Goal: Information Seeking & Learning: Learn about a topic

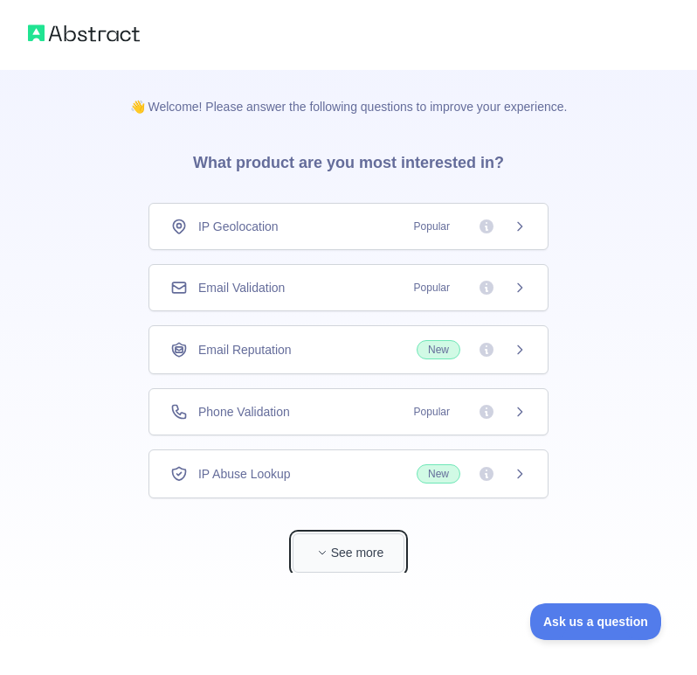
click at [357, 556] on button "See more" at bounding box center [349, 552] width 112 height 39
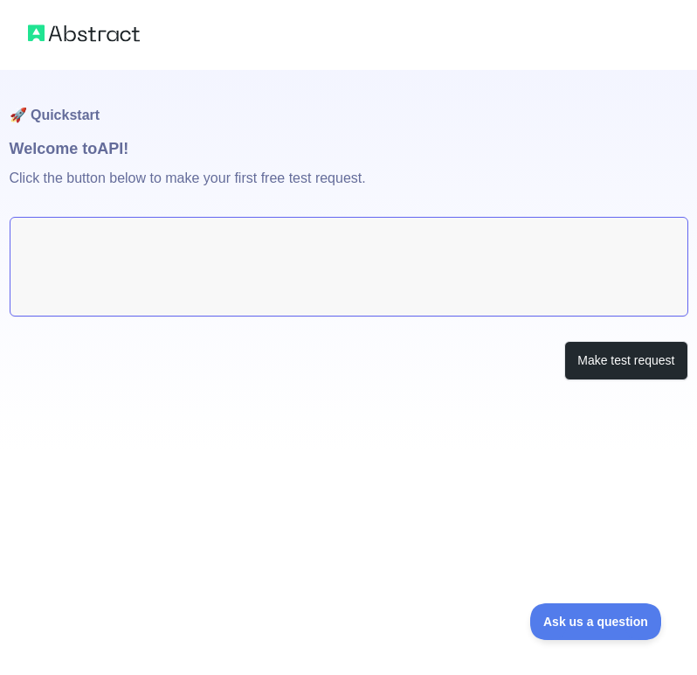
click at [563, 269] on textarea at bounding box center [349, 267] width 679 height 100
click at [184, 260] on textarea at bounding box center [349, 267] width 679 height 100
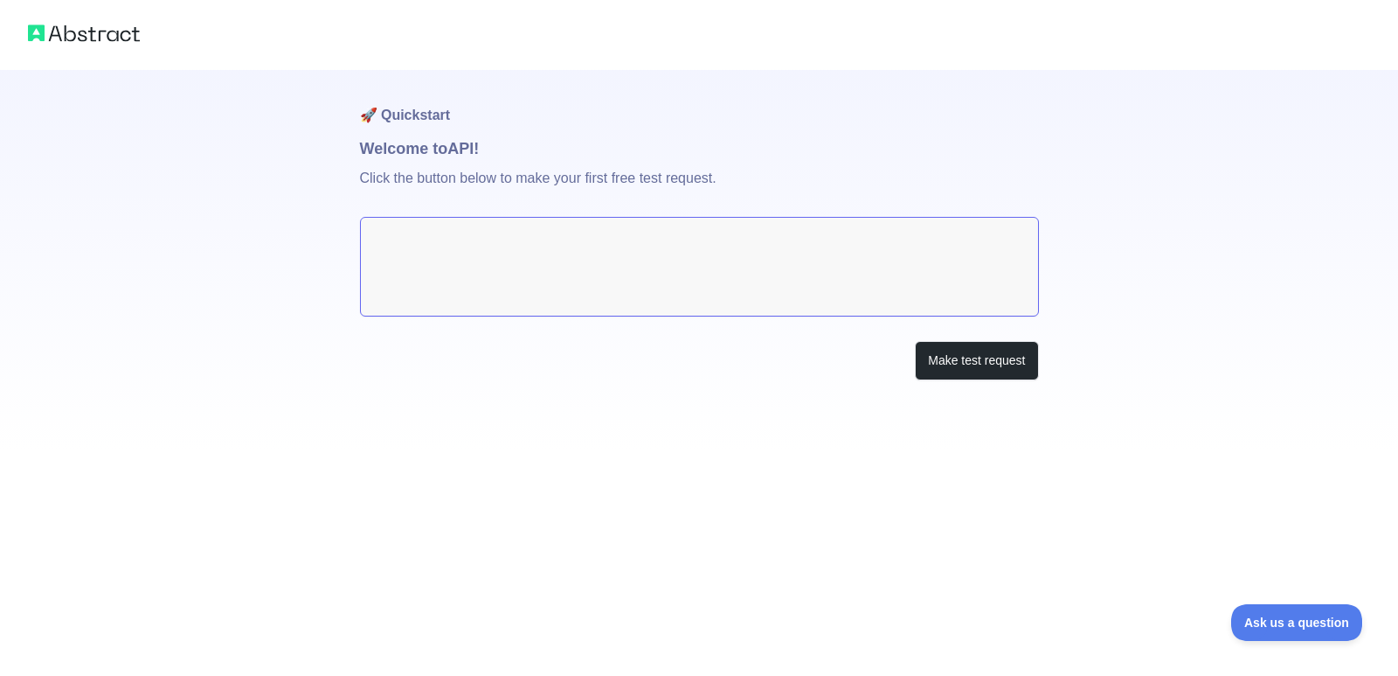
click at [544, 293] on textarea at bounding box center [699, 267] width 679 height 100
click at [683, 328] on div "🚀 Inicio rápido ¡Bienvenido a API! Haga clic en el botón a continuación para re…" at bounding box center [699, 260] width 679 height 380
click at [272, 175] on div "🚀 Inicio rápido ¡Bienvenido a API! Haga clic en el botón a continuación para re…" at bounding box center [699, 225] width 1398 height 450
drag, startPoint x: 496, startPoint y: 234, endPoint x: 559, endPoint y: 266, distance: 69.6
click at [560, 280] on textarea at bounding box center [699, 267] width 679 height 100
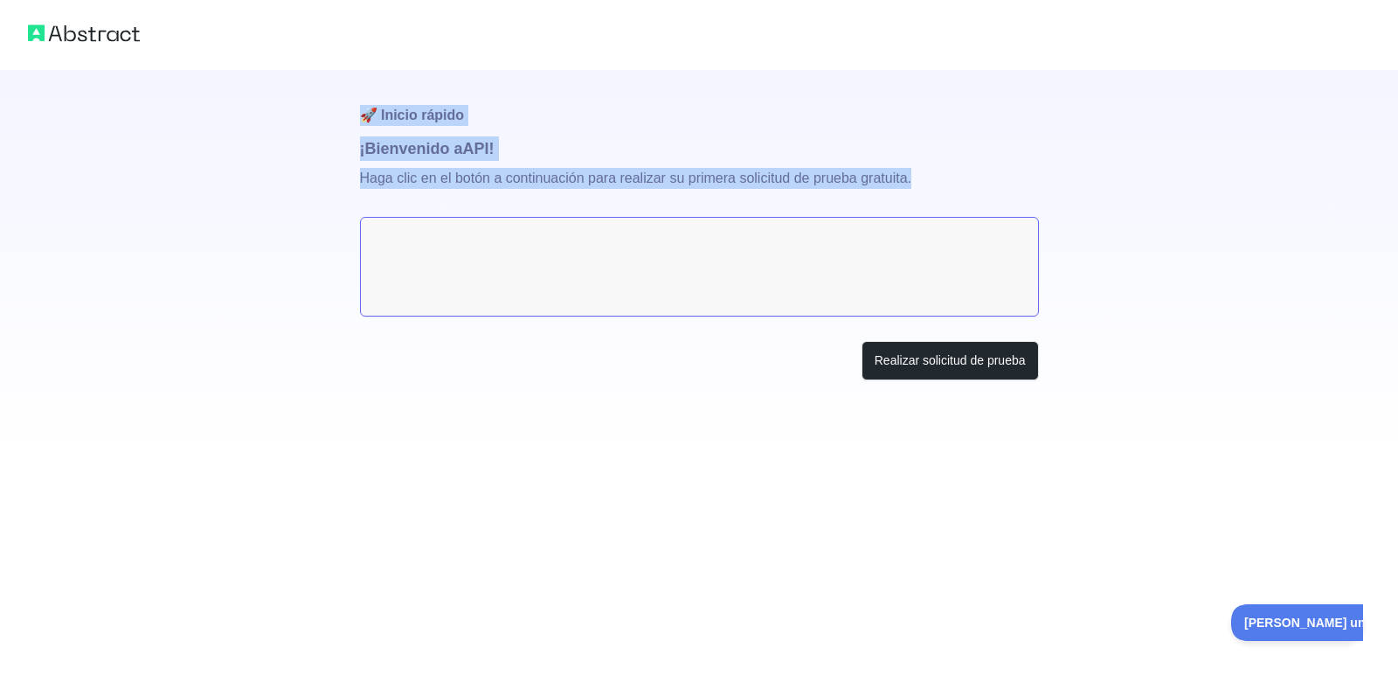
drag, startPoint x: 354, startPoint y: 109, endPoint x: 955, endPoint y: 185, distance: 606.1
click at [683, 185] on div "🚀 Inicio rápido ¡Bienvenido a API! Haga clic en el botón a continuación para re…" at bounding box center [699, 225] width 1398 height 450
drag, startPoint x: 568, startPoint y: 245, endPoint x: 556, endPoint y: 245, distance: 12.2
click at [567, 245] on textarea at bounding box center [699, 267] width 679 height 100
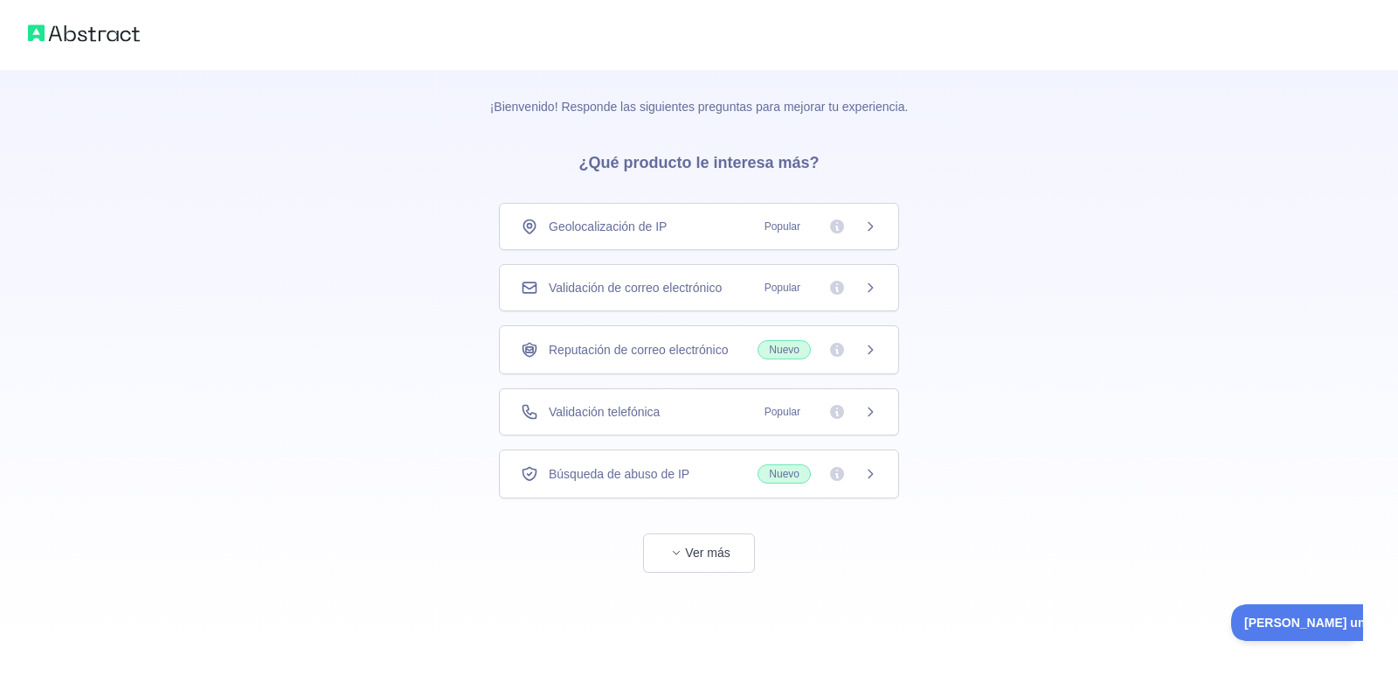
click at [683, 518] on div "¡Bienvenido! Responde las siguientes preguntas para mejorar tu experiencia. ¿Qu…" at bounding box center [699, 321] width 1398 height 642
click at [683, 559] on font "Ver más" at bounding box center [707, 552] width 45 height 14
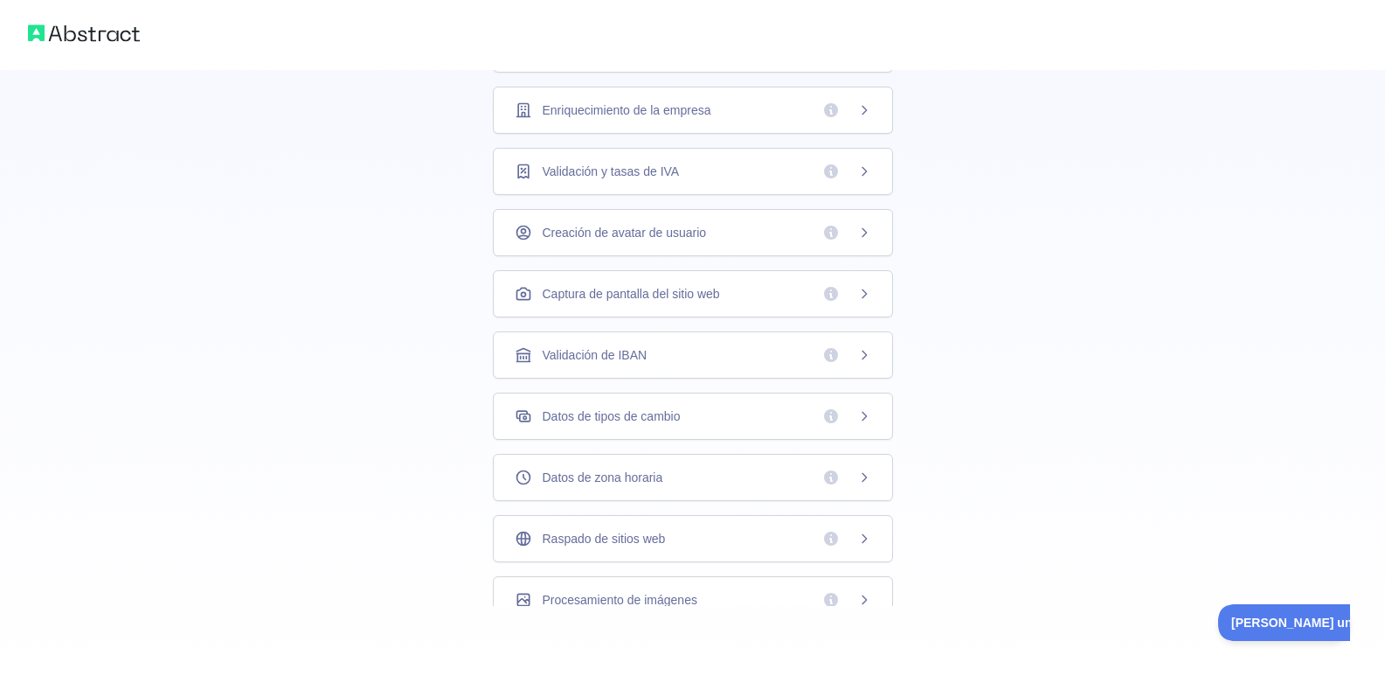
scroll to position [68, 0]
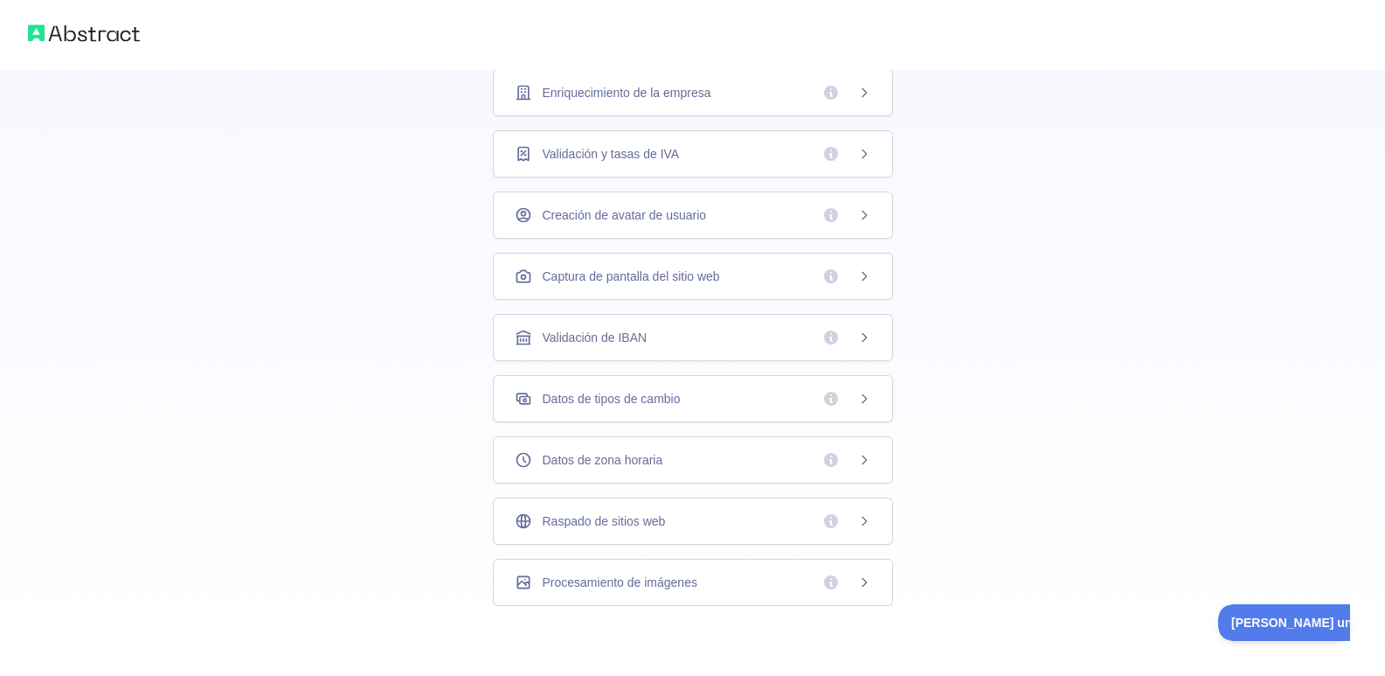
click at [683, 426] on div "¡Bienvenido! Responde las siguientes preguntas para mejorar tu experiencia. ¿Qu…" at bounding box center [692, 120] width 1385 height 1112
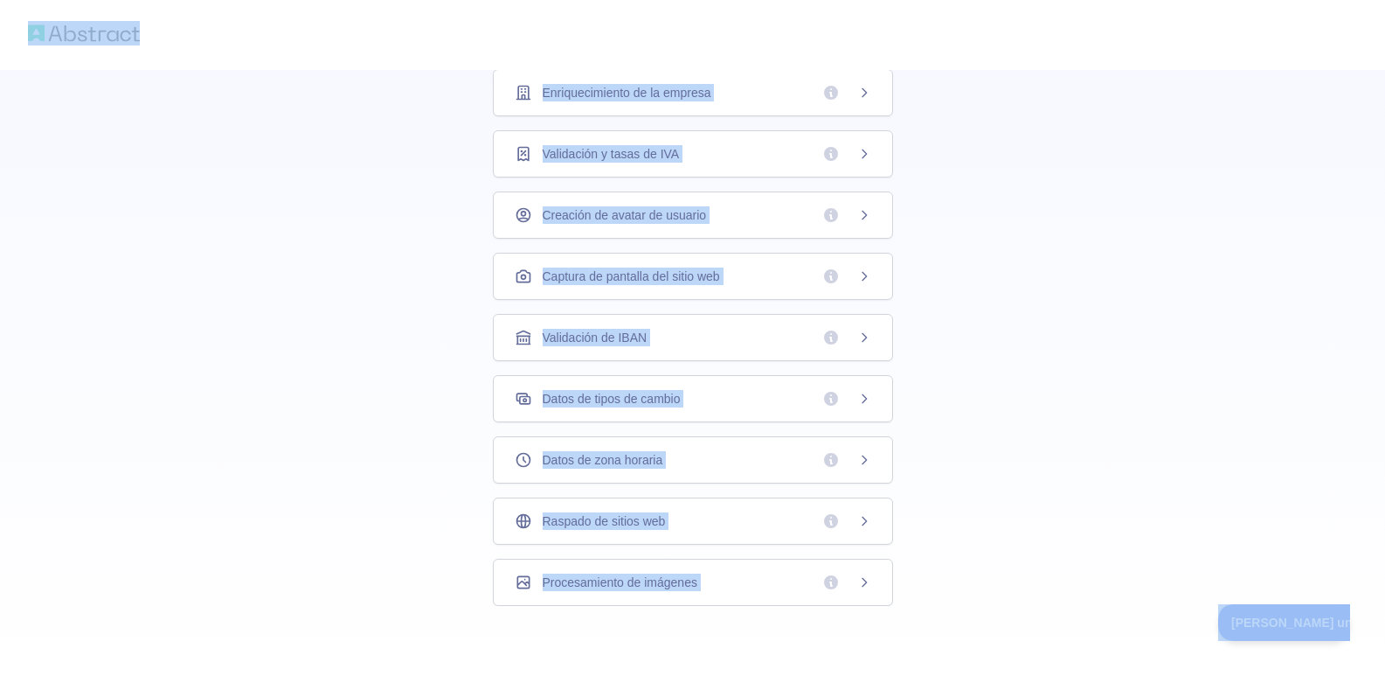
copy body "¡Bienvenido! Responde las siguientes preguntas para mejorar tu experiencia. ¿Qu…"
click at [683, 358] on div "¡Bienvenido! Responde las siguientes preguntas para mejorar tu experiencia. ¿Qu…" at bounding box center [692, 120] width 1385 height 1112
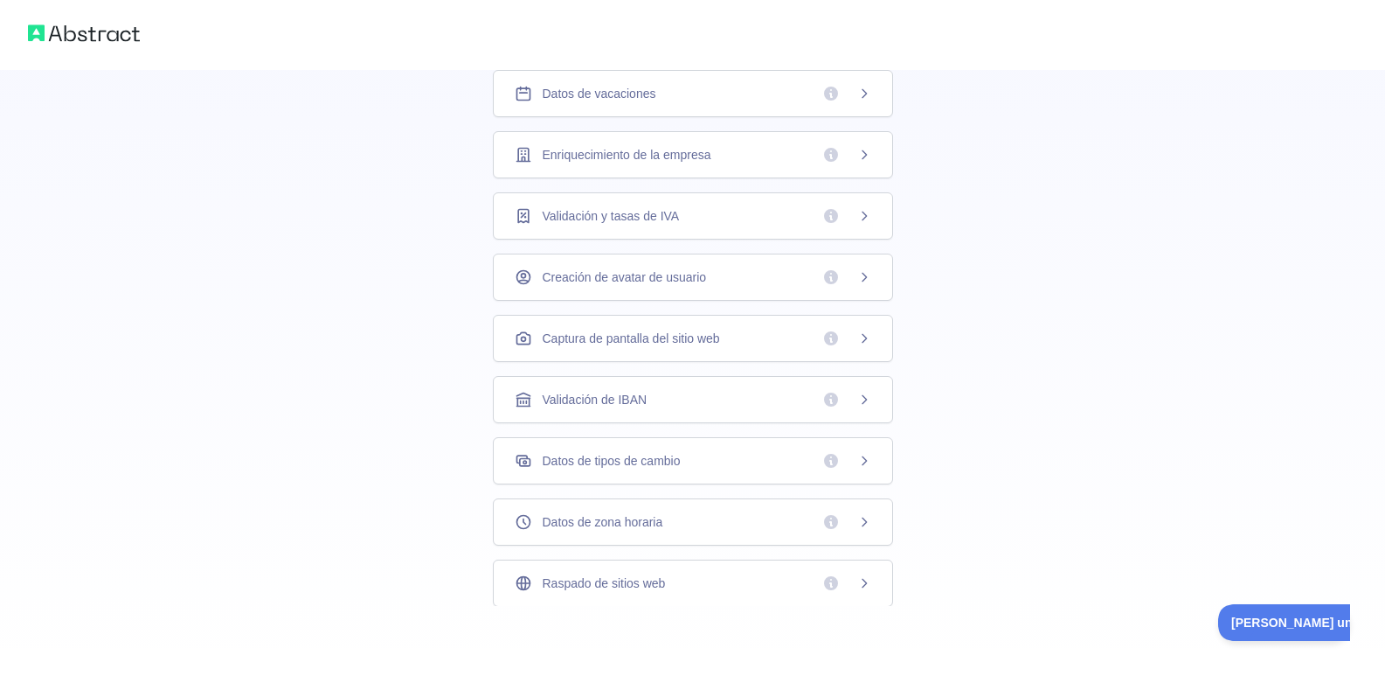
scroll to position [0, 0]
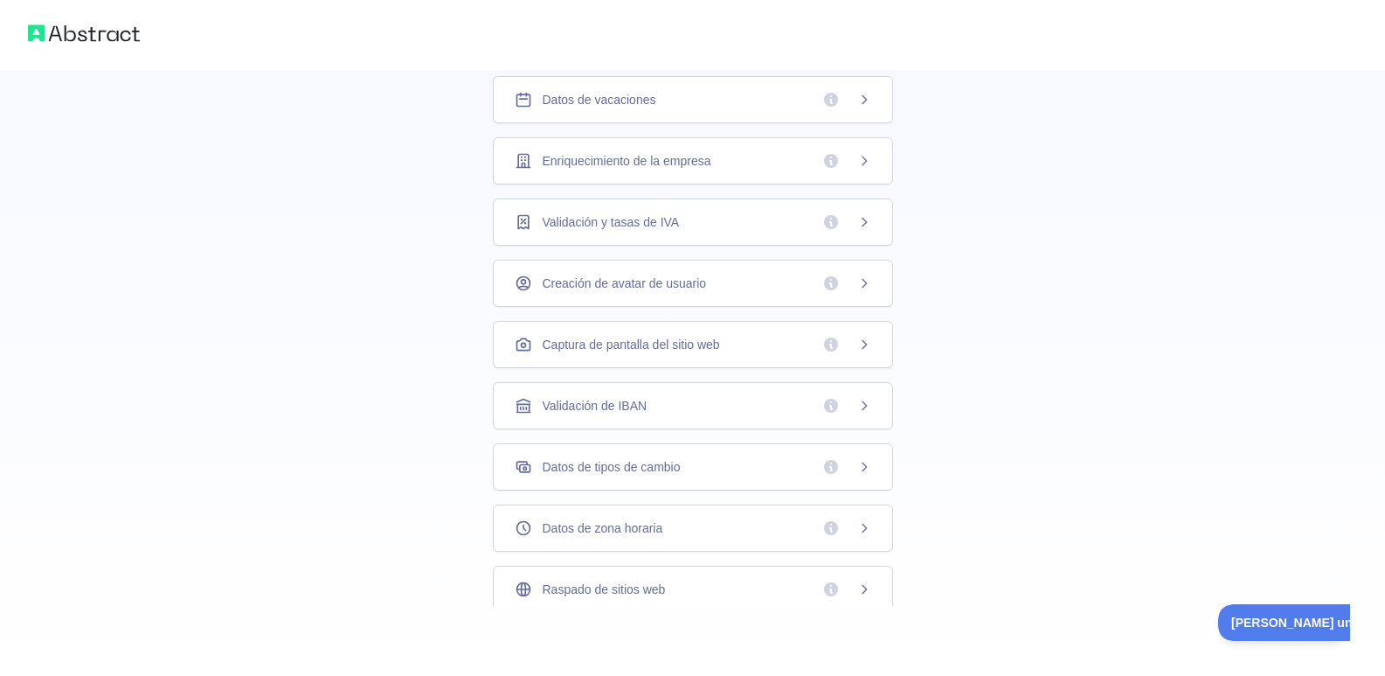
click at [683, 226] on icon at bounding box center [864, 222] width 14 height 14
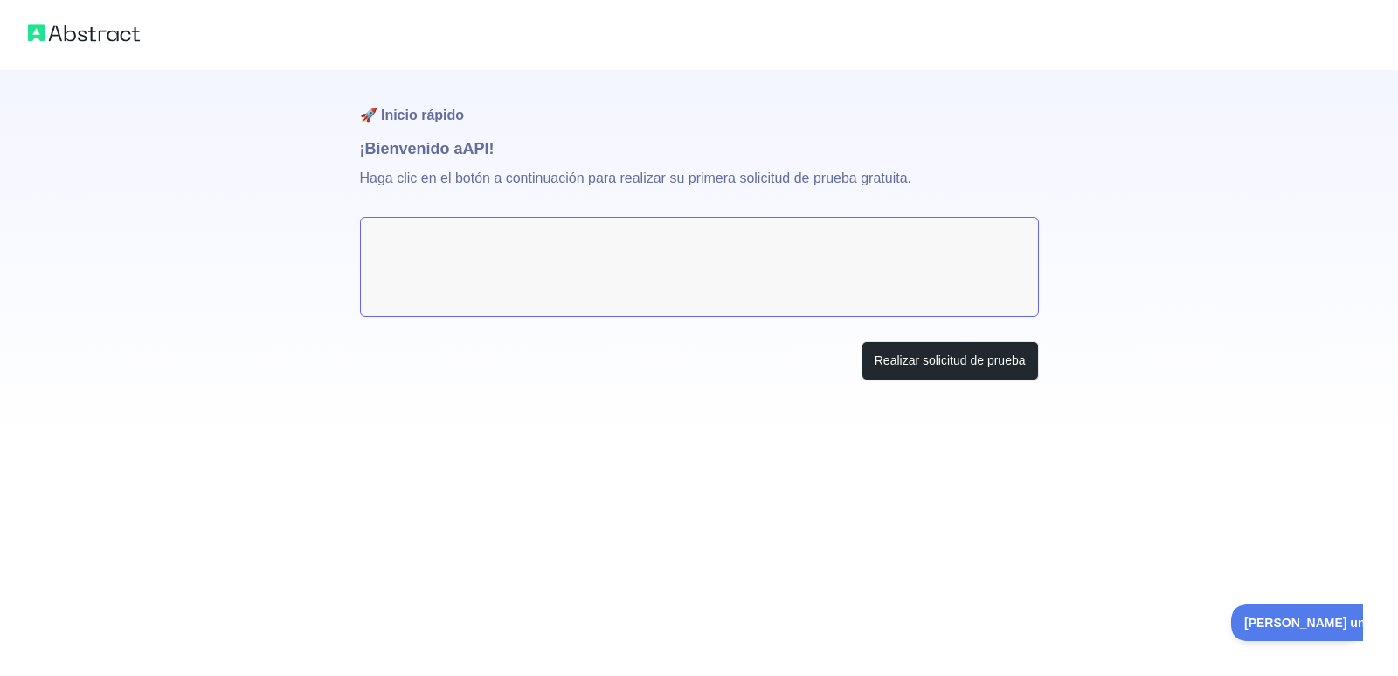
click at [585, 280] on textarea at bounding box center [699, 267] width 679 height 100
drag, startPoint x: 441, startPoint y: 236, endPoint x: 607, endPoint y: 275, distance: 170.7
click at [607, 275] on textarea at bounding box center [699, 267] width 679 height 100
click at [683, 359] on font "Realizar solicitud de prueba" at bounding box center [950, 360] width 151 height 14
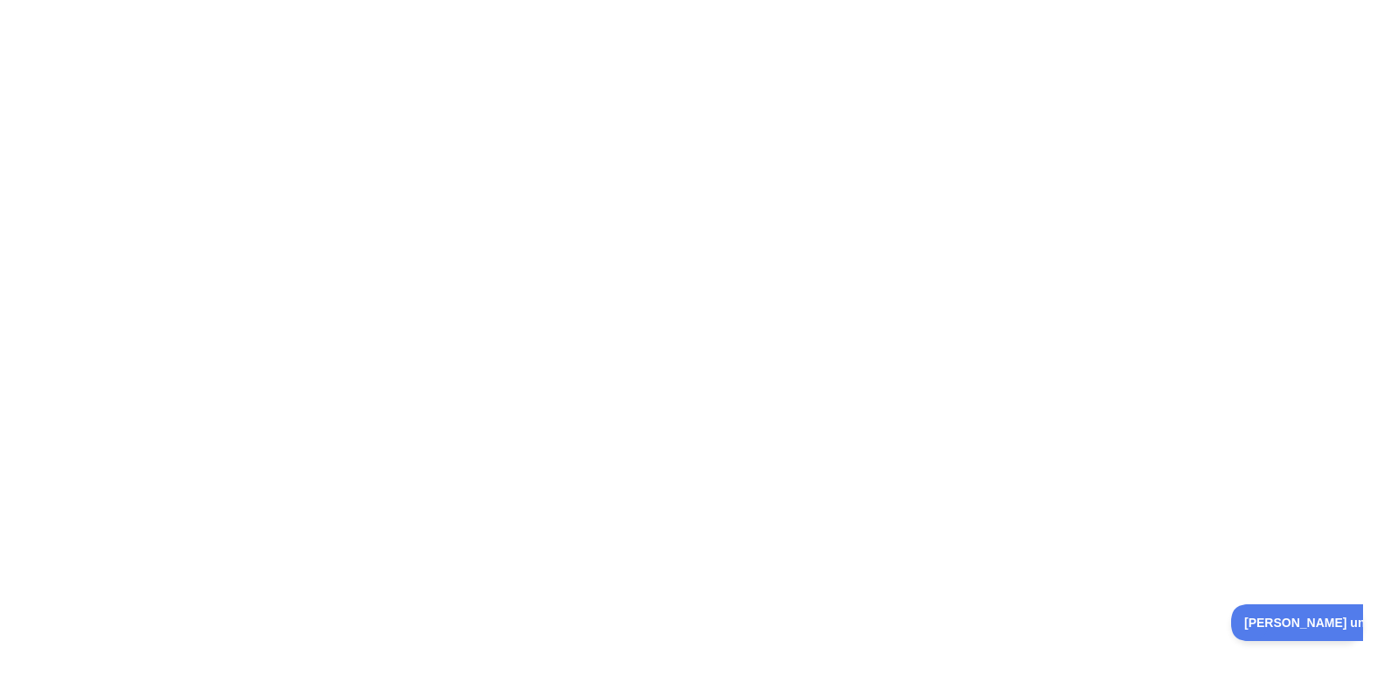
click at [683, 359] on div at bounding box center [699, 338] width 1398 height 676
click at [683, 306] on div at bounding box center [699, 338] width 1398 height 676
drag, startPoint x: 1320, startPoint y: 268, endPoint x: 1274, endPoint y: 367, distance: 108.7
click at [683, 365] on div at bounding box center [699, 338] width 1398 height 676
click at [683, 606] on button "[PERSON_NAME] una pregunta" at bounding box center [1328, 619] width 210 height 37
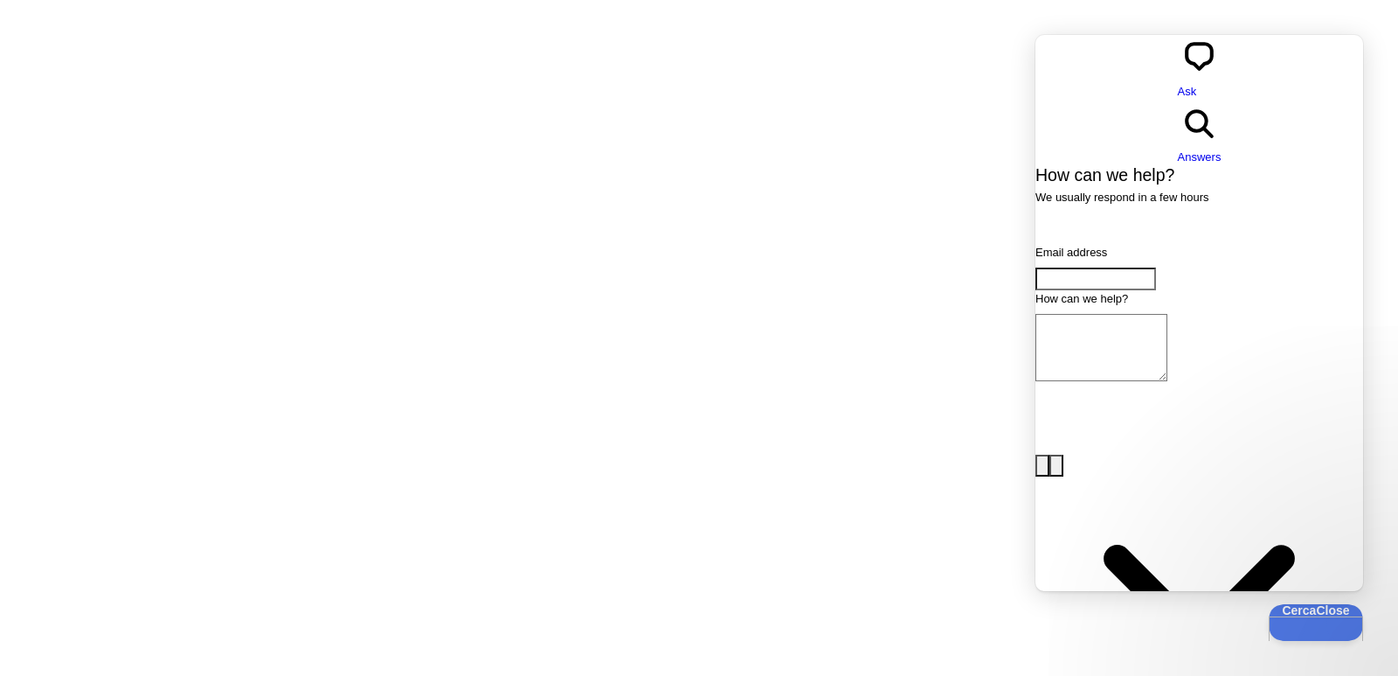
click at [683, 288] on div at bounding box center [699, 338] width 1398 height 676
click at [683, 150] on span "Answers" at bounding box center [1200, 156] width 44 height 13
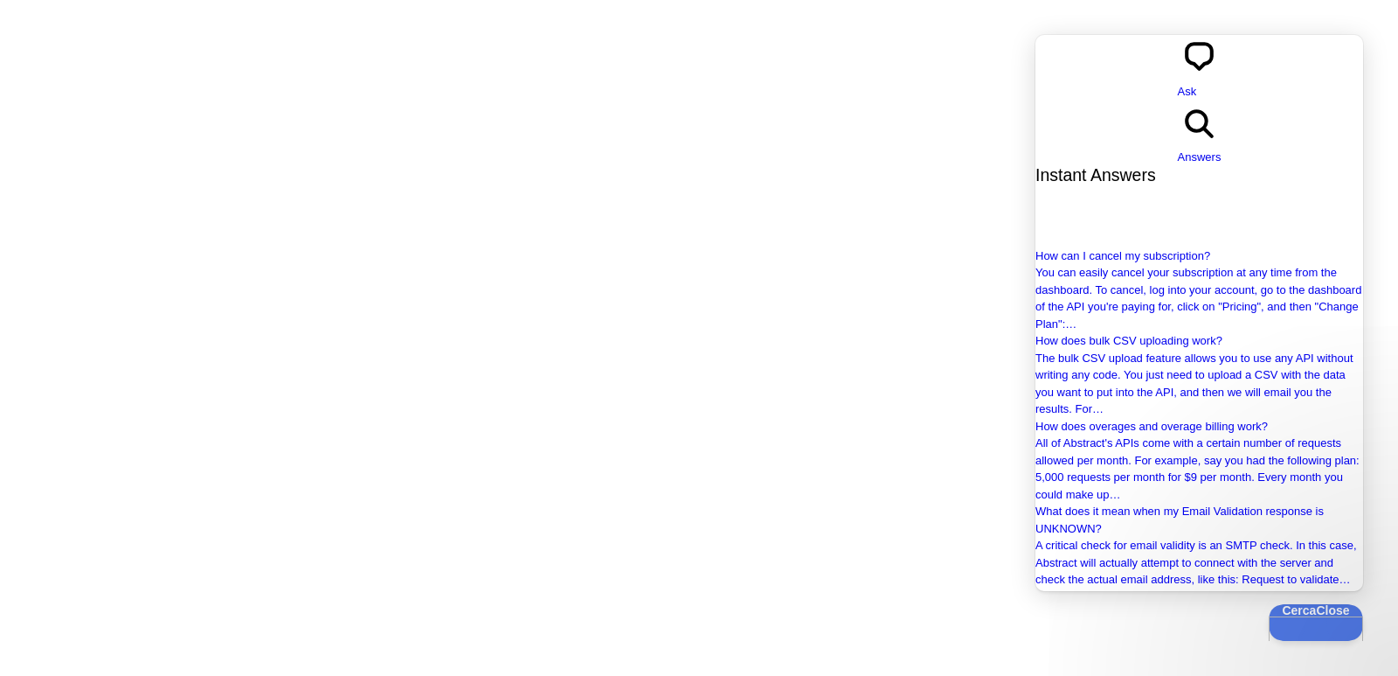
click at [683, 68] on span "chat-square" at bounding box center [1200, 74] width 44 height 13
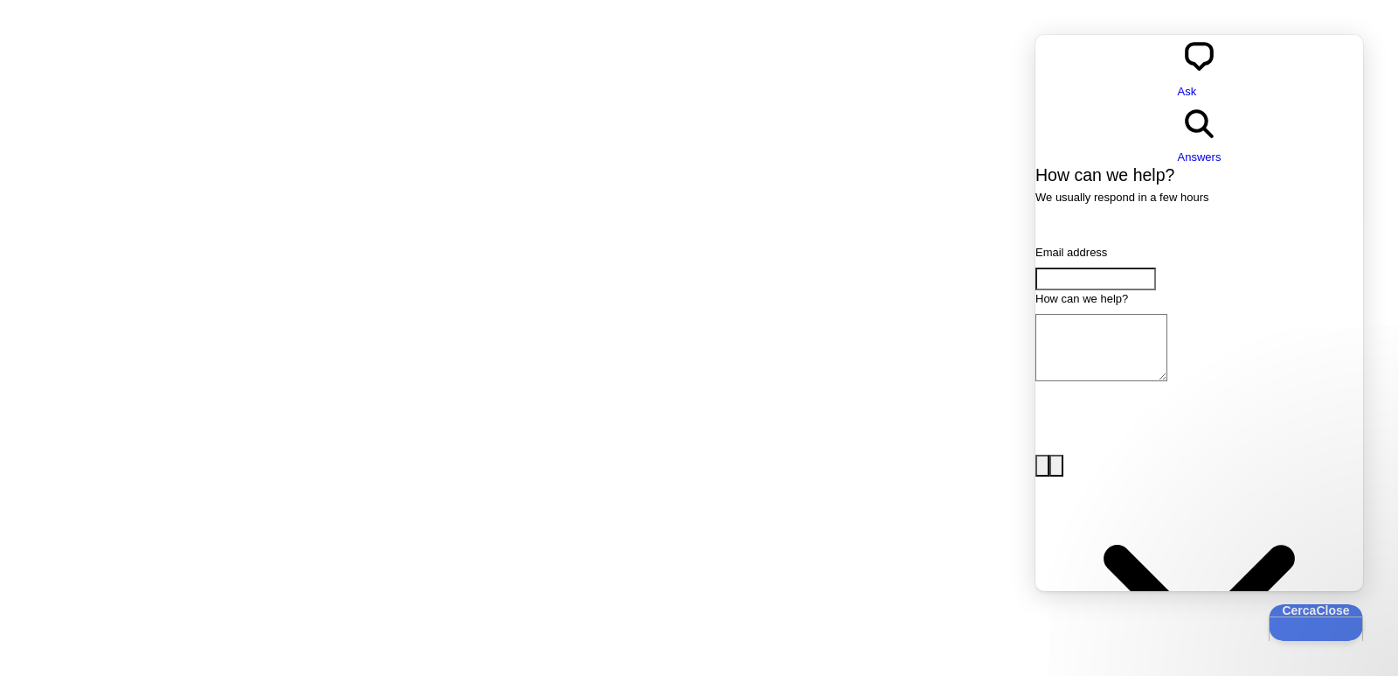
click at [683, 198] on div at bounding box center [699, 338] width 1398 height 676
click at [683, 200] on div at bounding box center [699, 338] width 1398 height 676
click at [683, 627] on button "Cerca Close" at bounding box center [1310, 619] width 94 height 37
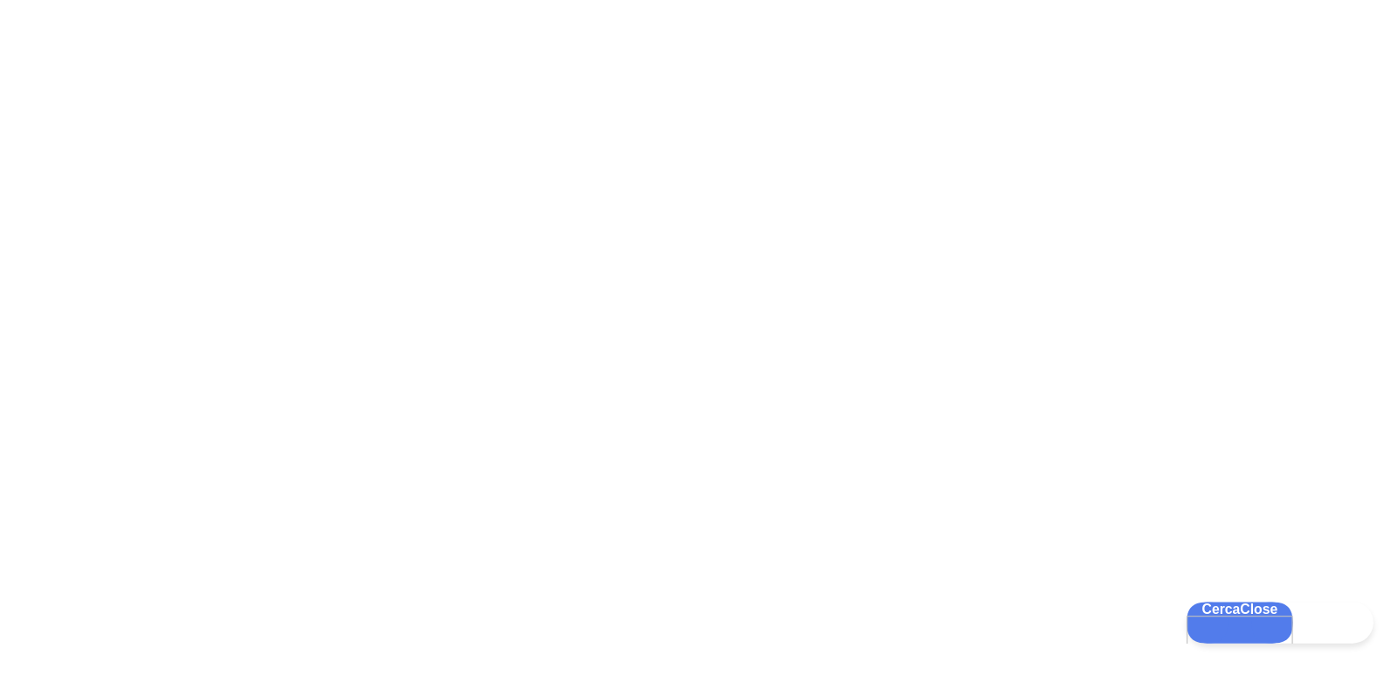
click at [683, 627] on button "Cerca Close" at bounding box center [1234, 619] width 94 height 37
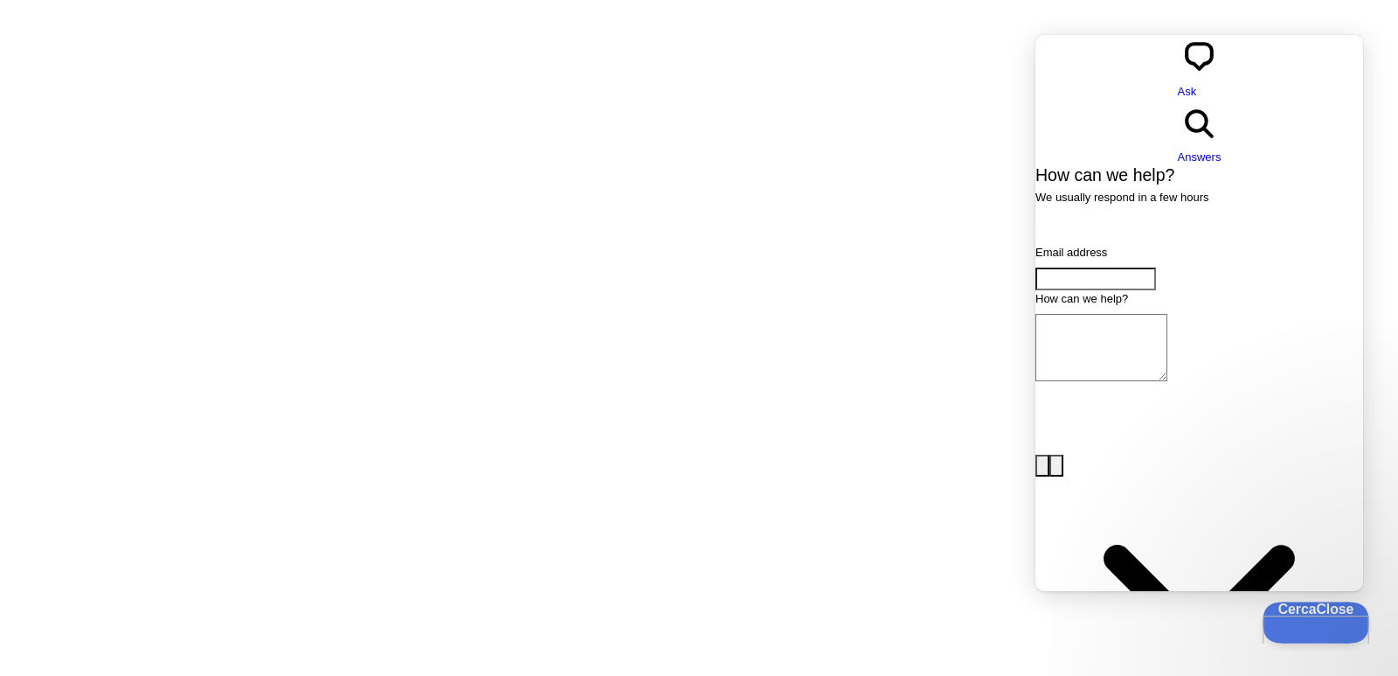
click at [683, 627] on button "Cerca Close" at bounding box center [1310, 619] width 94 height 37
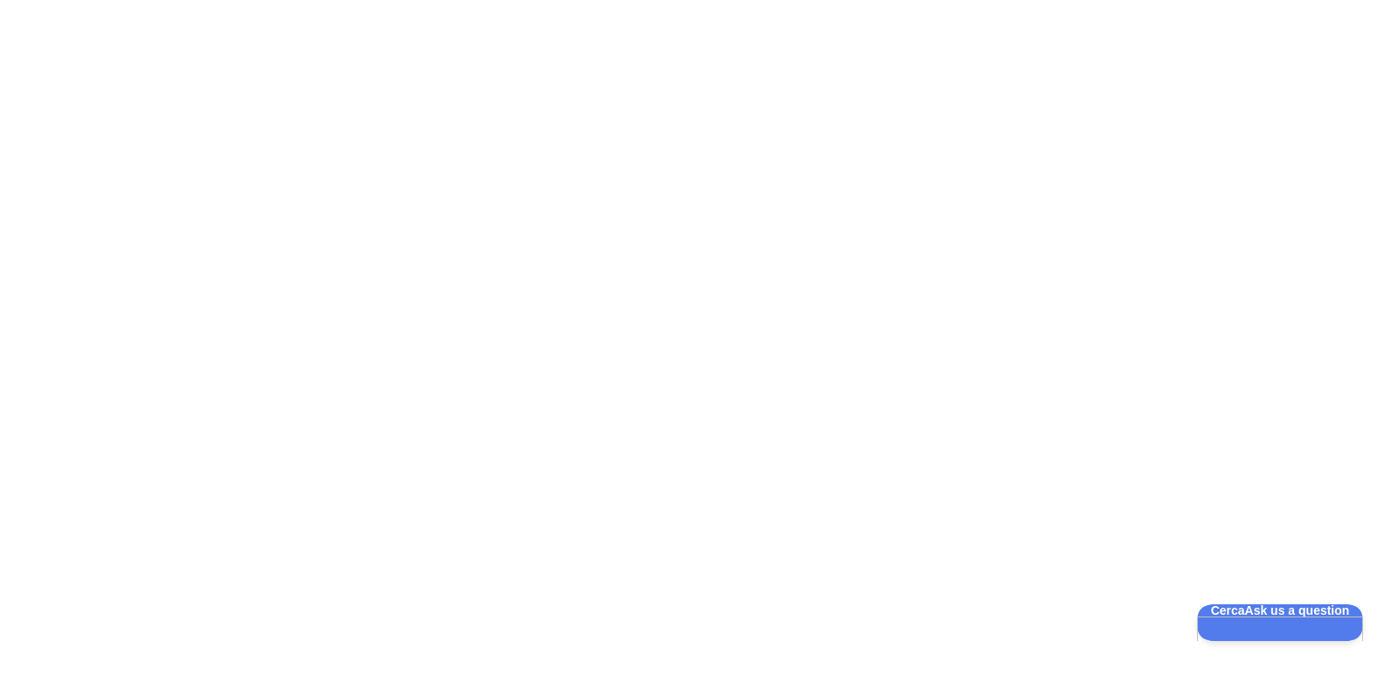
click at [204, 137] on div at bounding box center [699, 338] width 1398 height 676
click at [683, 229] on div at bounding box center [699, 338] width 1398 height 676
drag, startPoint x: 1398, startPoint y: 420, endPoint x: 1209, endPoint y: 541, distance: 224.5
click at [683, 557] on div at bounding box center [699, 338] width 1398 height 676
click at [260, 184] on div at bounding box center [699, 338] width 1398 height 676
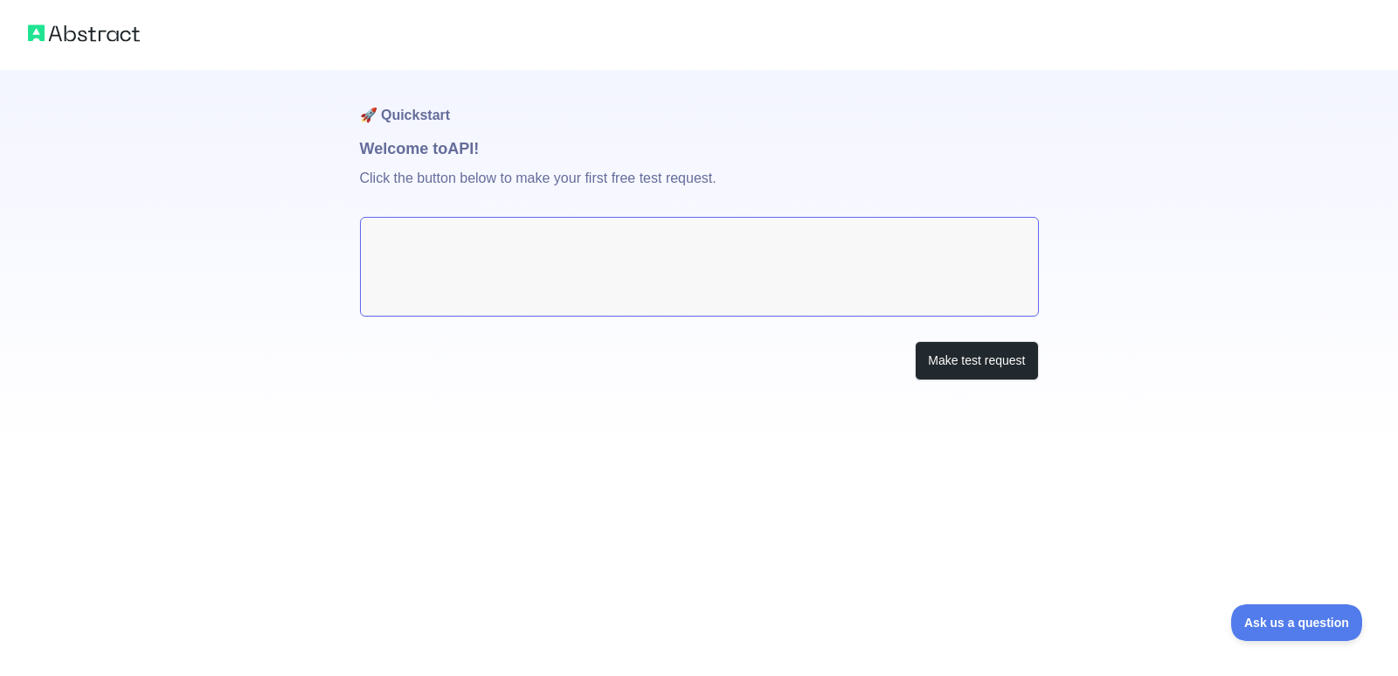
click at [589, 293] on textarea at bounding box center [699, 267] width 679 height 100
click at [1329, 38] on div at bounding box center [699, 35] width 1398 height 70
click at [1333, 37] on div at bounding box center [699, 35] width 1398 height 70
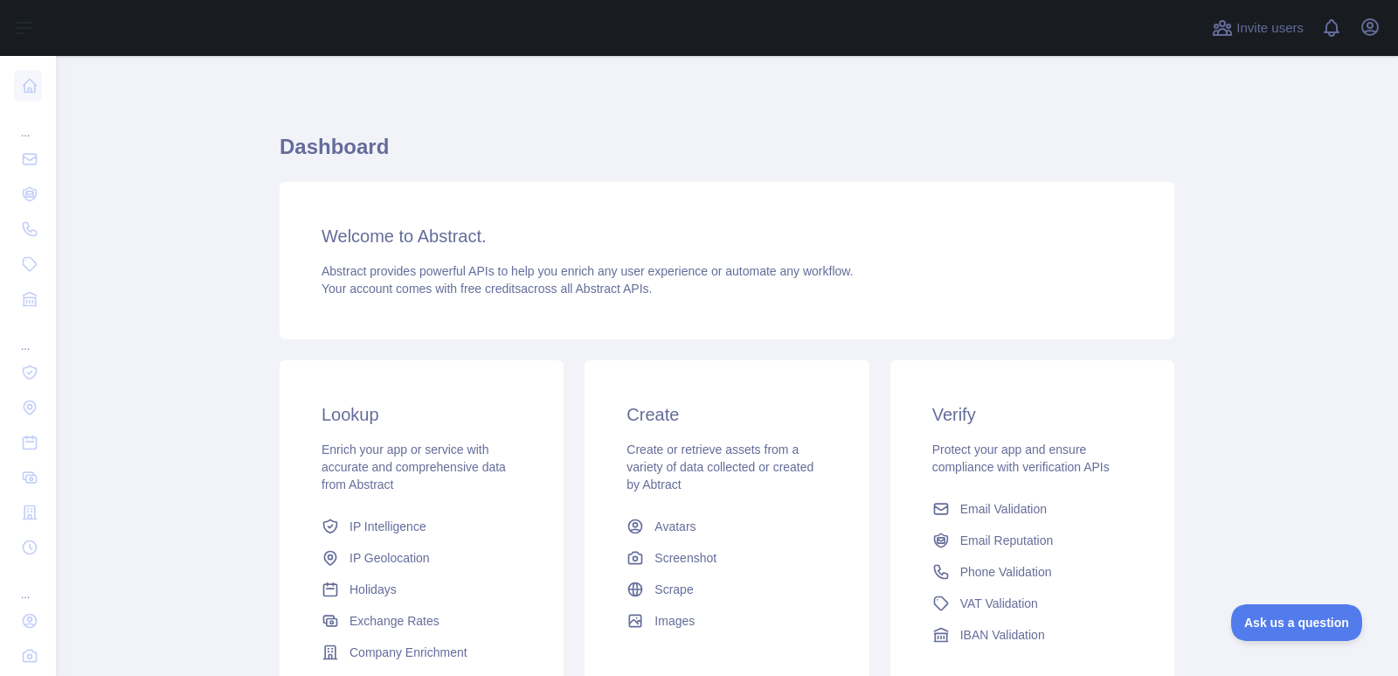
click at [1264, 71] on main "Dashboard Welcome to Abstract. Abstract provides powerful APIs to help you enri…" at bounding box center [727, 366] width 1343 height 620
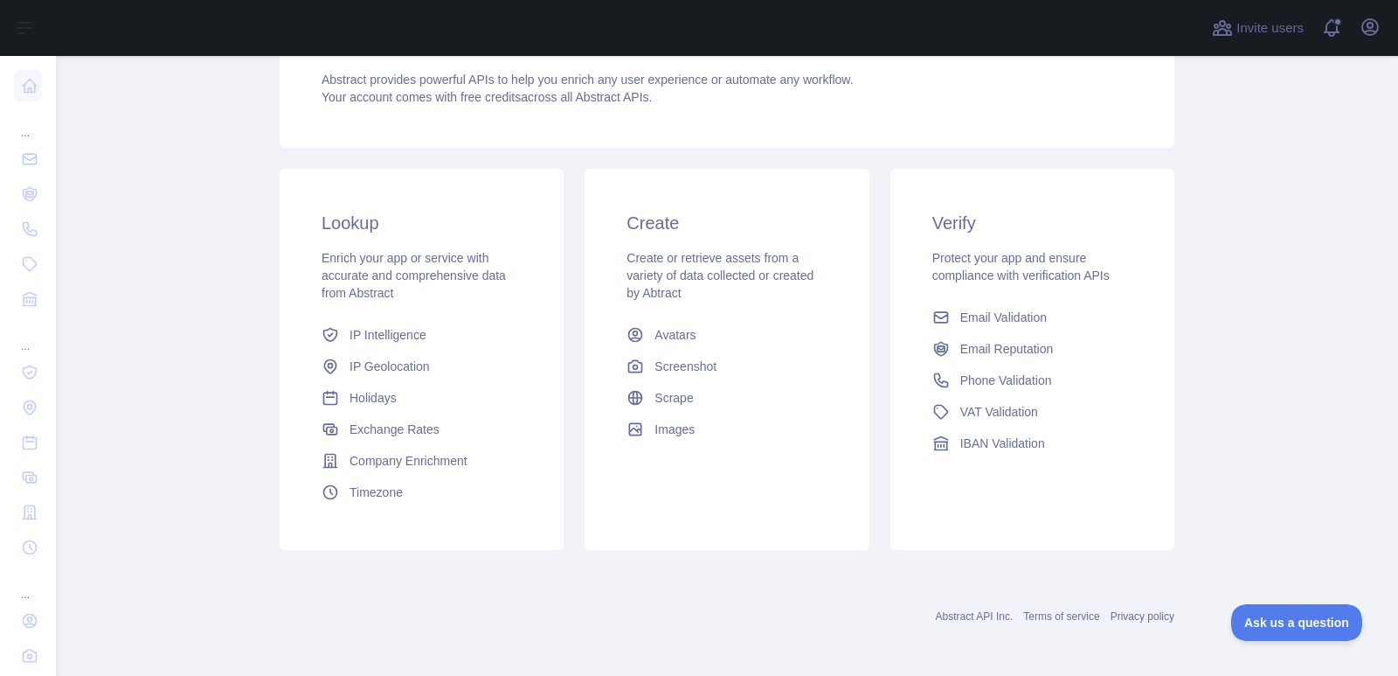
scroll to position [195, 0]
click at [992, 312] on span "Email Validation" at bounding box center [1004, 313] width 87 height 17
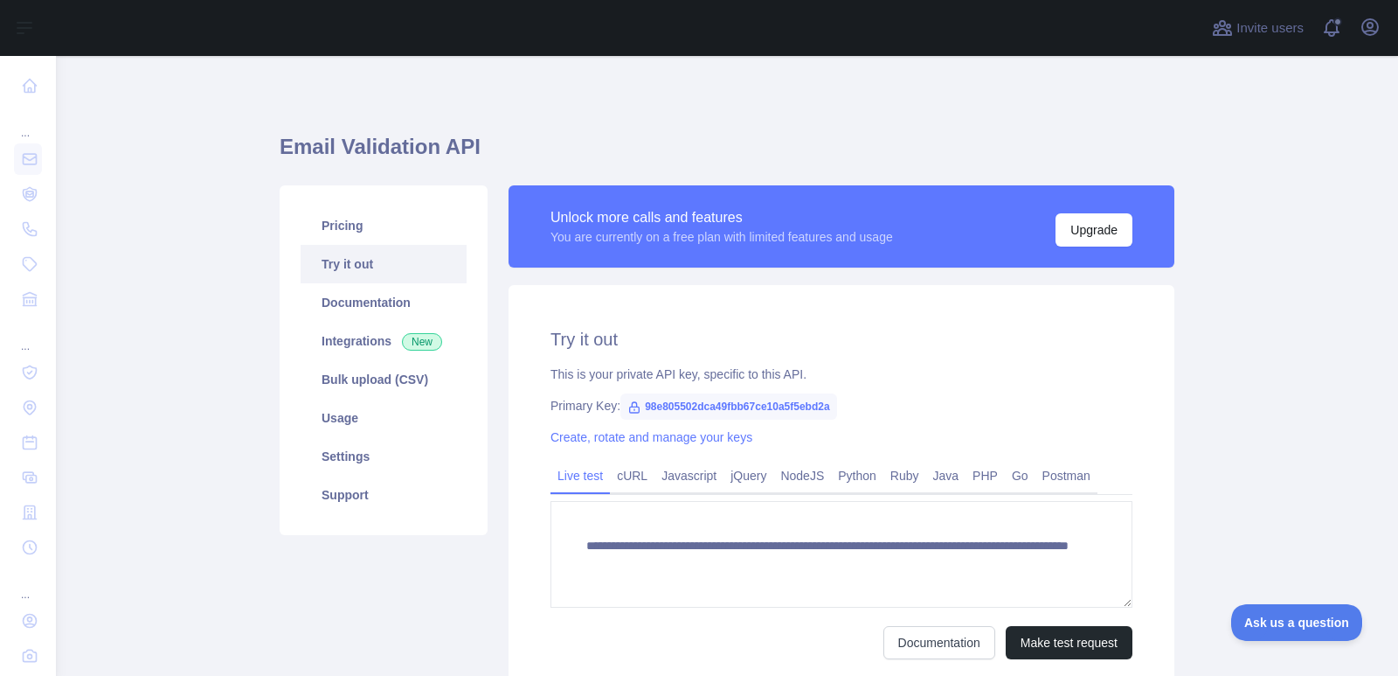
click at [691, 408] on span "98e805502dca49fbb67ce10a5f5ebd2a" at bounding box center [729, 406] width 217 height 26
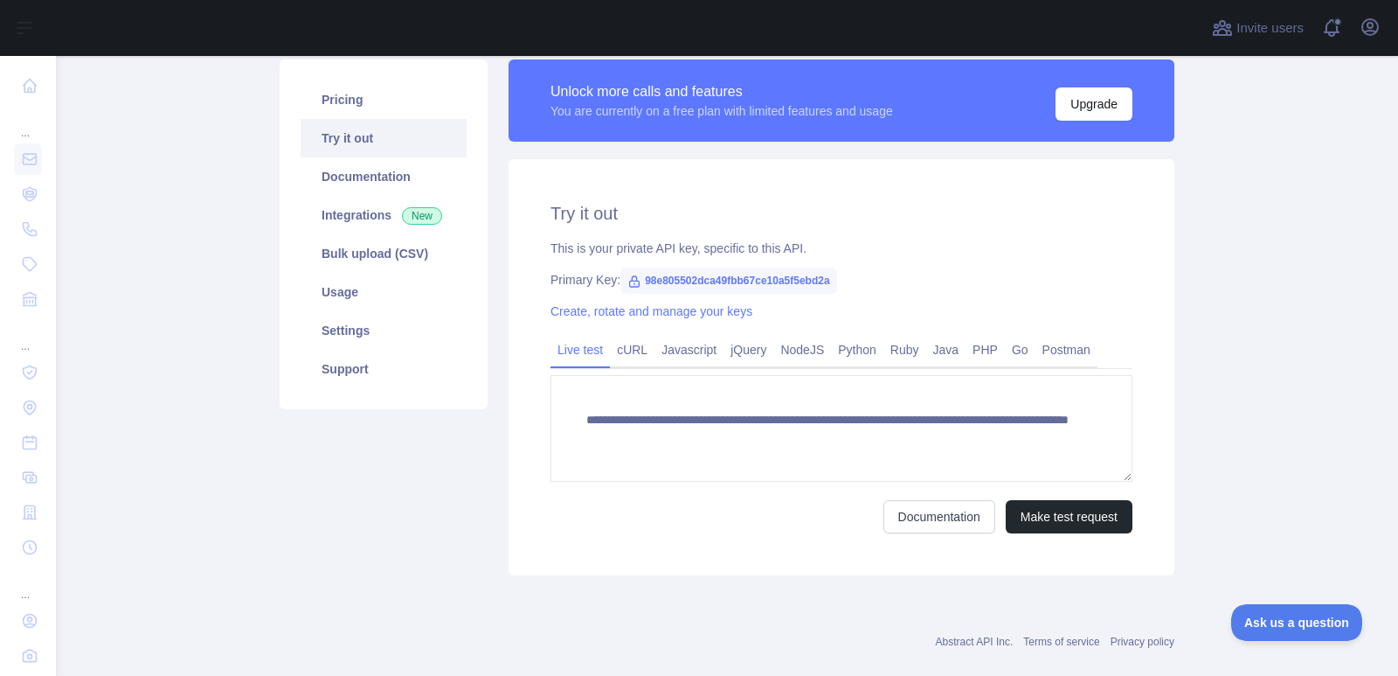
scroll to position [135, 0]
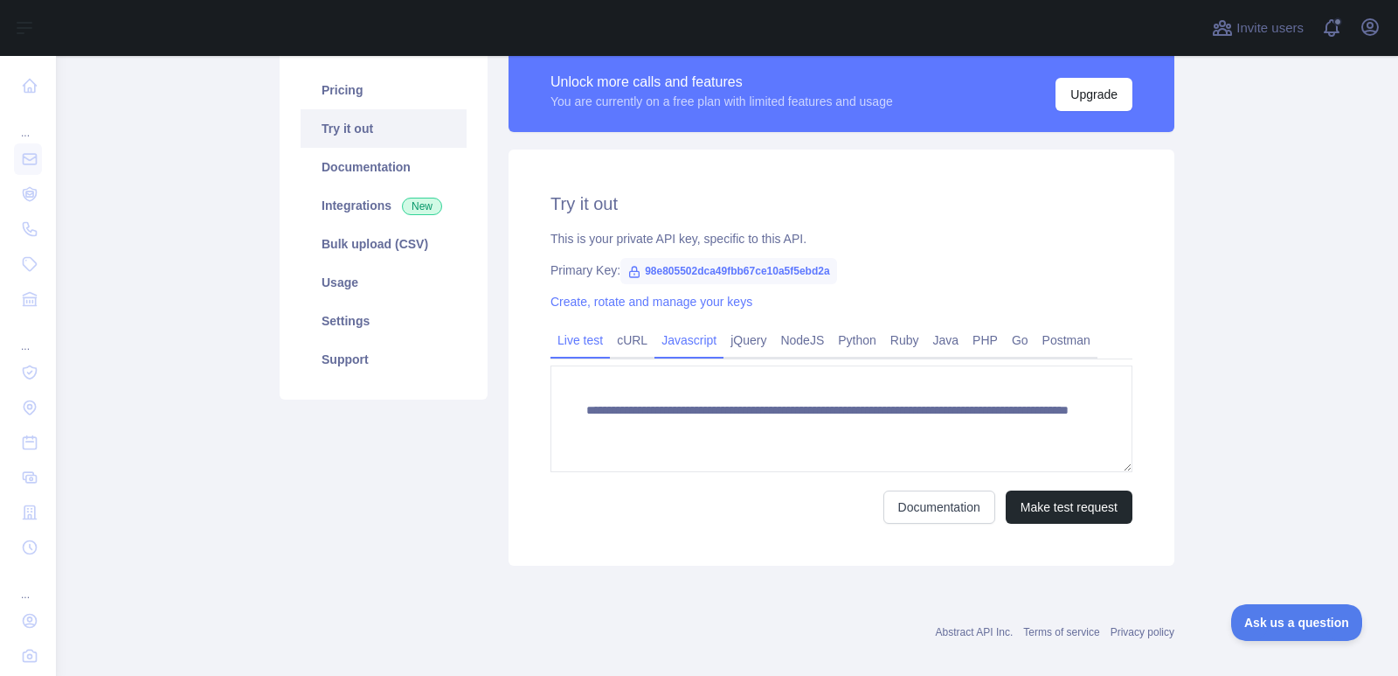
click at [683, 341] on link "Javascript" at bounding box center [689, 340] width 69 height 28
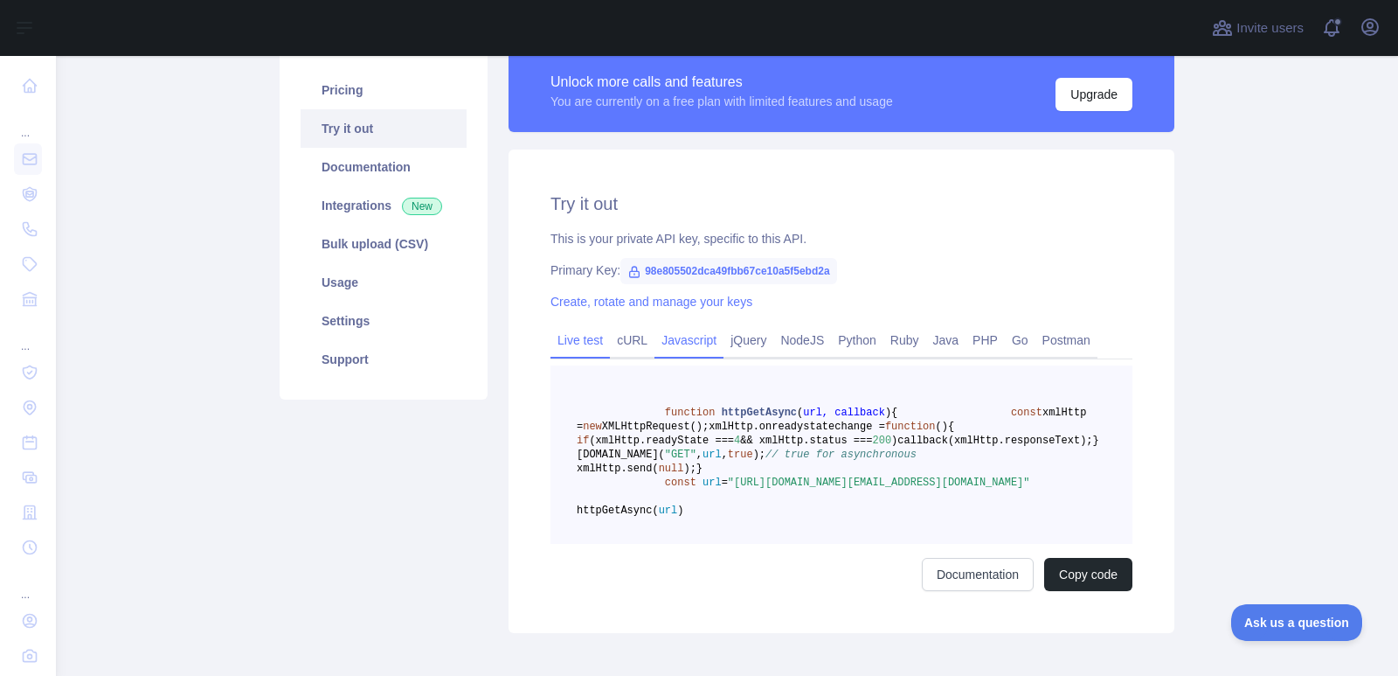
click at [565, 342] on link "Live test" at bounding box center [580, 340] width 59 height 28
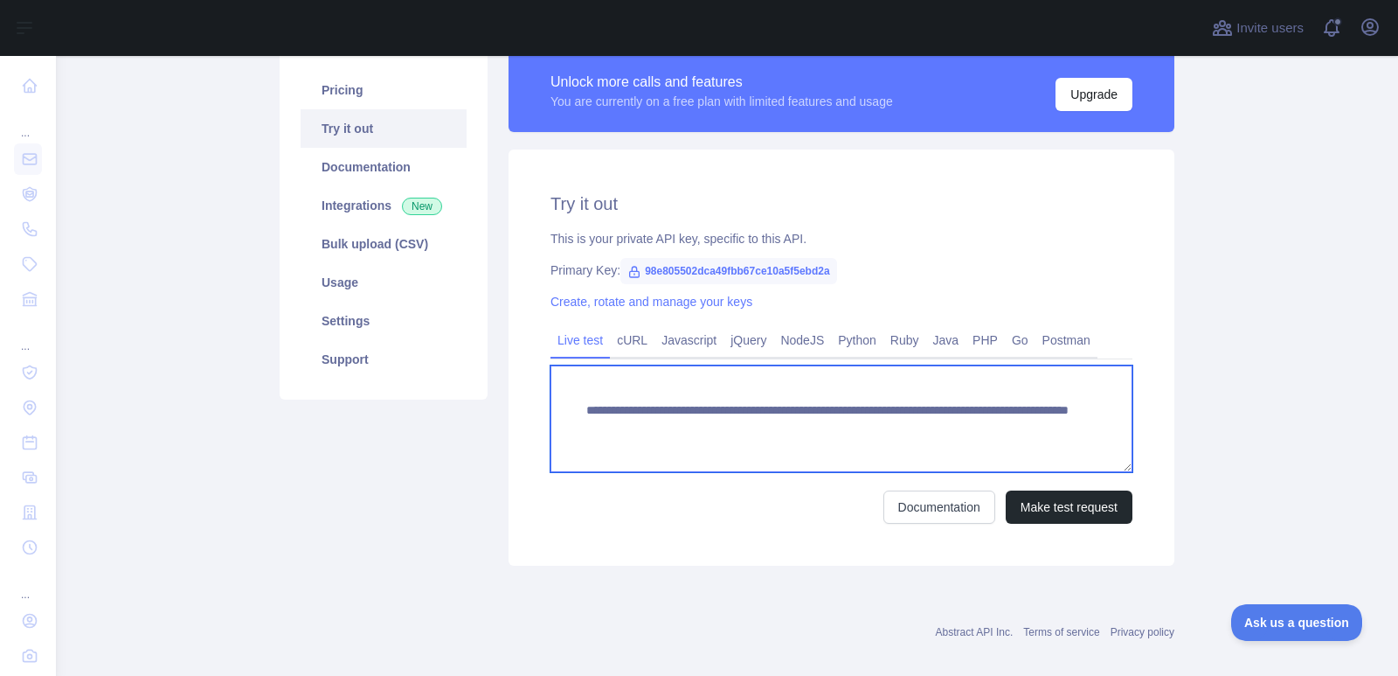
click at [584, 410] on textarea "**********" at bounding box center [842, 418] width 582 height 107
drag, startPoint x: 1018, startPoint y: 427, endPoint x: 630, endPoint y: 445, distance: 388.5
click at [630, 445] on textarea "**********" at bounding box center [842, 418] width 582 height 107
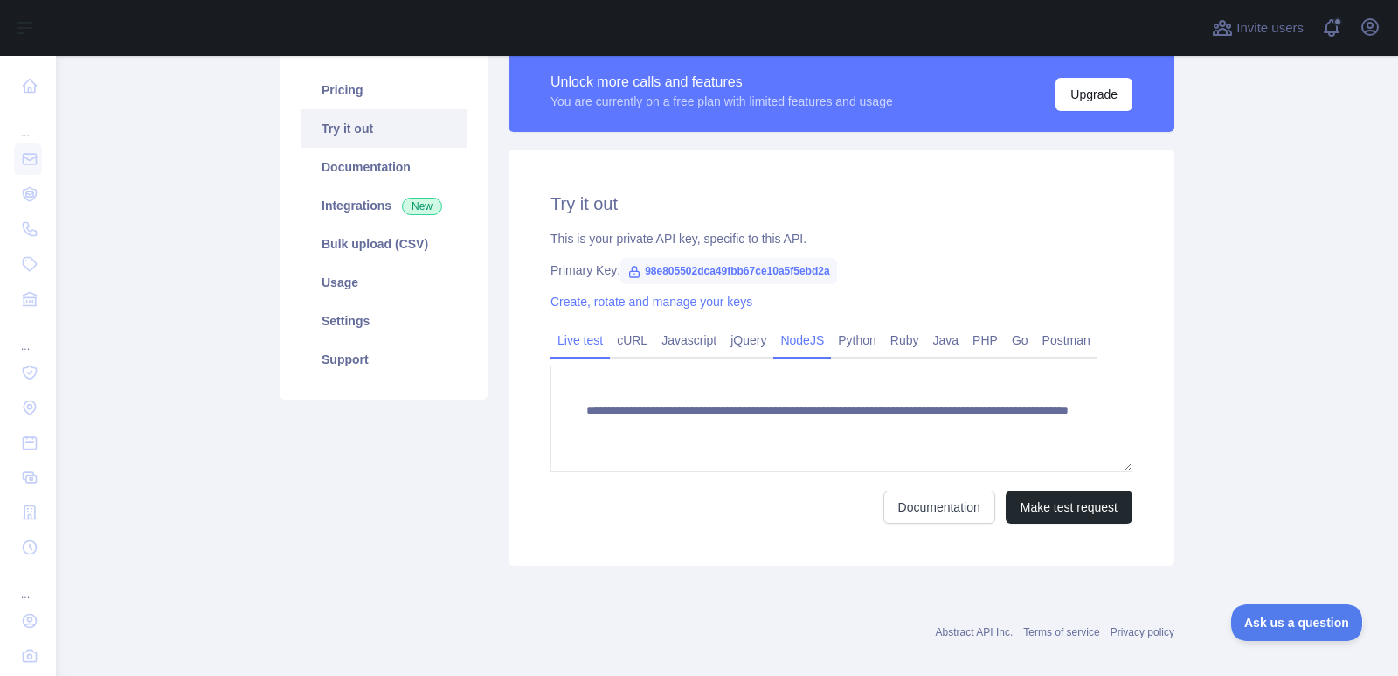
click at [794, 344] on link "NodeJS" at bounding box center [803, 340] width 58 height 28
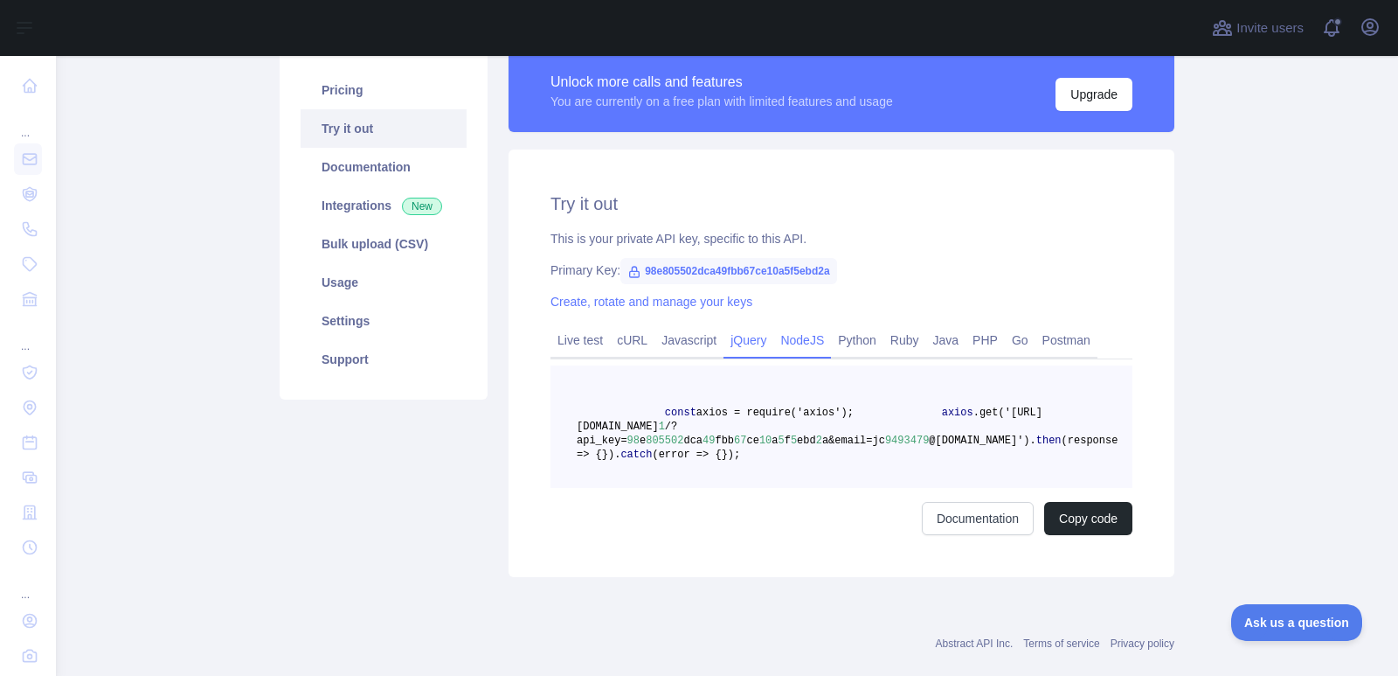
click at [734, 342] on link "jQuery" at bounding box center [749, 340] width 50 height 28
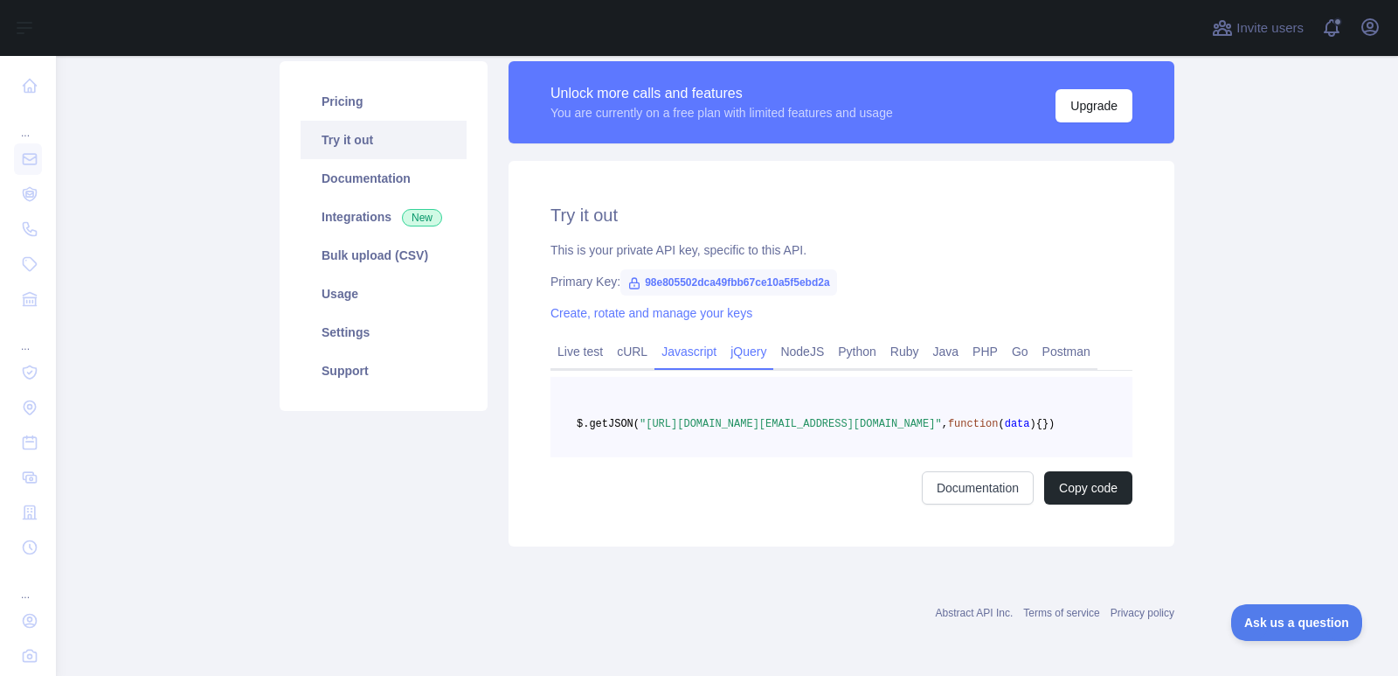
click at [690, 337] on link "Javascript" at bounding box center [689, 351] width 69 height 28
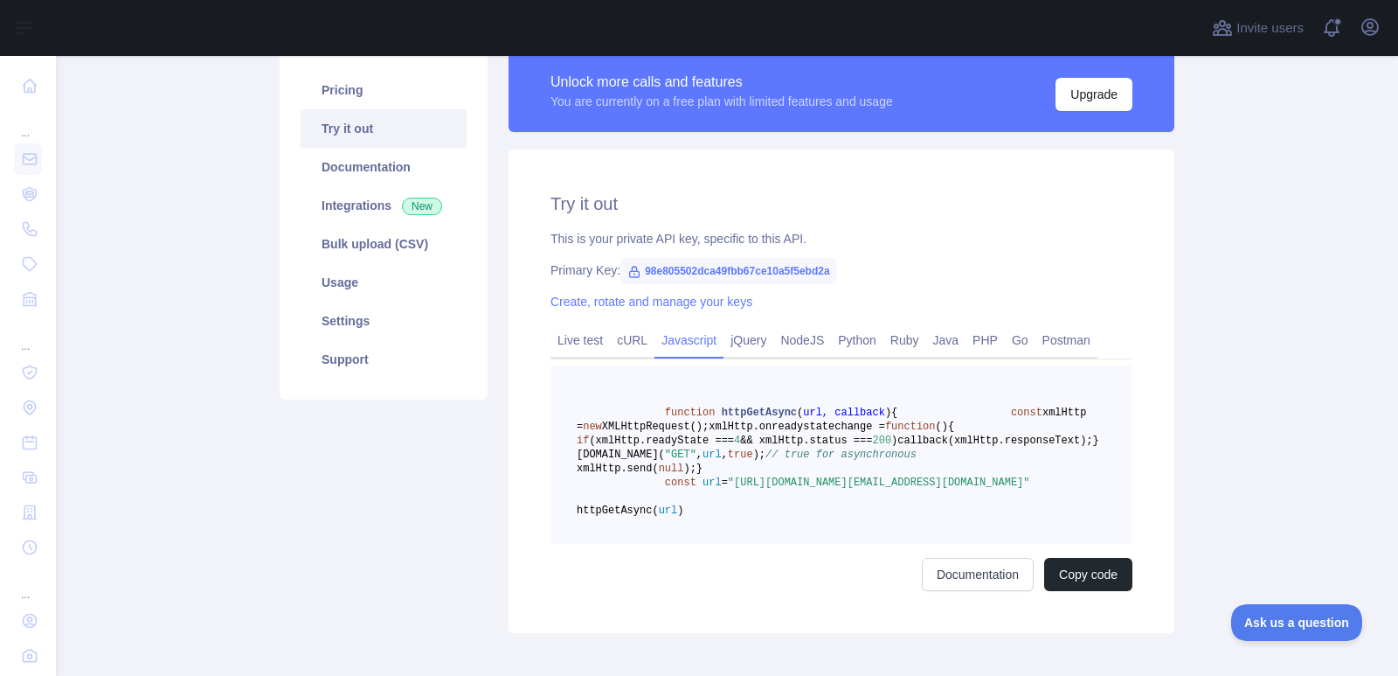
drag, startPoint x: 617, startPoint y: 567, endPoint x: 800, endPoint y: 565, distance: 182.7
click at [800, 489] on span ""https://emailvalidation.abstractapi.com/v1/?api_key=98e805502dca49fbb67ce10a5f…" at bounding box center [879, 482] width 302 height 12
copy span "98e805502dca49fbb67ce10a5f5ebd2a"
click at [593, 337] on link "Live test" at bounding box center [580, 340] width 59 height 28
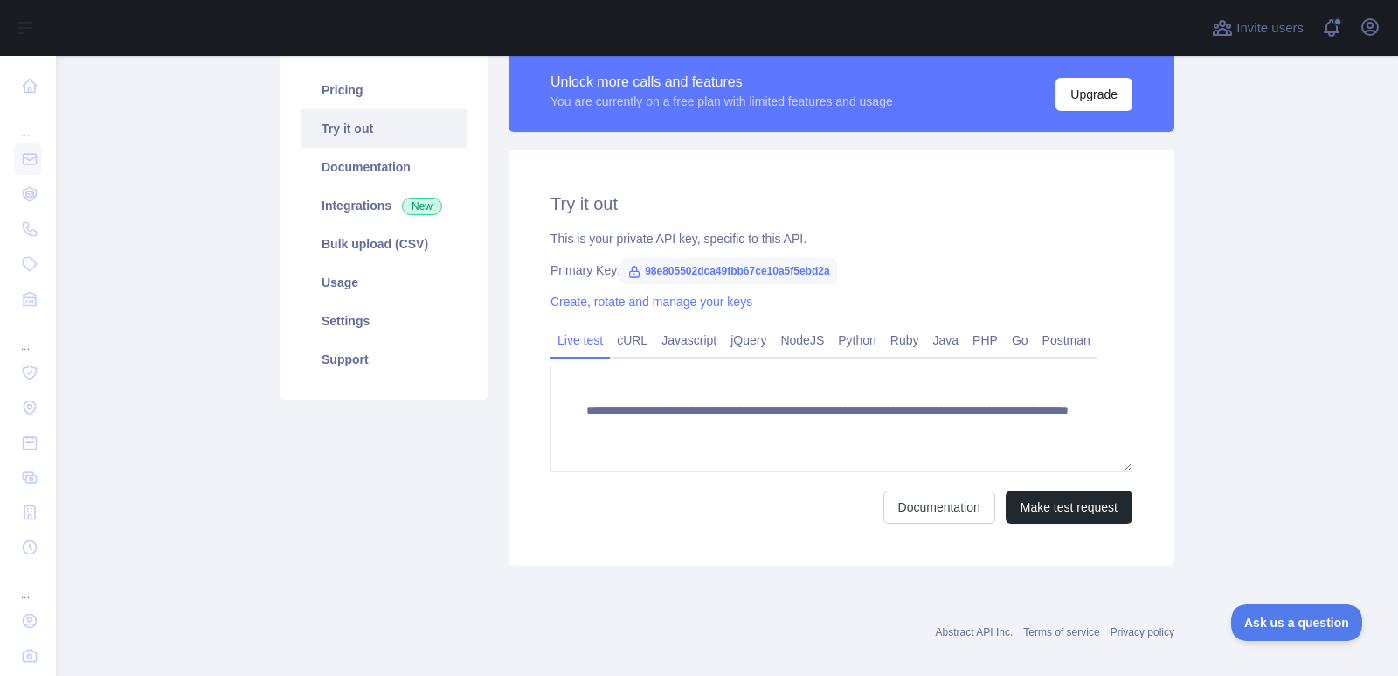
click at [644, 275] on span "98e805502dca49fbb67ce10a5f5ebd2a" at bounding box center [729, 271] width 217 height 26
click at [357, 89] on link "Pricing" at bounding box center [384, 90] width 166 height 38
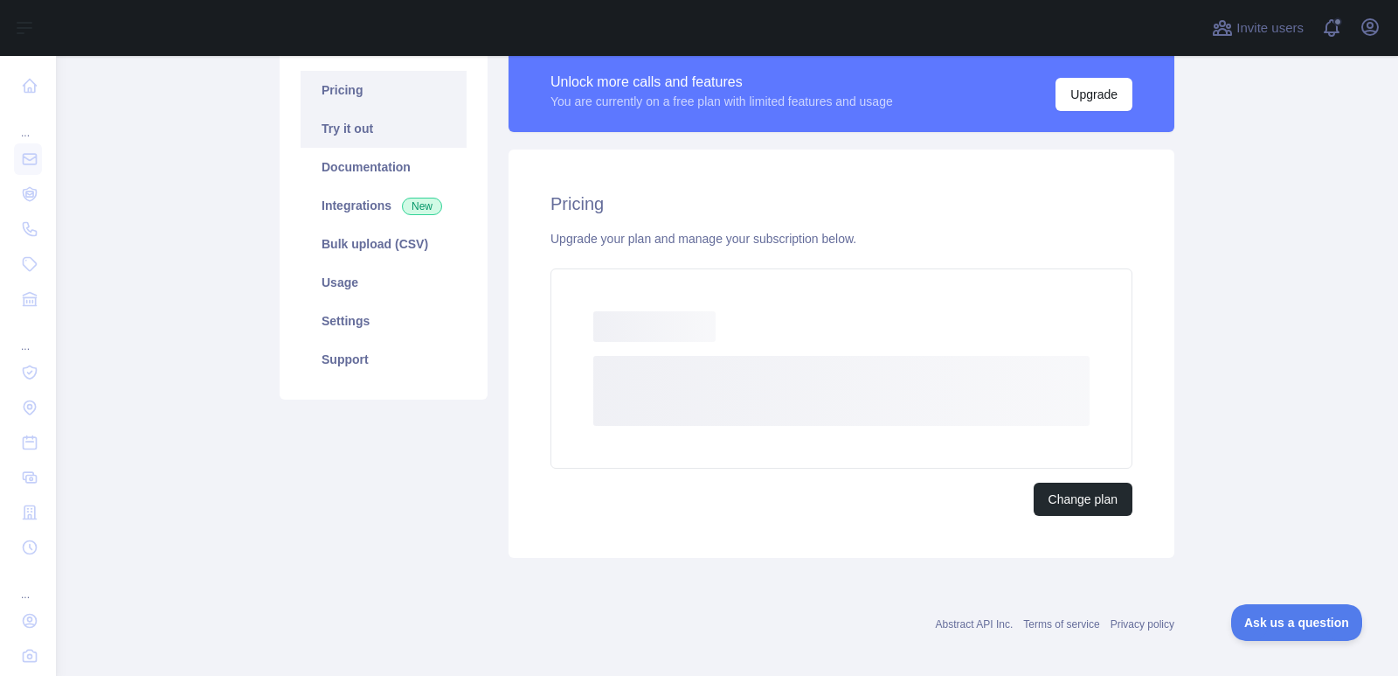
scroll to position [99, 0]
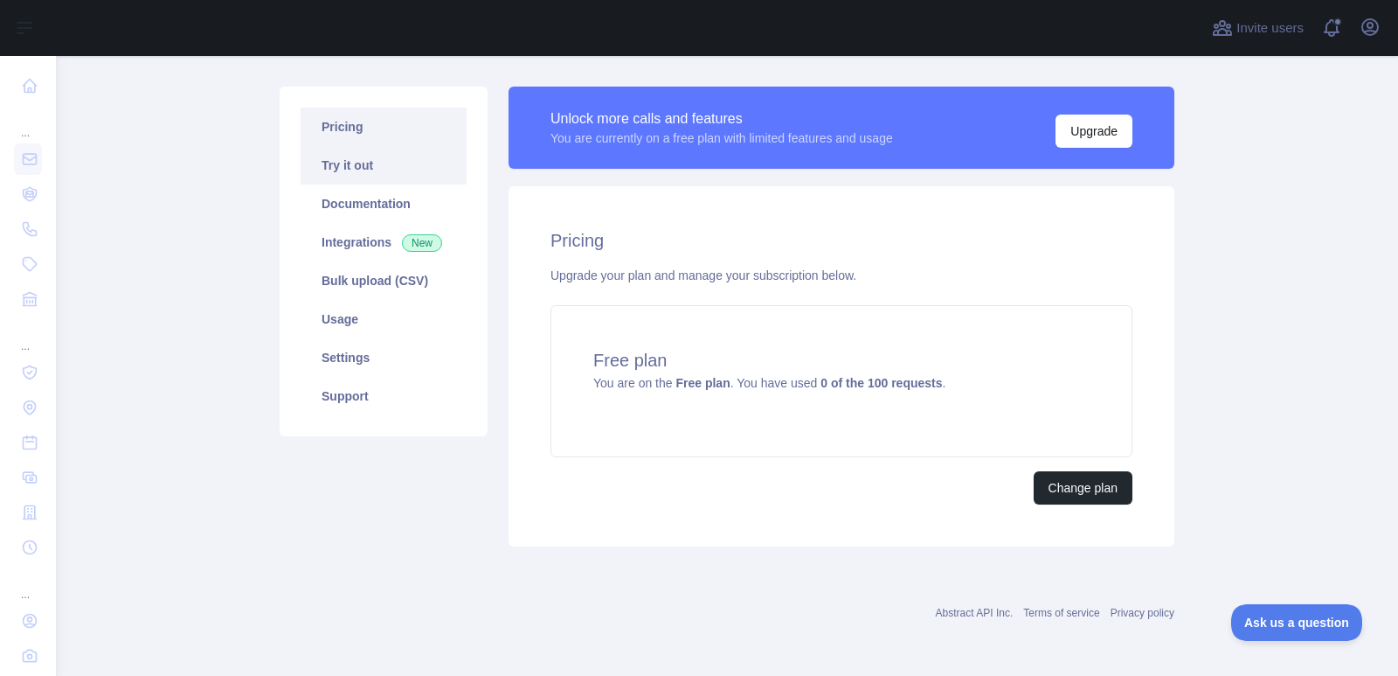
click at [367, 182] on link "Try it out" at bounding box center [384, 165] width 166 height 38
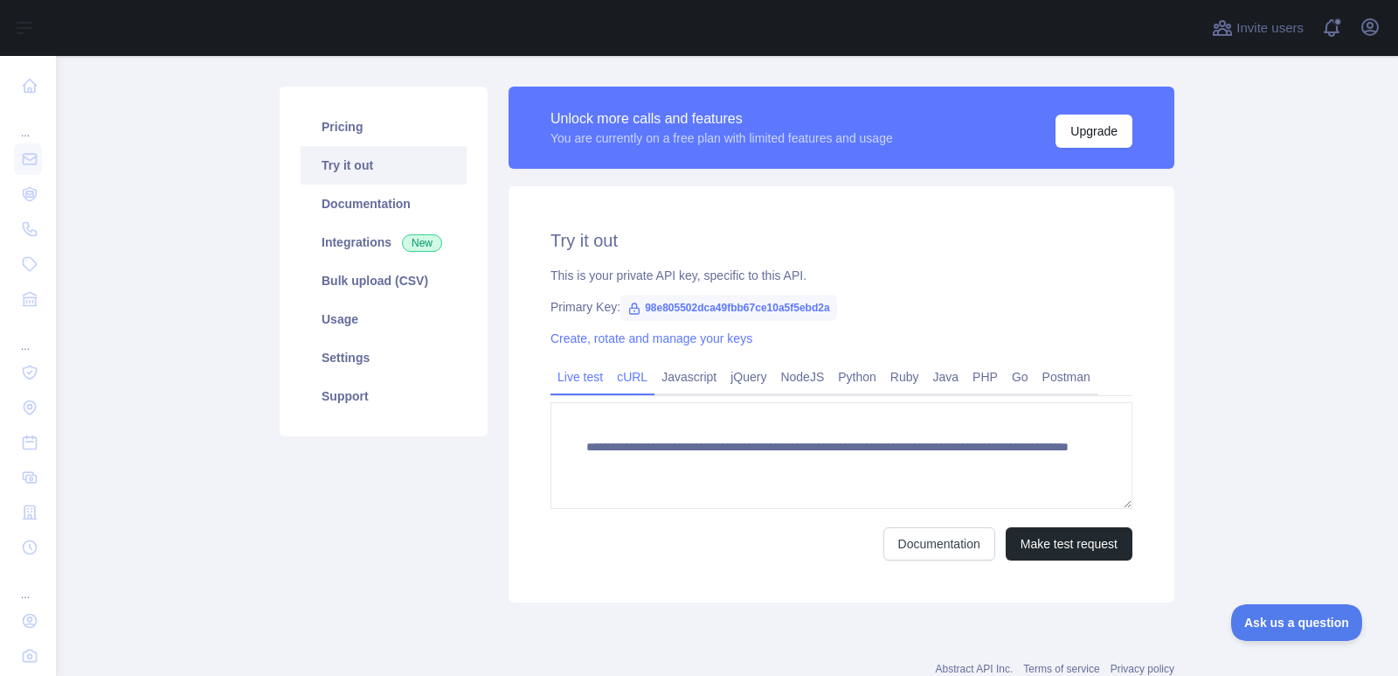
click at [628, 371] on link "cURL" at bounding box center [632, 377] width 45 height 28
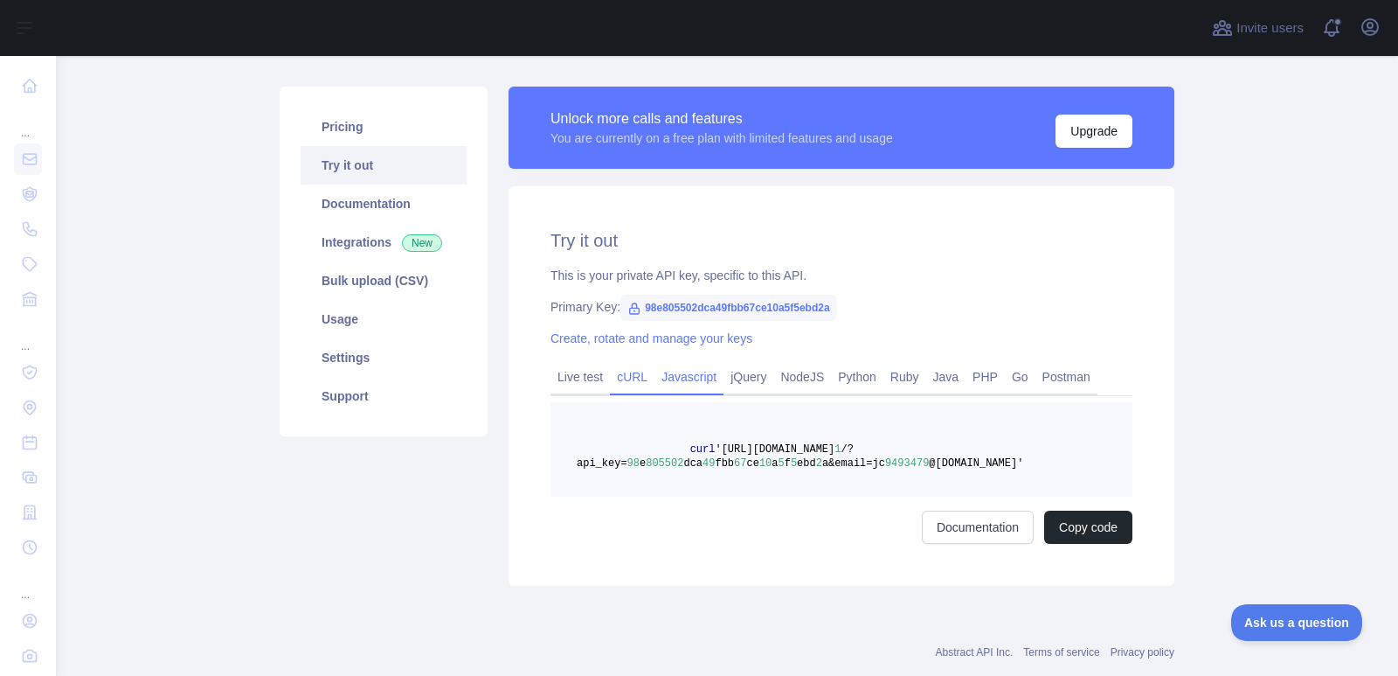
click at [689, 378] on link "Javascript" at bounding box center [689, 377] width 69 height 28
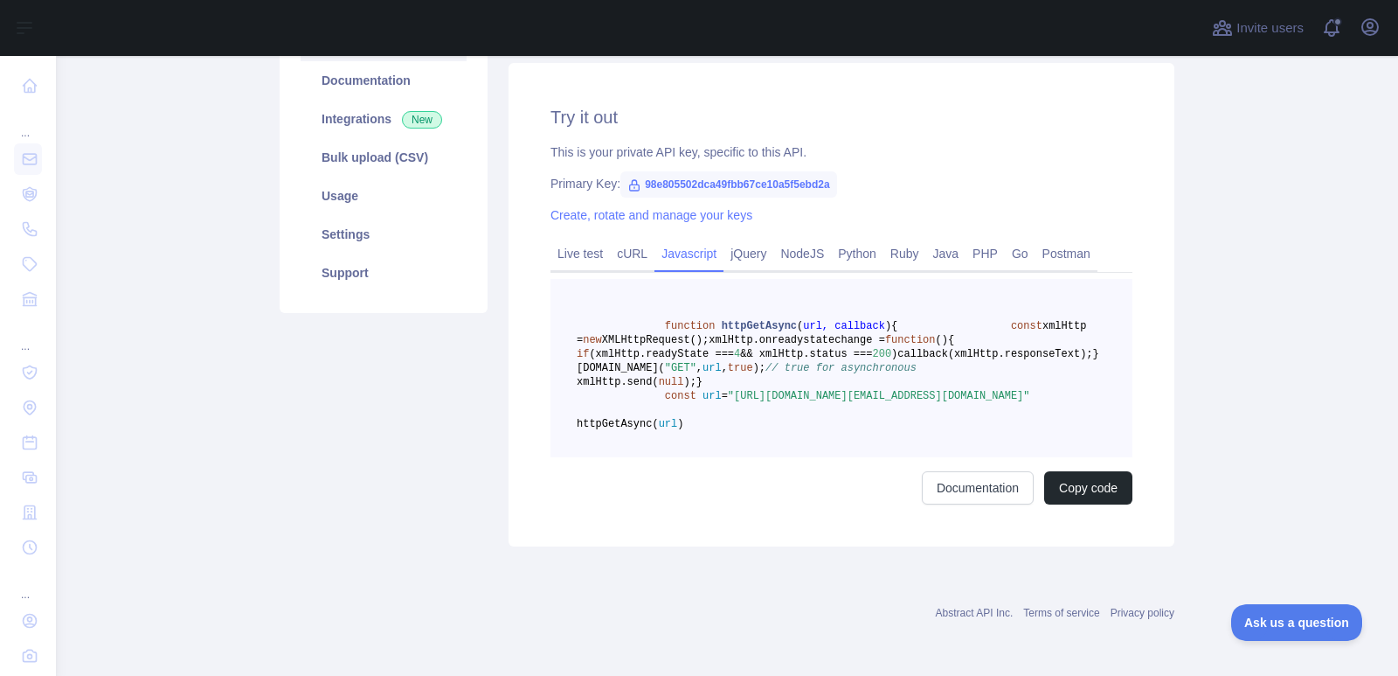
scroll to position [306, 0]
click at [724, 239] on link "jQuery" at bounding box center [749, 253] width 50 height 28
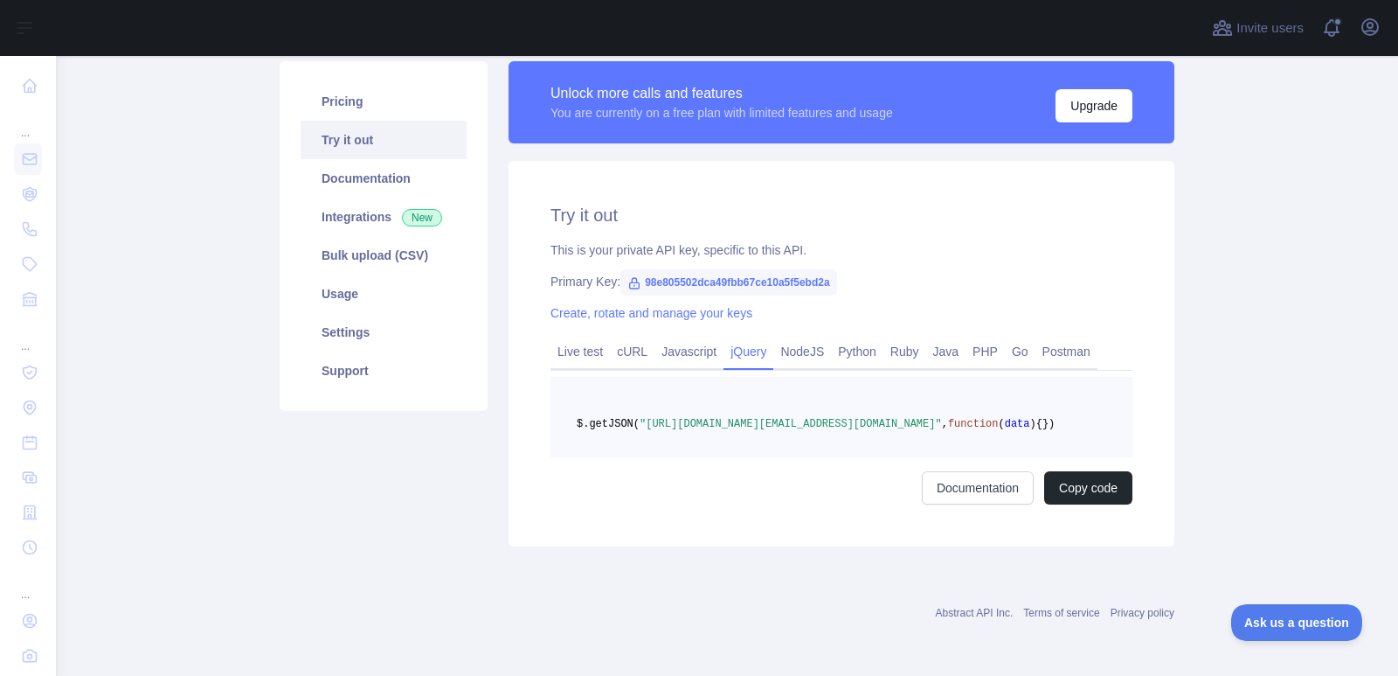
scroll to position [152, 0]
click at [783, 337] on link "NodeJS" at bounding box center [803, 351] width 58 height 28
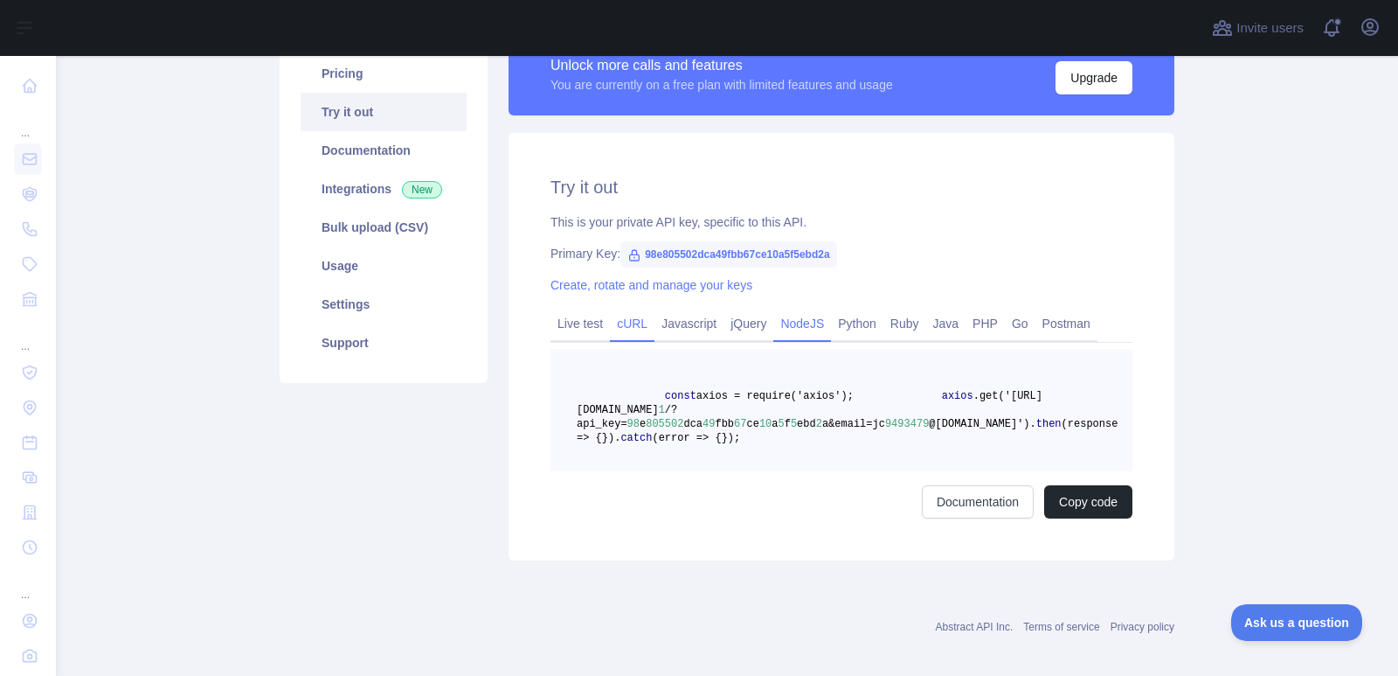
click at [610, 328] on link "cURL" at bounding box center [632, 323] width 45 height 28
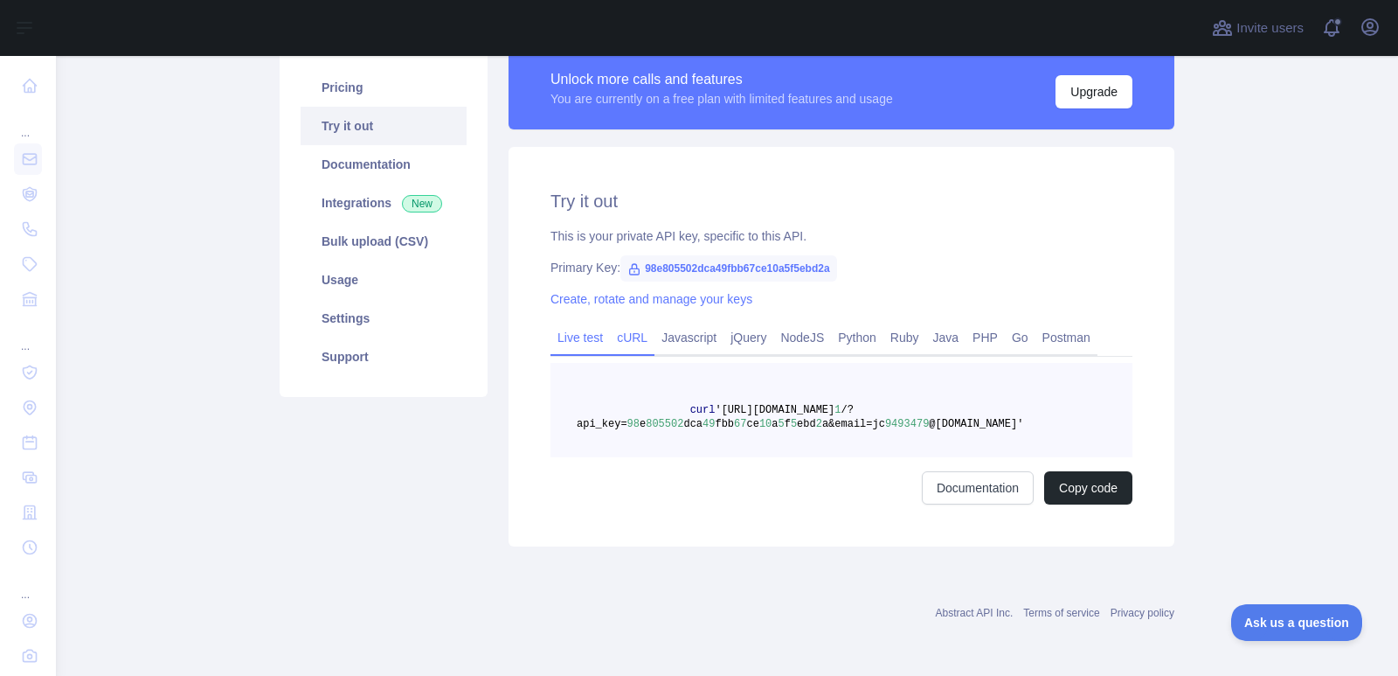
click at [575, 336] on link "Live test" at bounding box center [580, 337] width 59 height 28
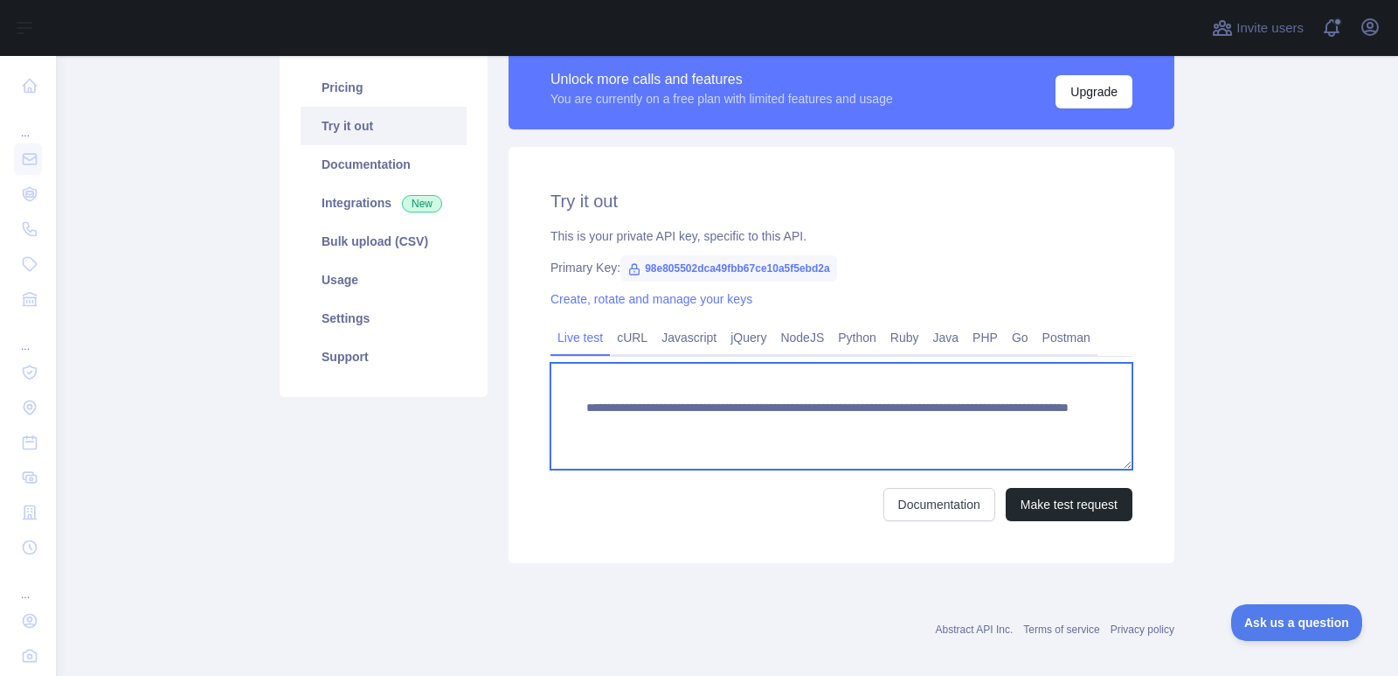
drag, startPoint x: 572, startPoint y: 405, endPoint x: 1022, endPoint y: 431, distance: 450.0
click at [1022, 431] on textarea "**********" at bounding box center [842, 416] width 582 height 107
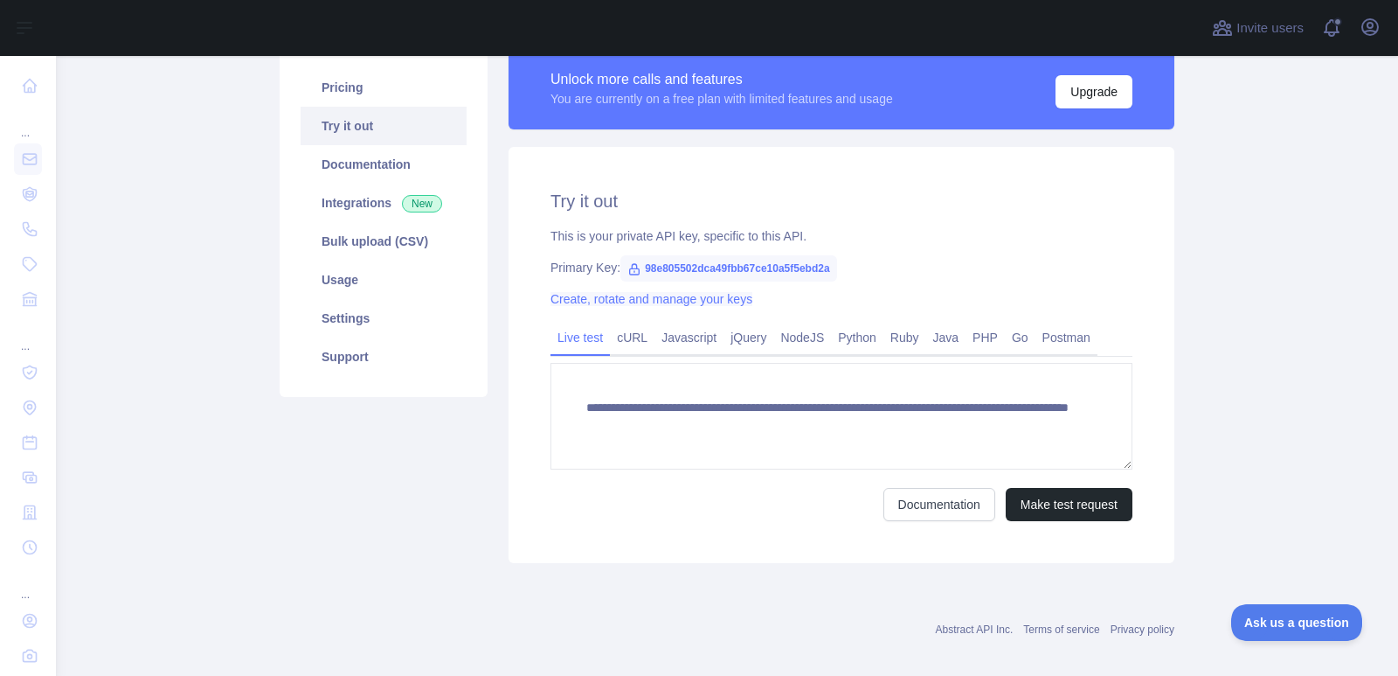
click at [676, 296] on link "Create, rotate and manage your keys" at bounding box center [652, 299] width 202 height 14
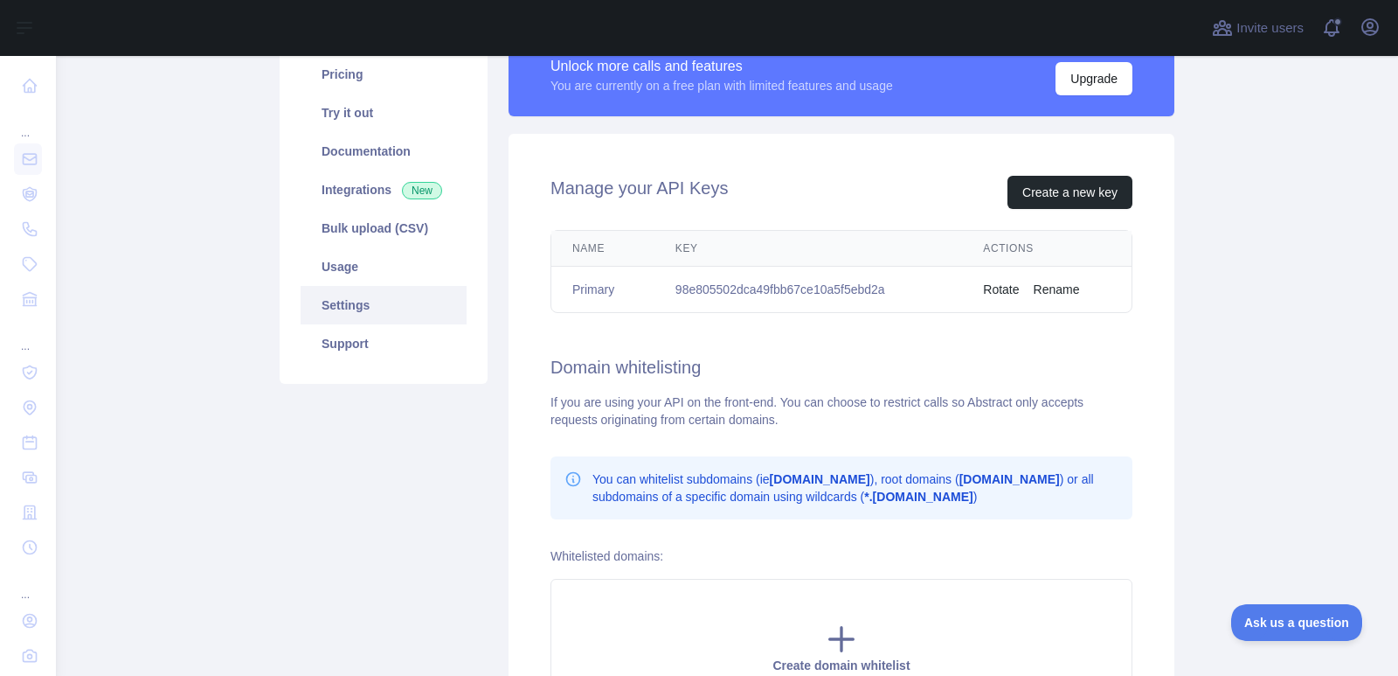
scroll to position [160, 0]
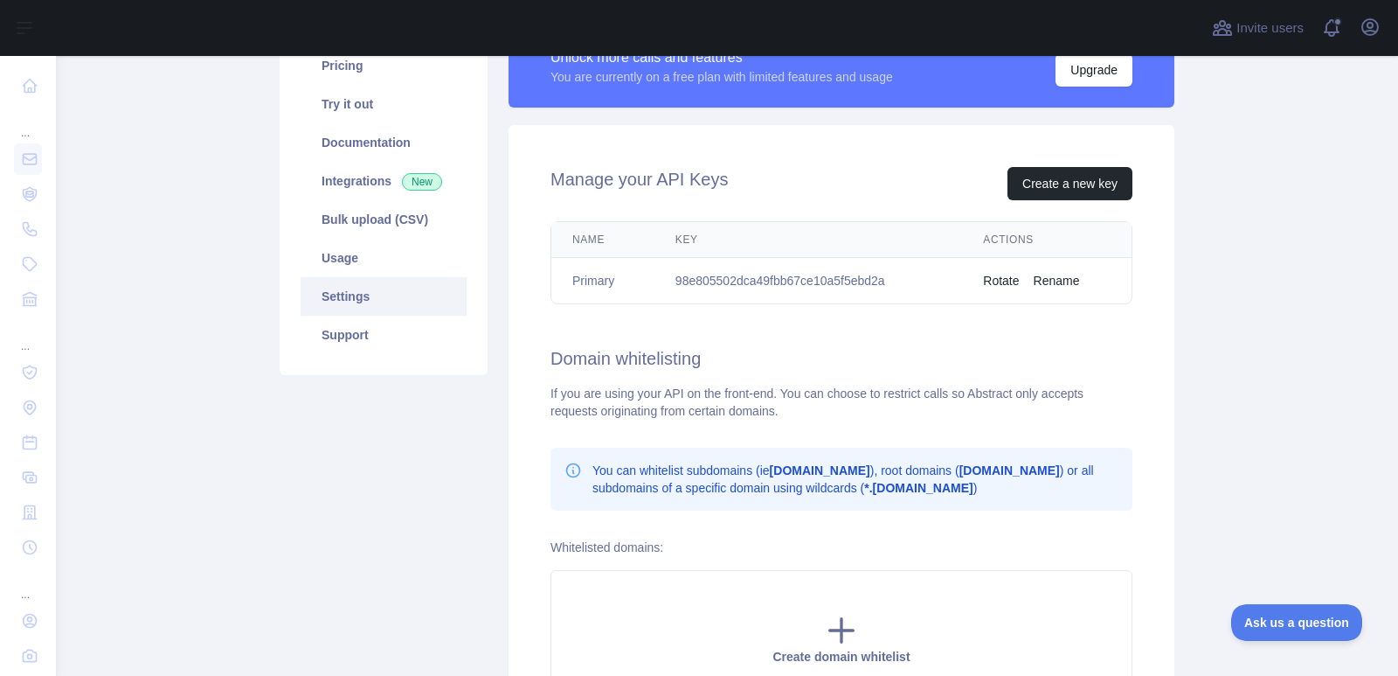
click at [830, 285] on td "98e805502dca49fbb67ce10a5f5ebd2a" at bounding box center [809, 281] width 308 height 46
copy td "98e805502dca49fbb67ce10a5f5ebd2a"
click at [1032, 397] on div "If you are using your API on the front-end. You can choose to restrict calls so…" at bounding box center [842, 402] width 582 height 35
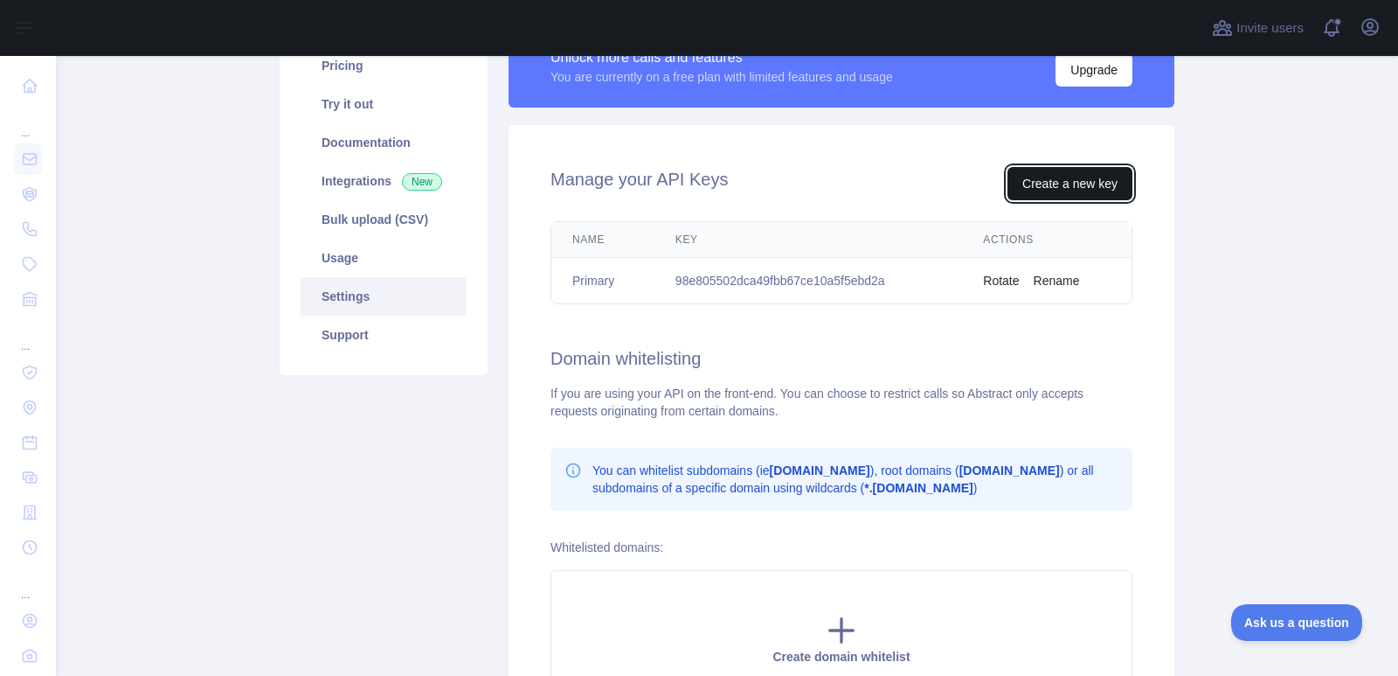
click at [1048, 194] on button "Create a new key" at bounding box center [1070, 183] width 125 height 33
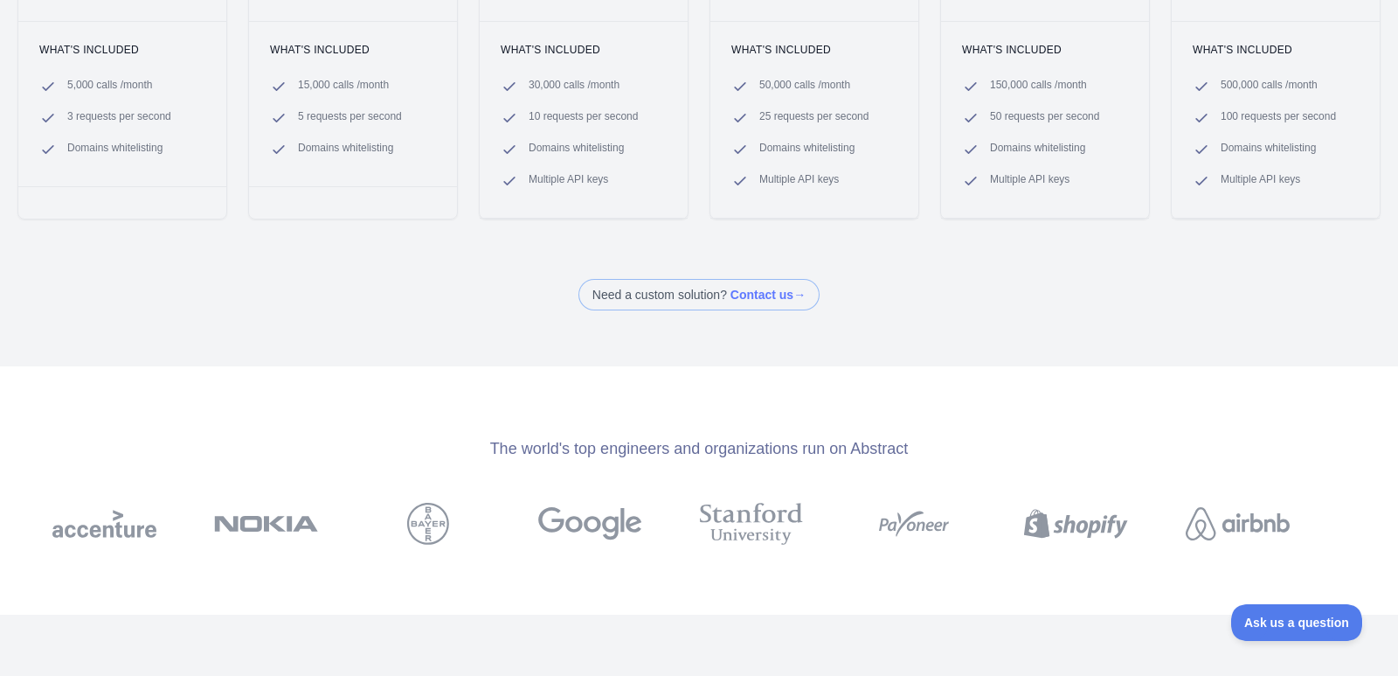
scroll to position [207, 0]
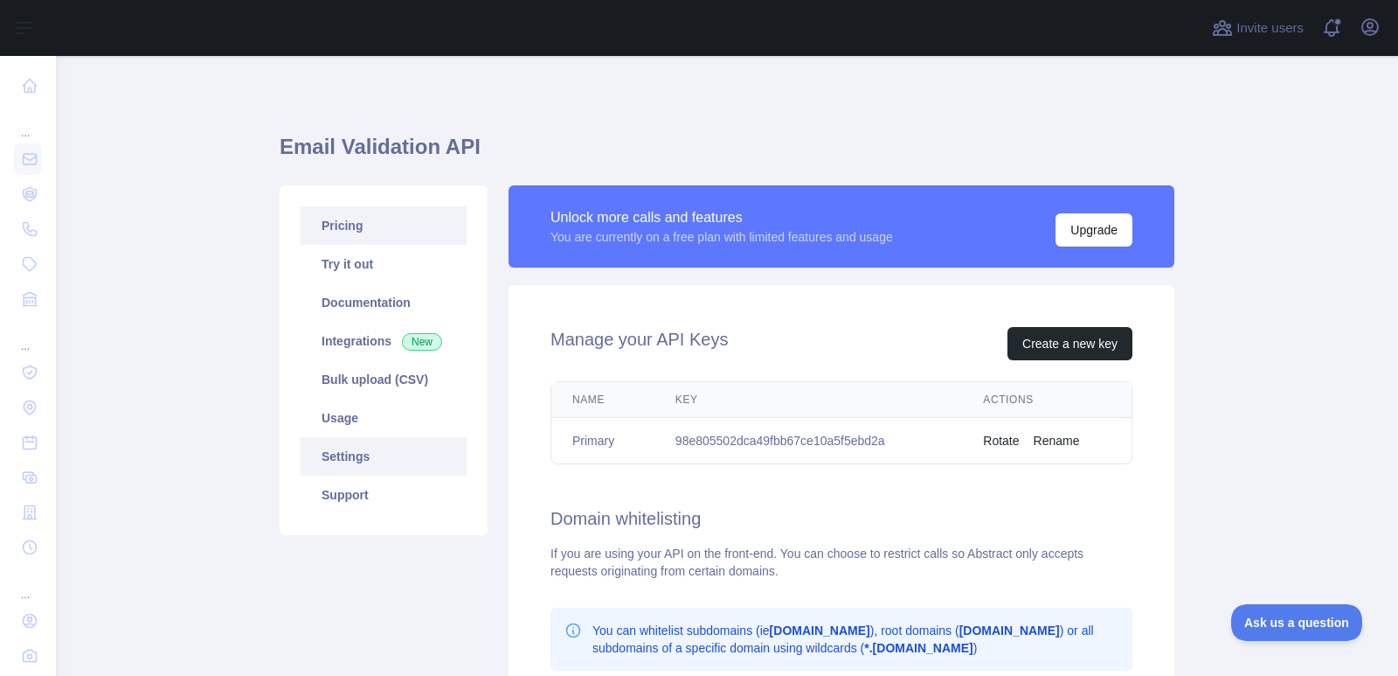
click at [347, 220] on link "Pricing" at bounding box center [384, 225] width 166 height 38
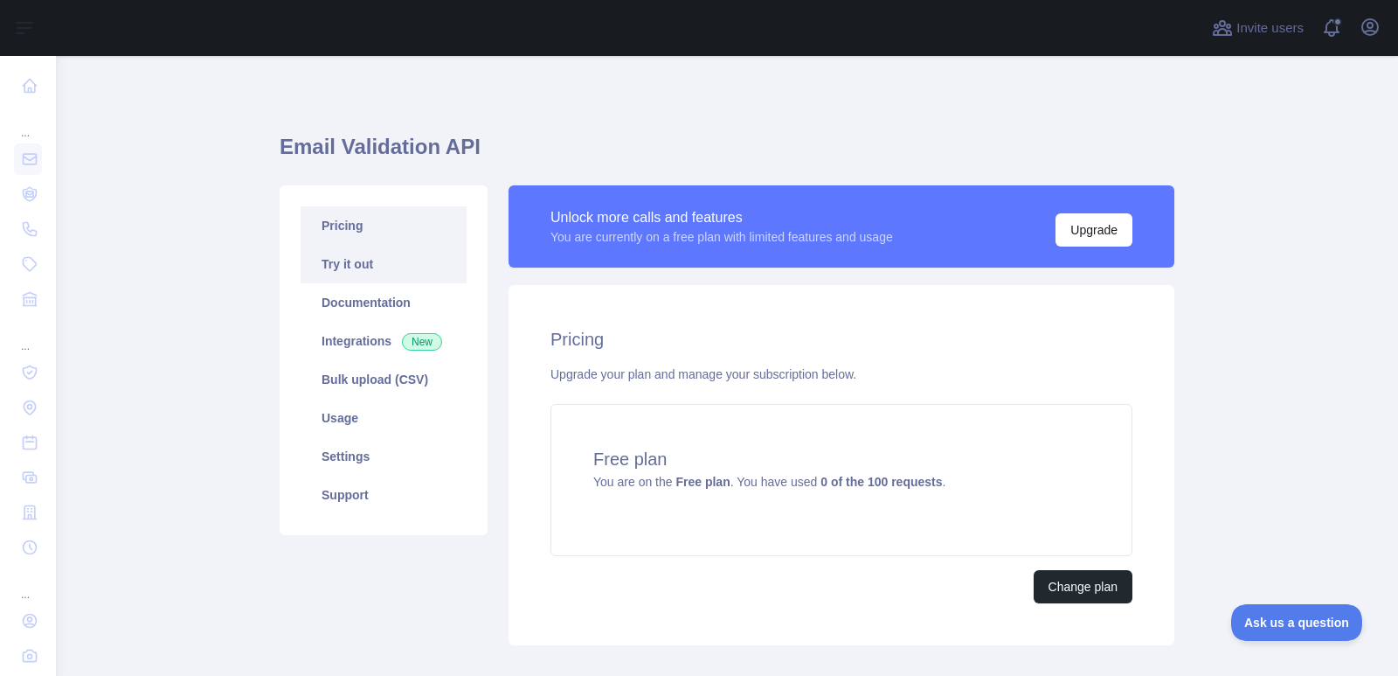
click at [378, 274] on link "Try it out" at bounding box center [384, 264] width 166 height 38
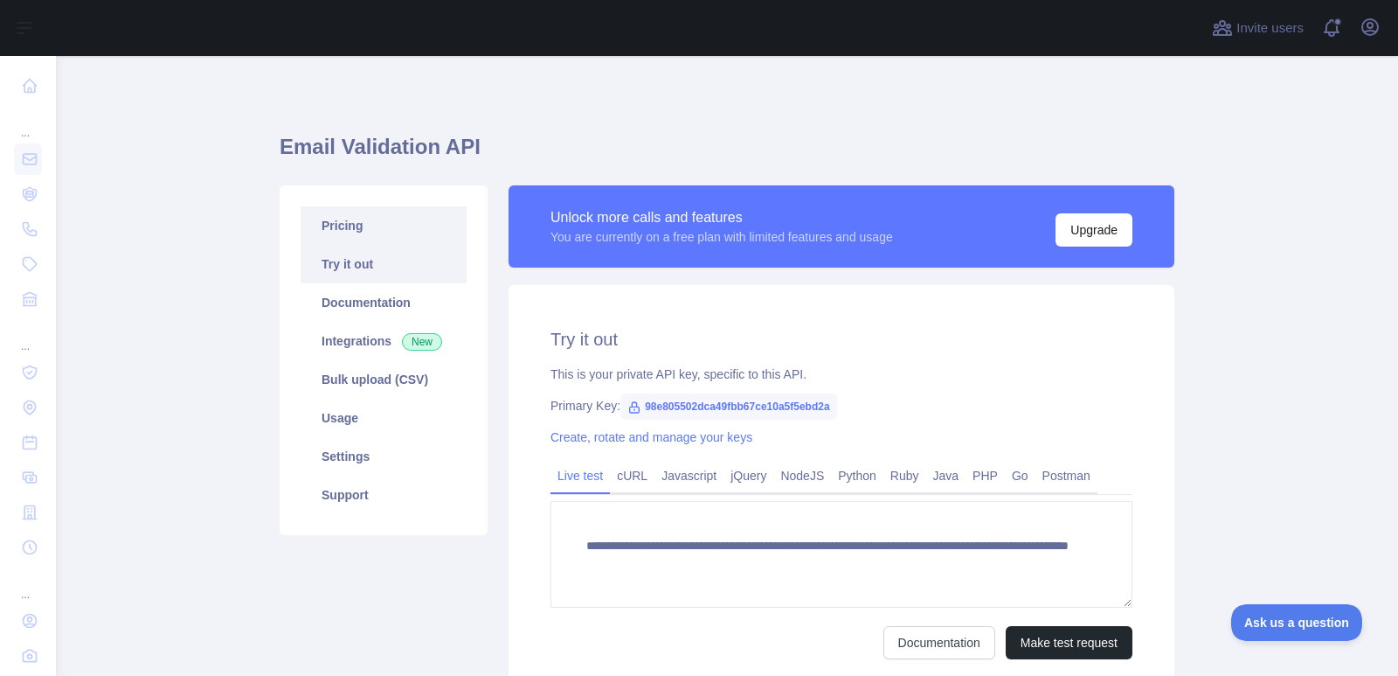
click at [353, 231] on link "Pricing" at bounding box center [384, 225] width 166 height 38
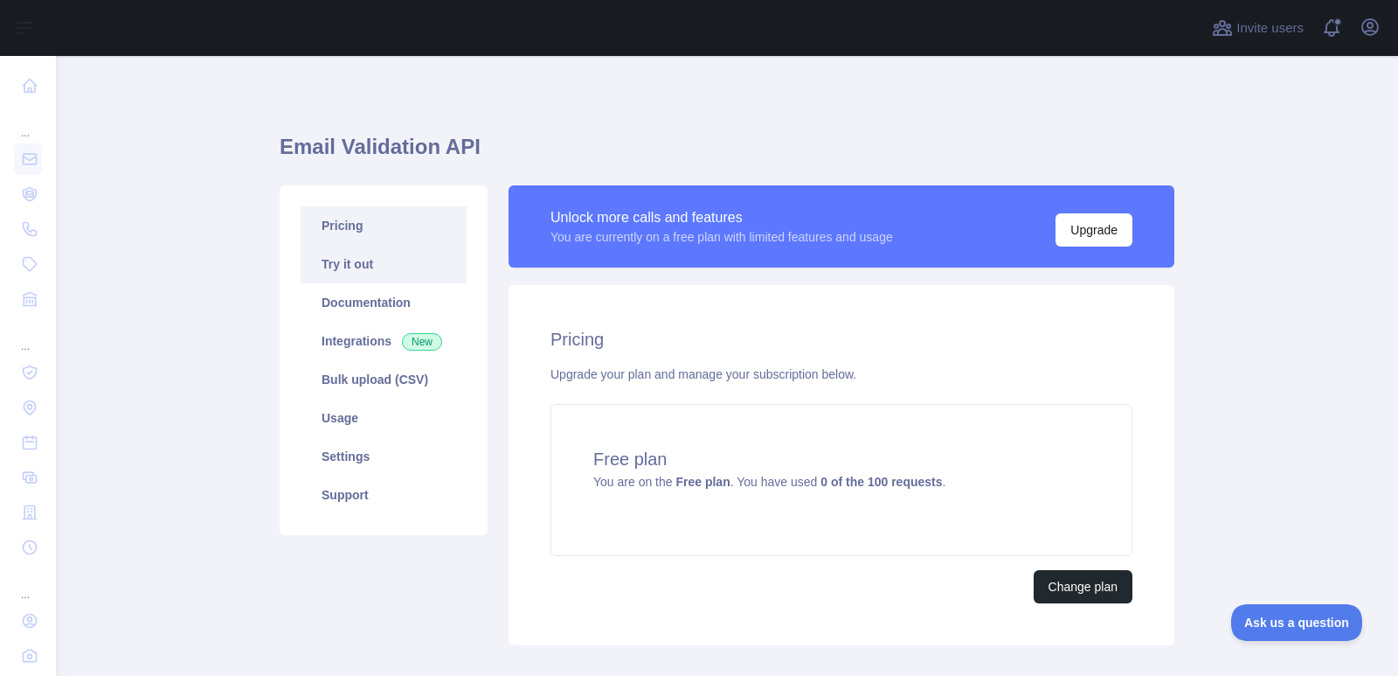
click at [363, 264] on link "Try it out" at bounding box center [384, 264] width 166 height 38
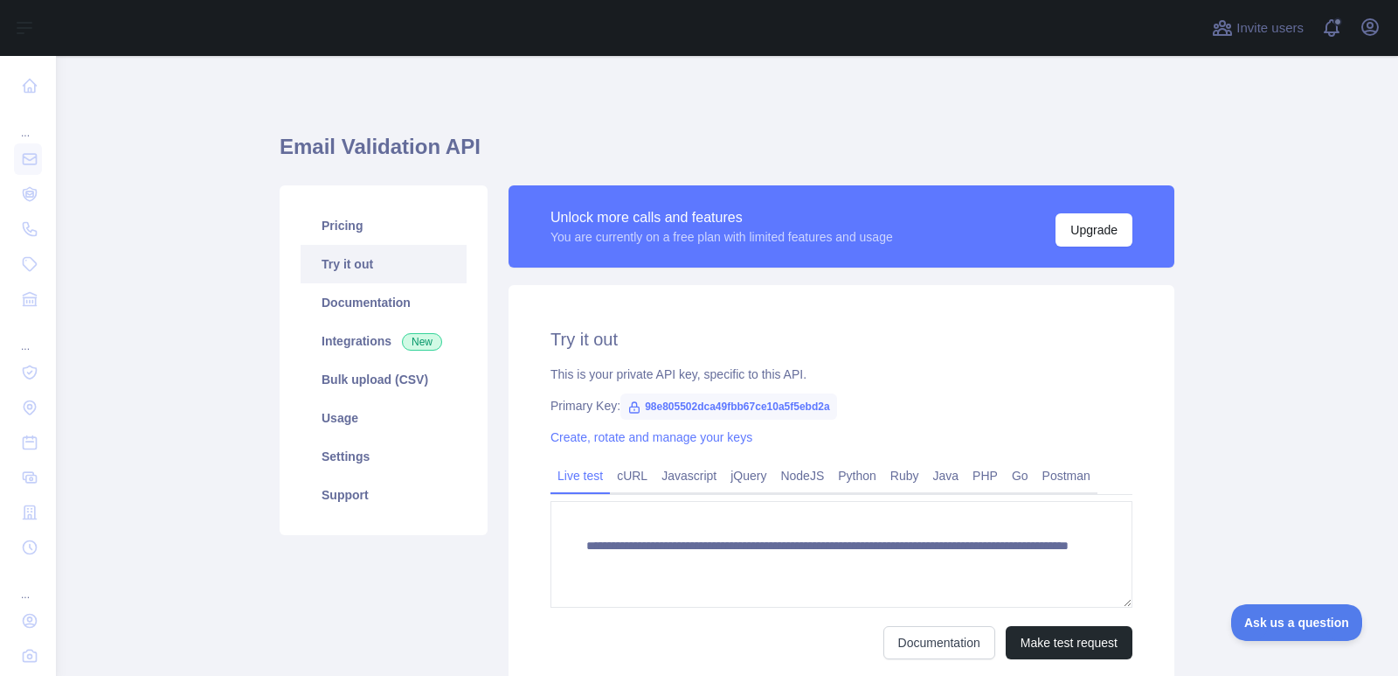
click at [694, 410] on span "98e805502dca49fbb67ce10a5f5ebd2a" at bounding box center [729, 406] width 217 height 26
click at [715, 345] on h2 "Try it out" at bounding box center [842, 339] width 582 height 24
click at [676, 486] on link "Javascript" at bounding box center [689, 475] width 69 height 28
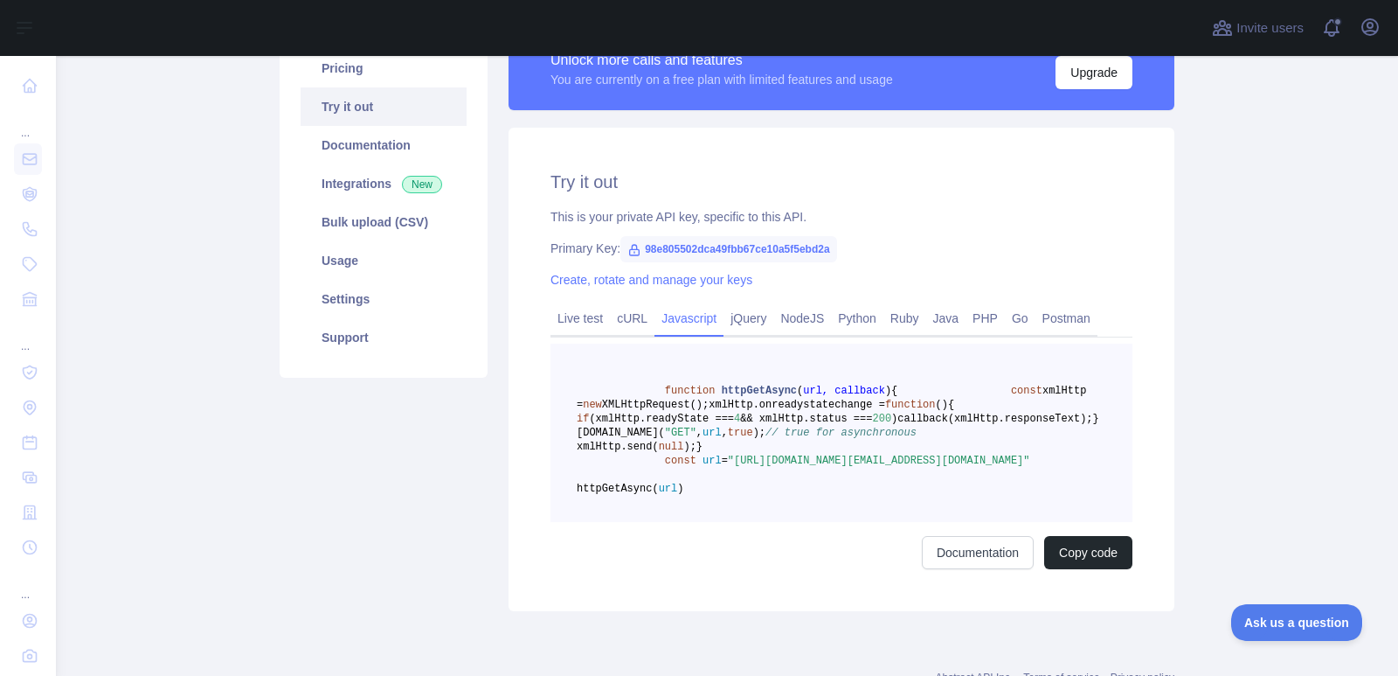
scroll to position [161, 0]
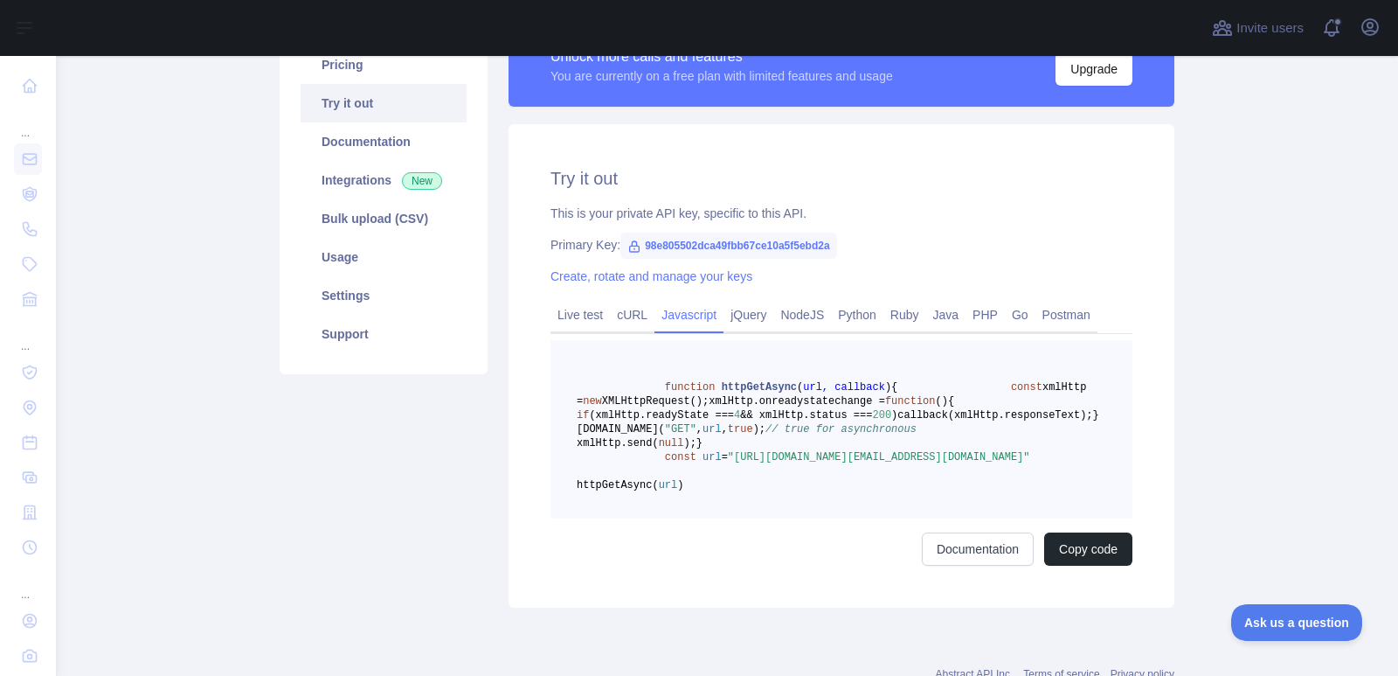
drag, startPoint x: 717, startPoint y: 527, endPoint x: 959, endPoint y: 538, distance: 242.4
click at [959, 518] on pre "function httpGetAsync ( url, callback ) { const xmlHttp = new XMLHttpRequest();…" at bounding box center [842, 429] width 582 height 178
drag, startPoint x: 723, startPoint y: 529, endPoint x: 970, endPoint y: 543, distance: 247.7
click at [970, 518] on pre "function httpGetAsync ( url, callback ) { const xmlHttp = new XMLHttpRequest();…" at bounding box center [842, 429] width 582 height 178
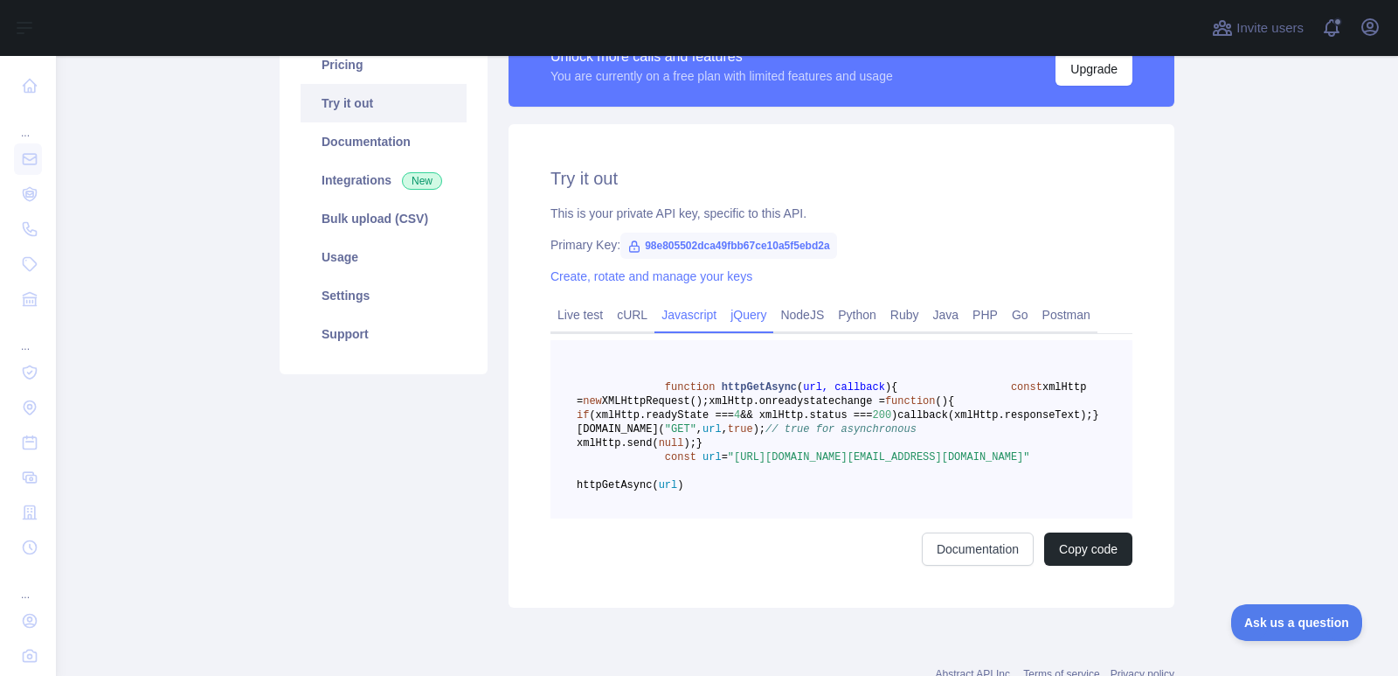
click at [742, 316] on link "jQuery" at bounding box center [749, 315] width 50 height 28
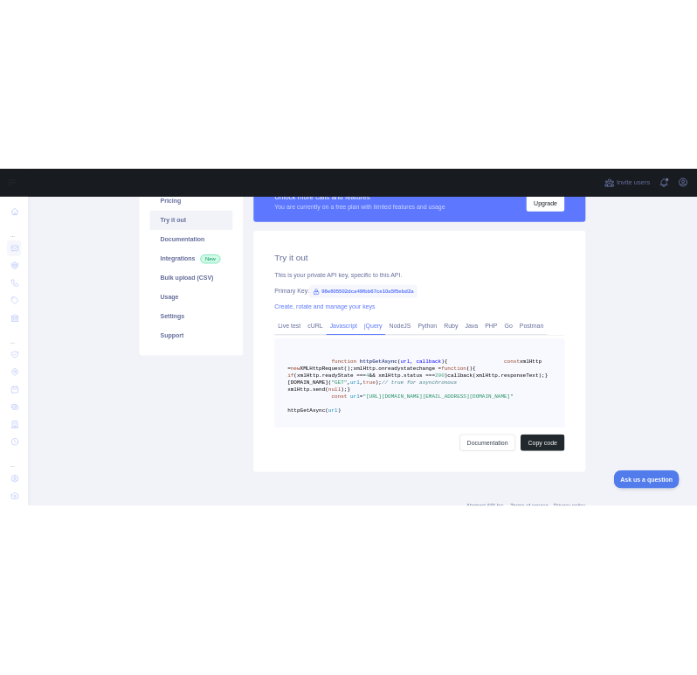
scroll to position [152, 0]
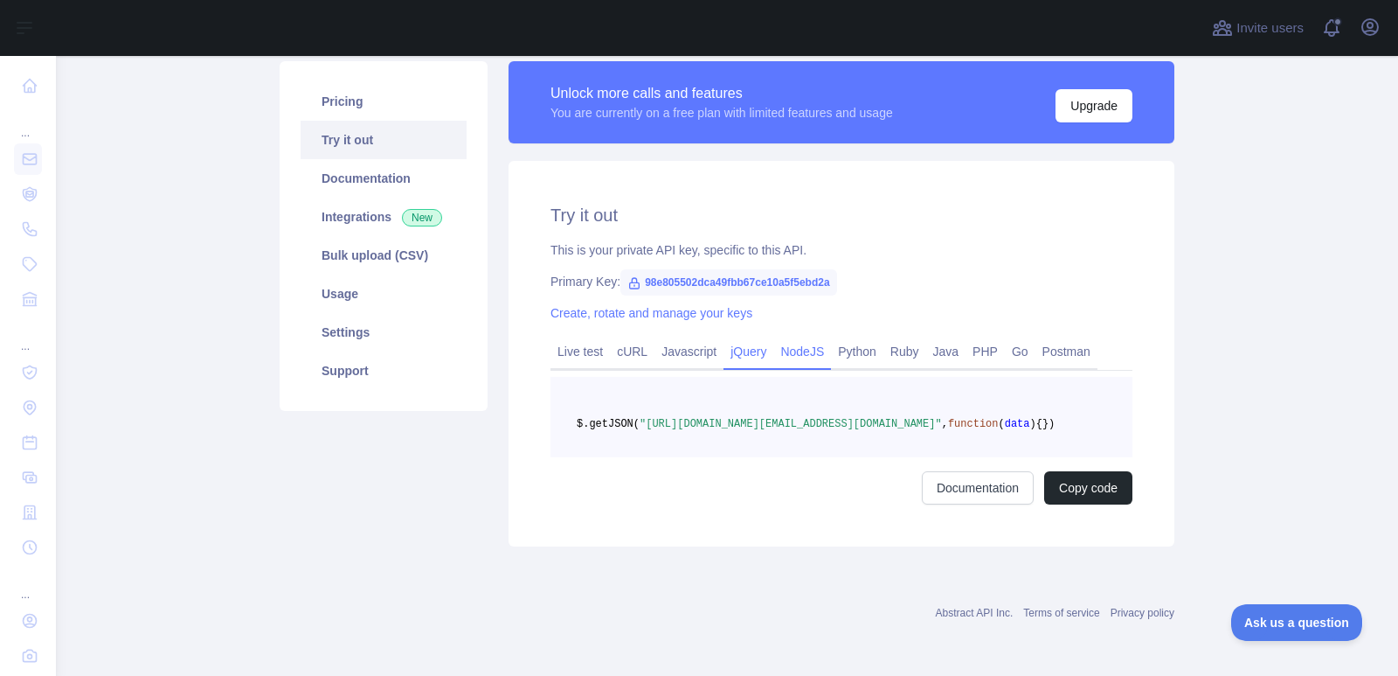
click at [774, 337] on link "NodeJS" at bounding box center [803, 351] width 58 height 28
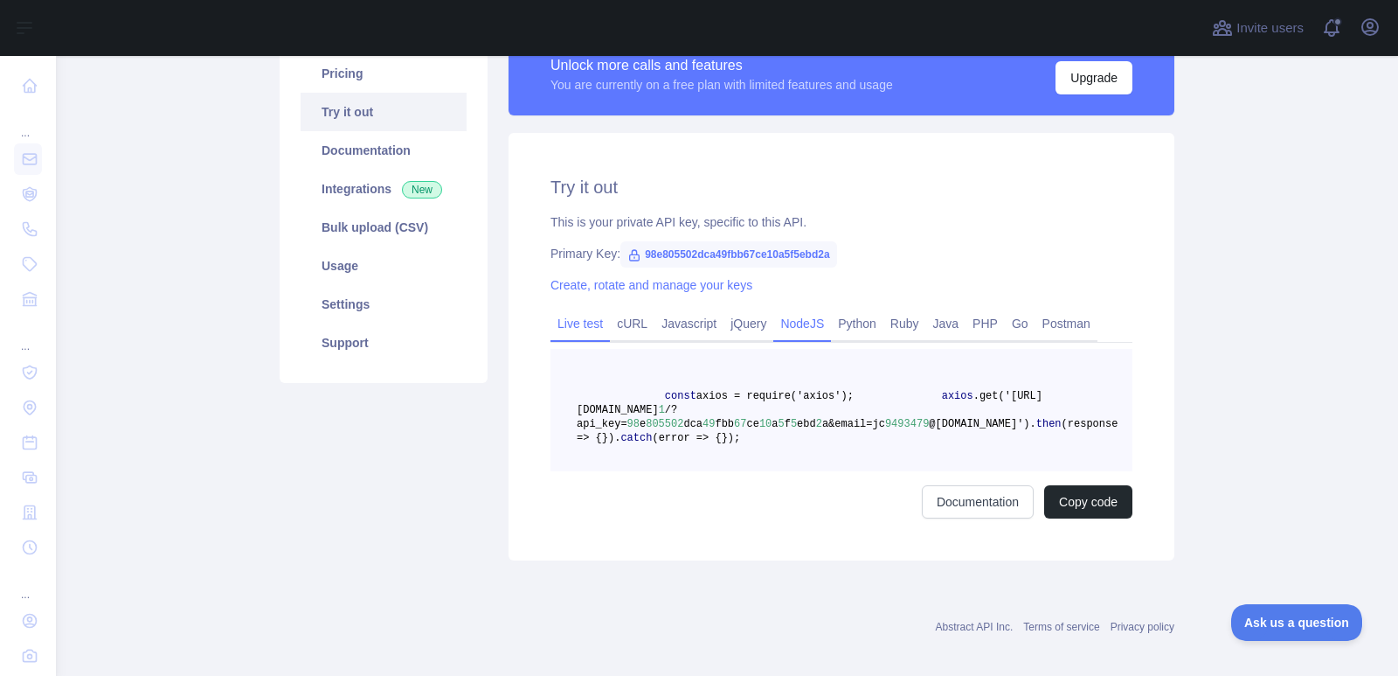
click at [591, 325] on link "Live test" at bounding box center [580, 323] width 59 height 28
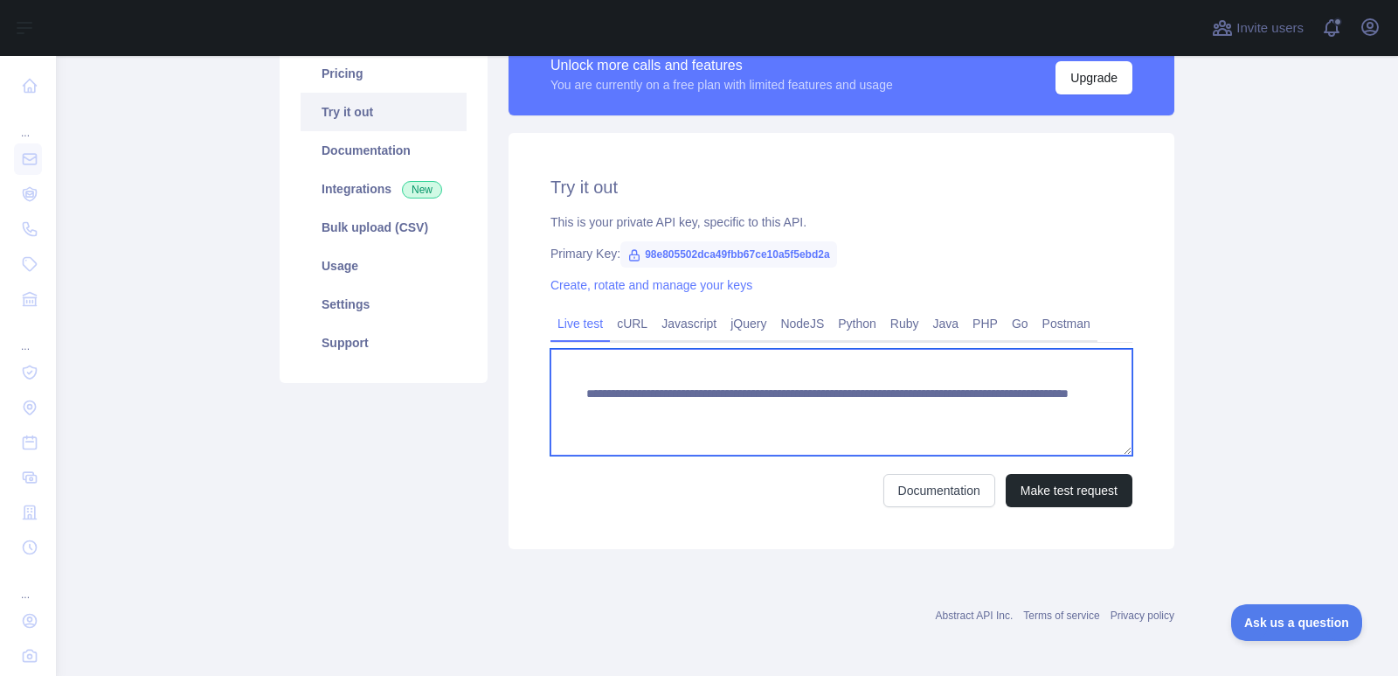
drag, startPoint x: 579, startPoint y: 398, endPoint x: 1076, endPoint y: 408, distance: 497.4
click at [1039, 405] on textarea "**********" at bounding box center [842, 402] width 582 height 107
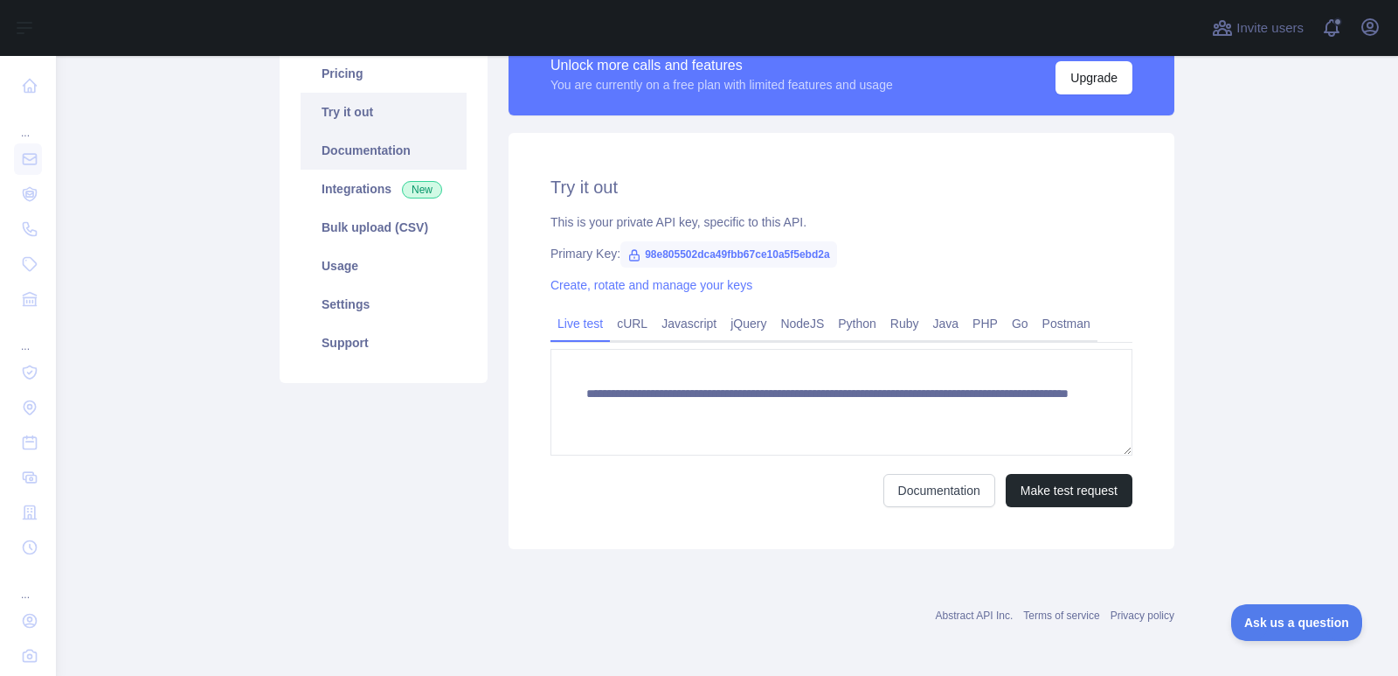
click at [364, 146] on link "Documentation" at bounding box center [384, 150] width 166 height 38
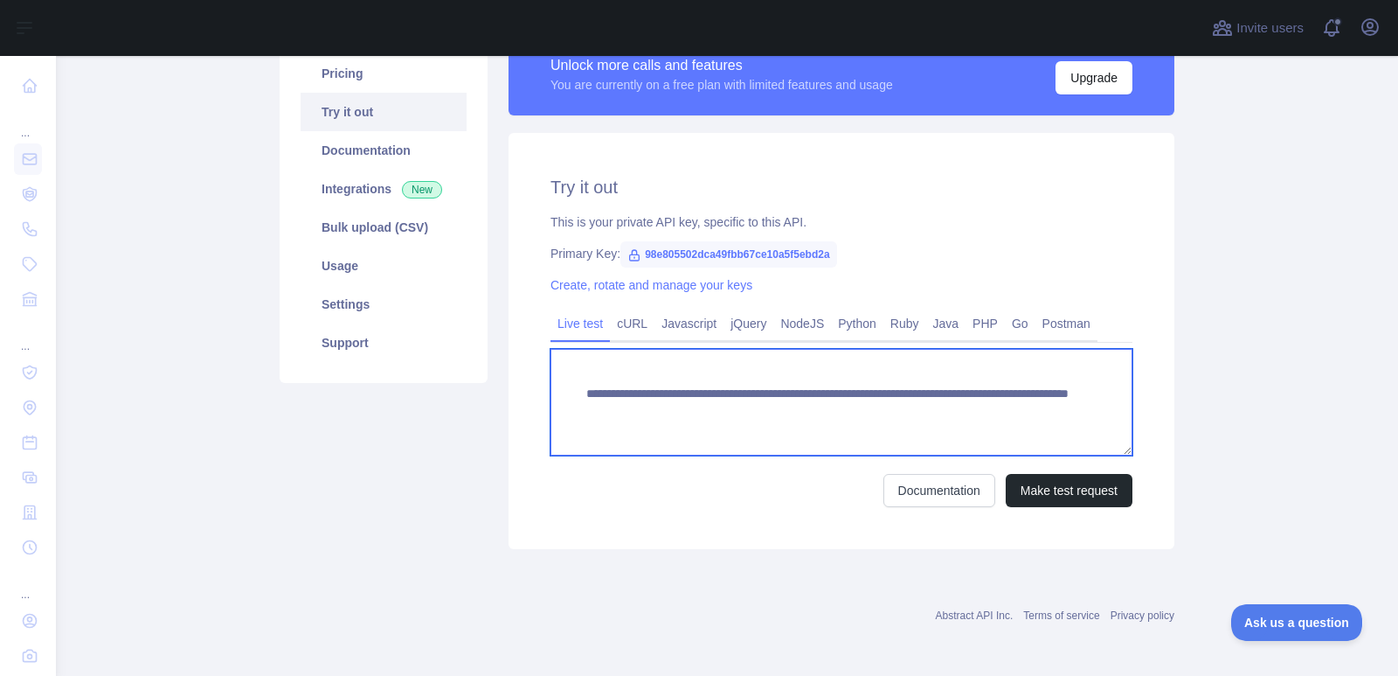
click at [635, 384] on textarea "**********" at bounding box center [842, 402] width 582 height 107
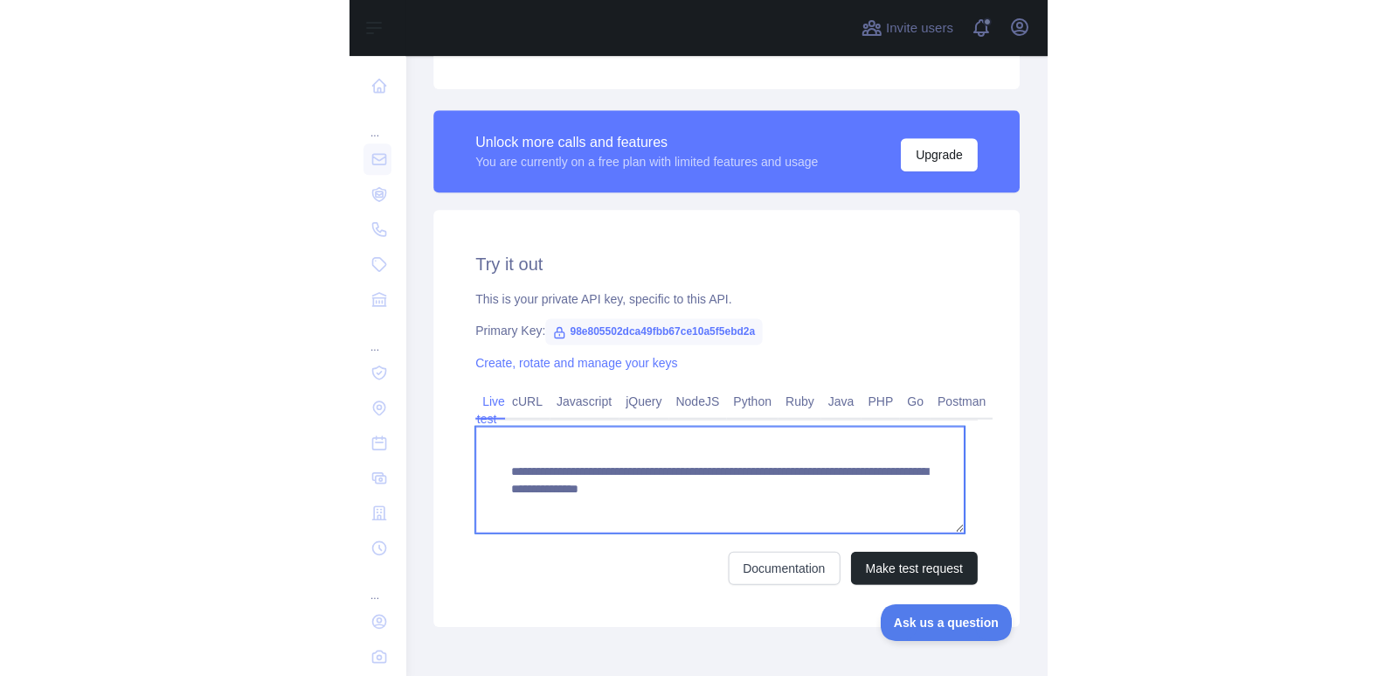
scroll to position [448, 0]
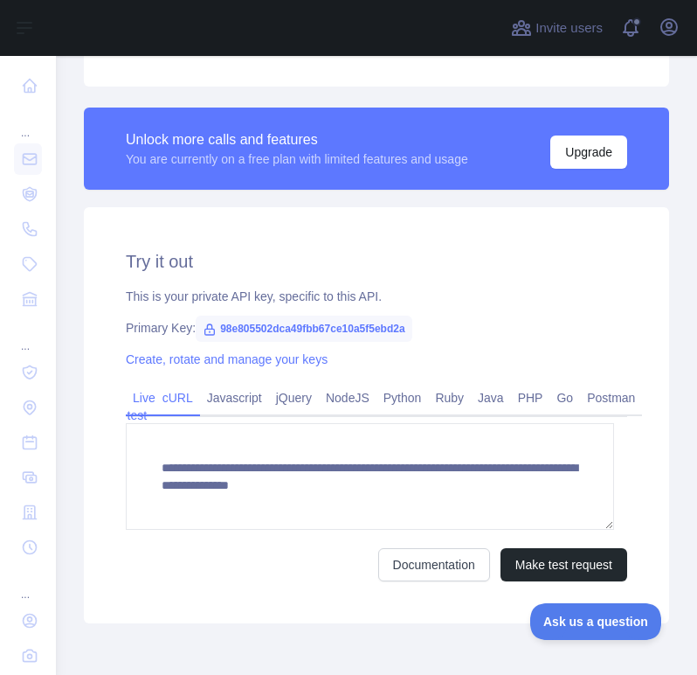
click at [177, 399] on link "cURL" at bounding box center [178, 398] width 45 height 28
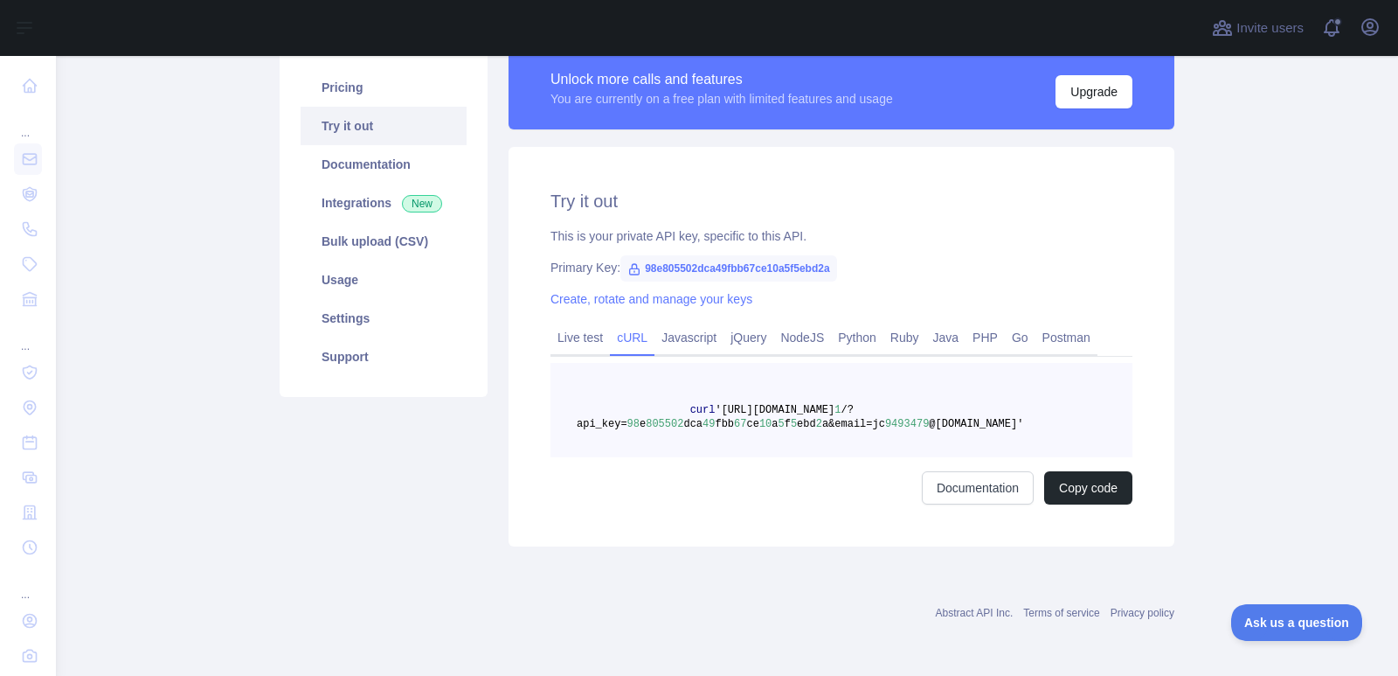
scroll to position [138, 0]
click at [337, 97] on link "Pricing" at bounding box center [384, 87] width 166 height 38
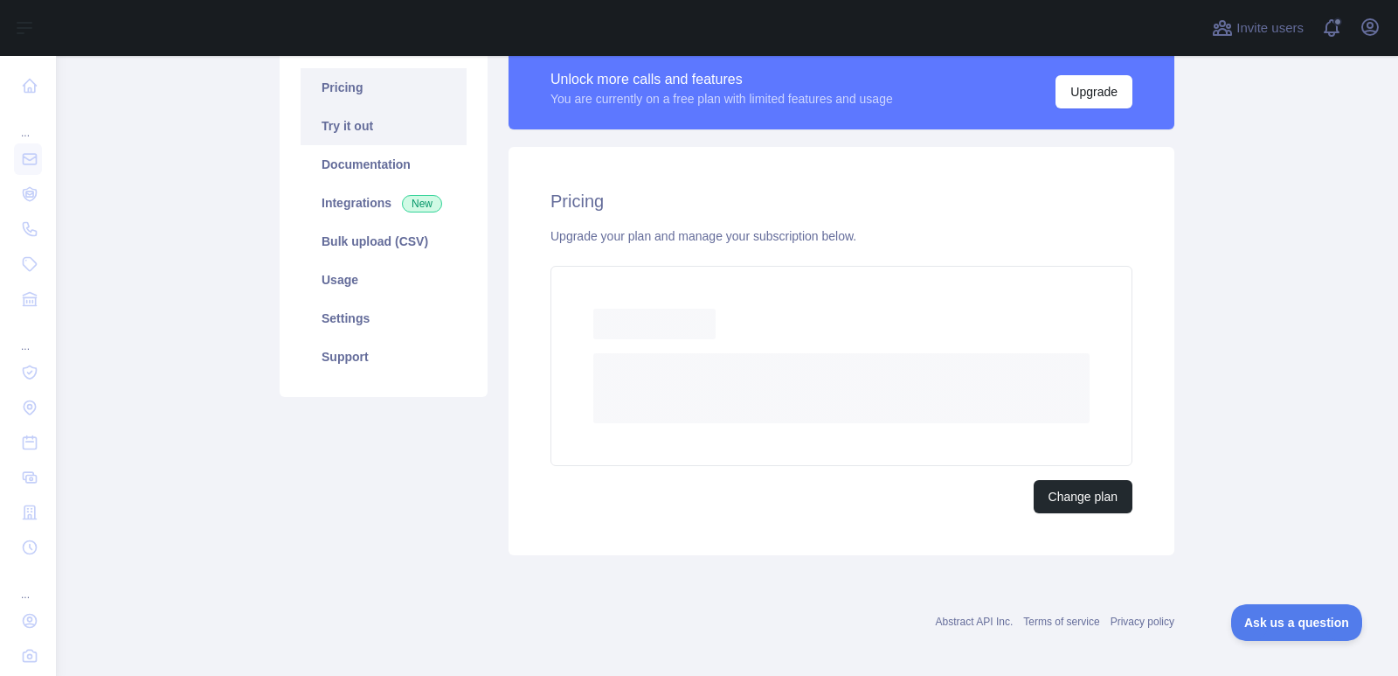
scroll to position [99, 0]
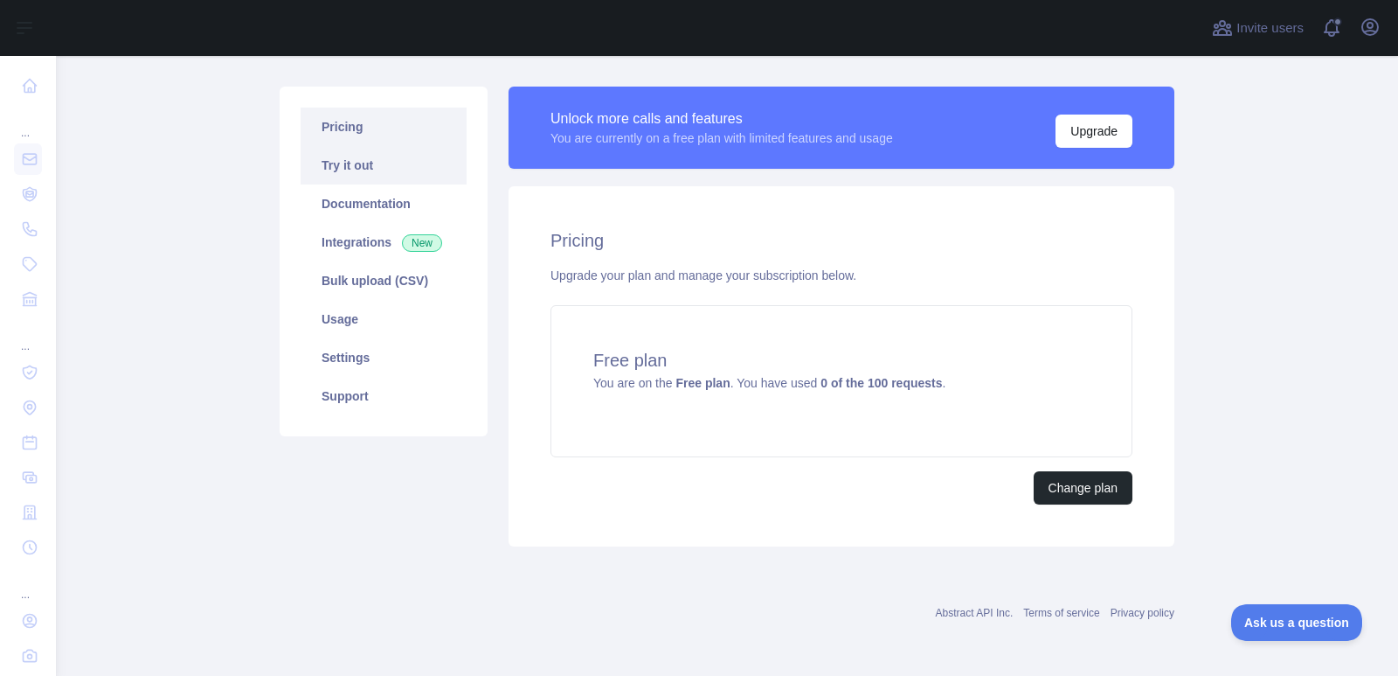
click at [346, 110] on link "Pricing" at bounding box center [384, 127] width 166 height 38
click at [347, 181] on link "Try it out" at bounding box center [384, 165] width 166 height 38
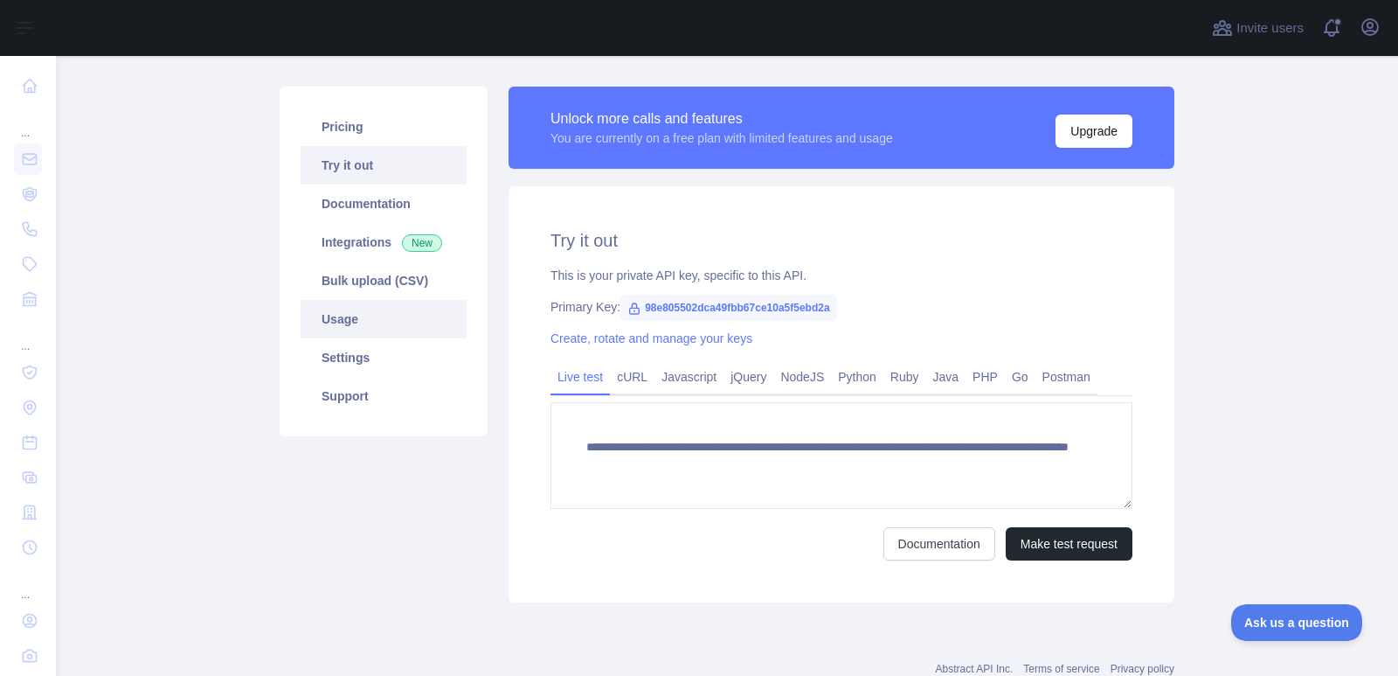
click at [372, 316] on link "Usage" at bounding box center [384, 319] width 166 height 38
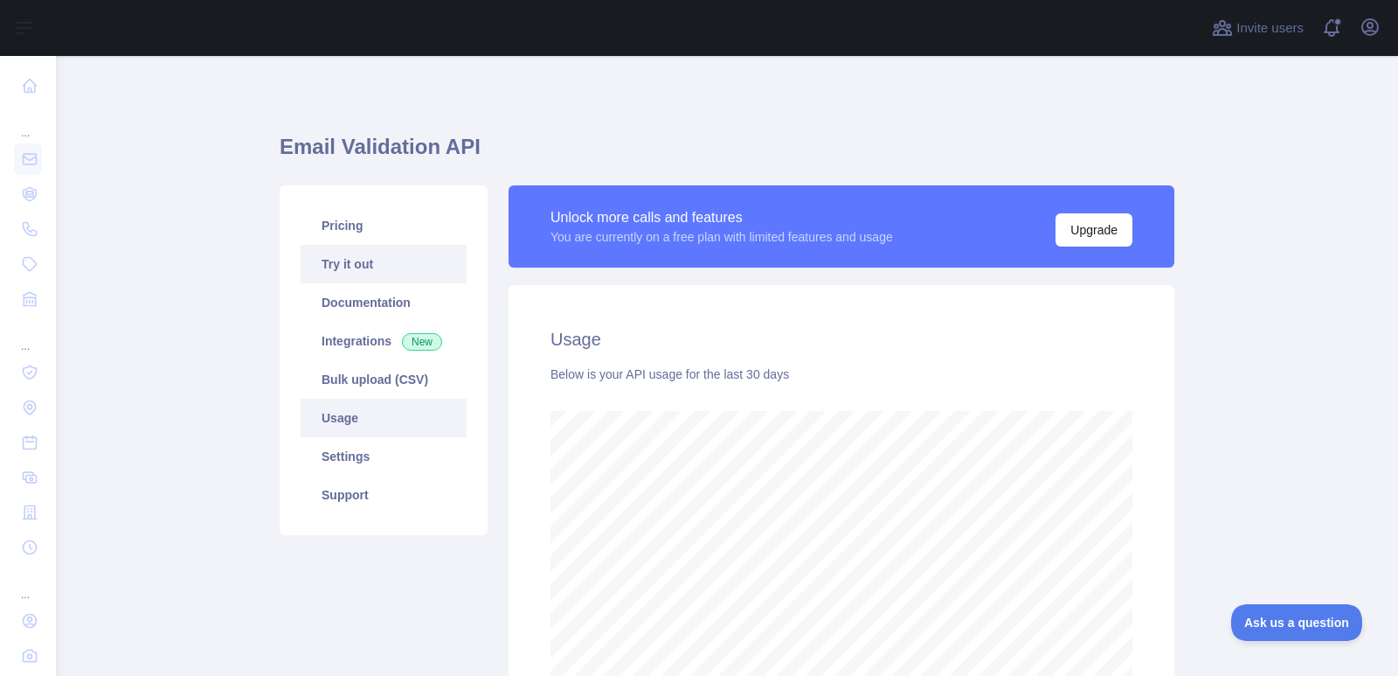
click at [334, 274] on link "Try it out" at bounding box center [384, 264] width 166 height 38
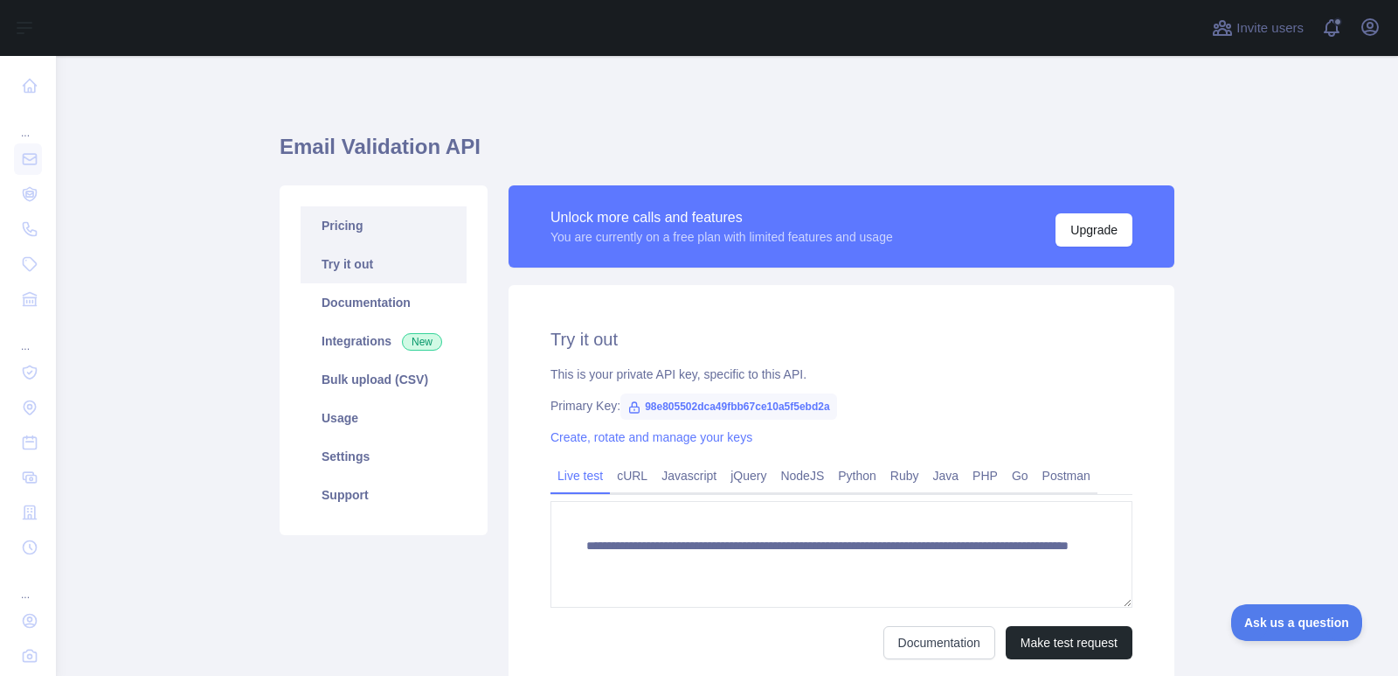
click at [323, 221] on link "Pricing" at bounding box center [384, 225] width 166 height 38
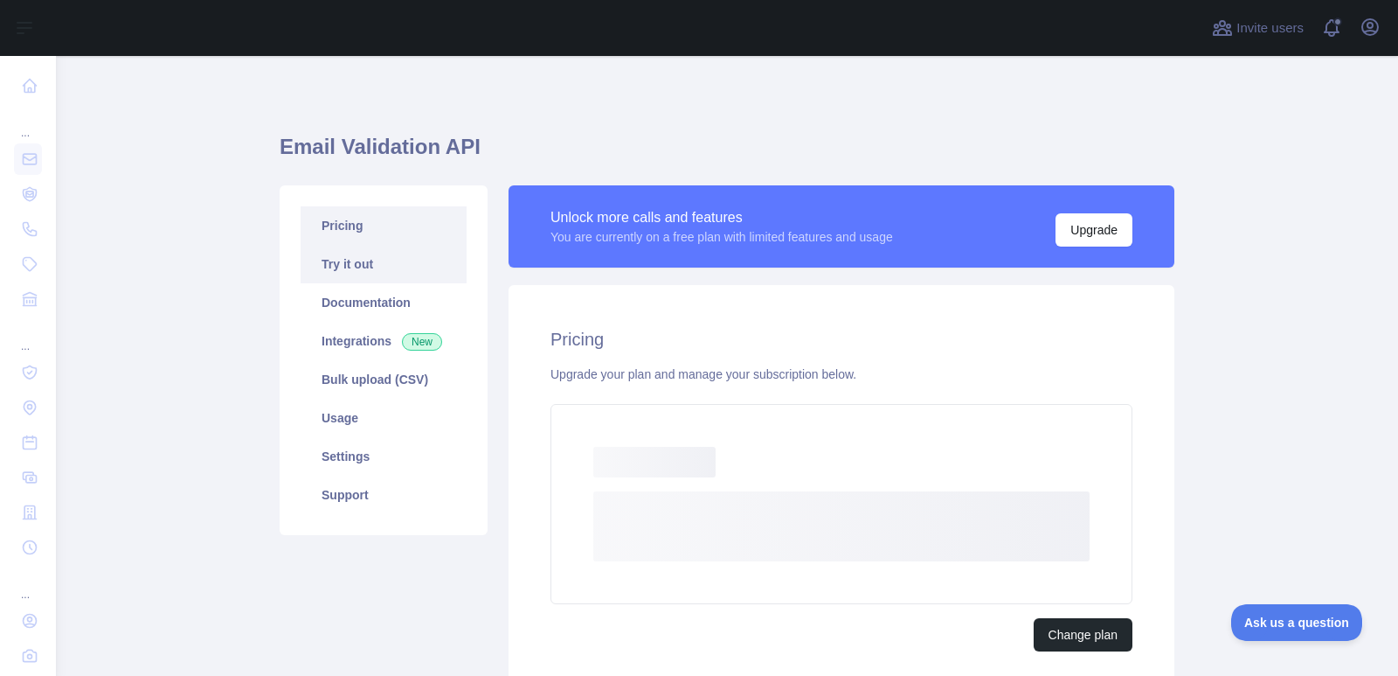
click at [353, 252] on link "Try it out" at bounding box center [384, 264] width 166 height 38
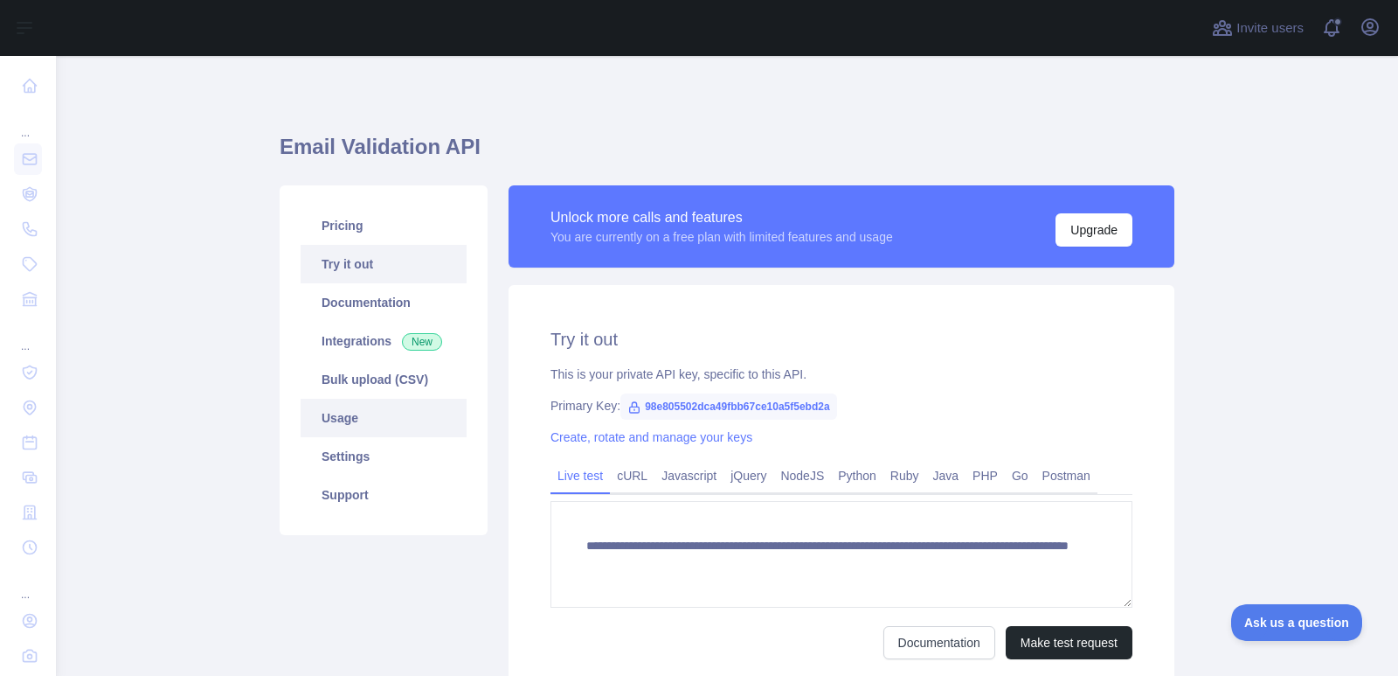
click at [332, 422] on link "Usage" at bounding box center [384, 418] width 166 height 38
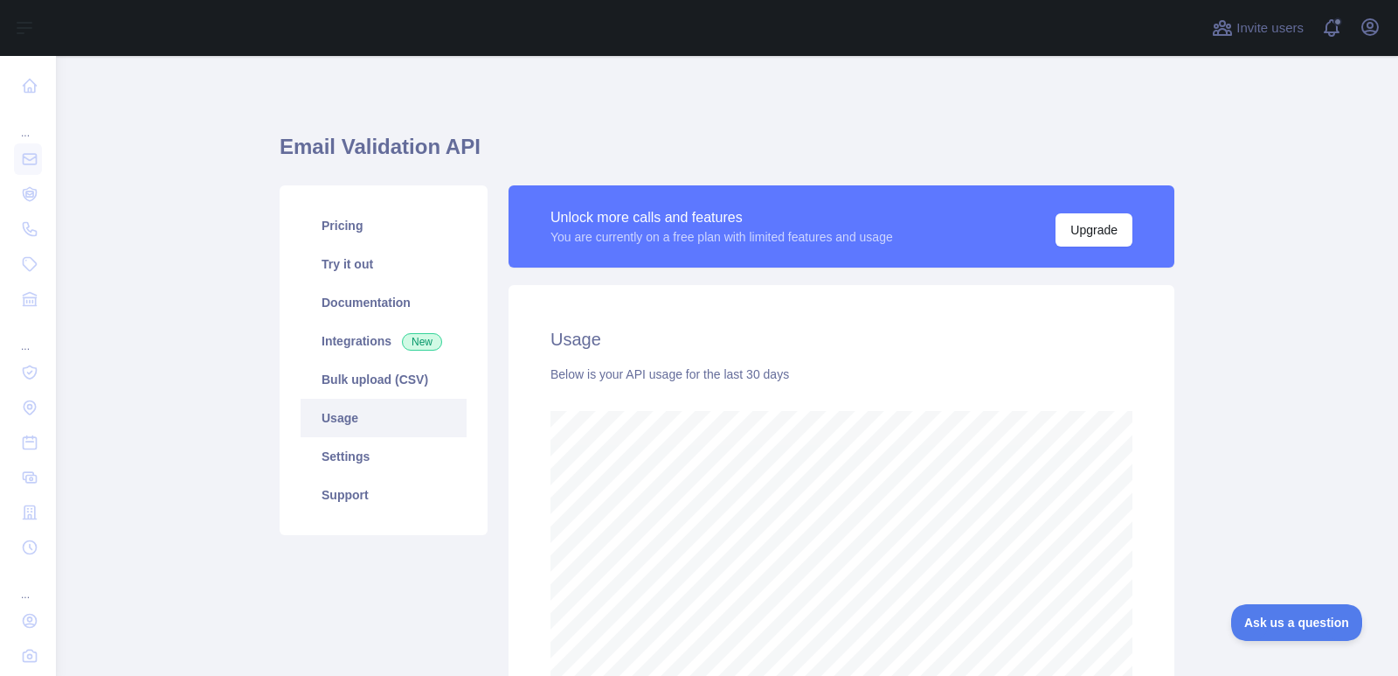
scroll to position [873410, 872700]
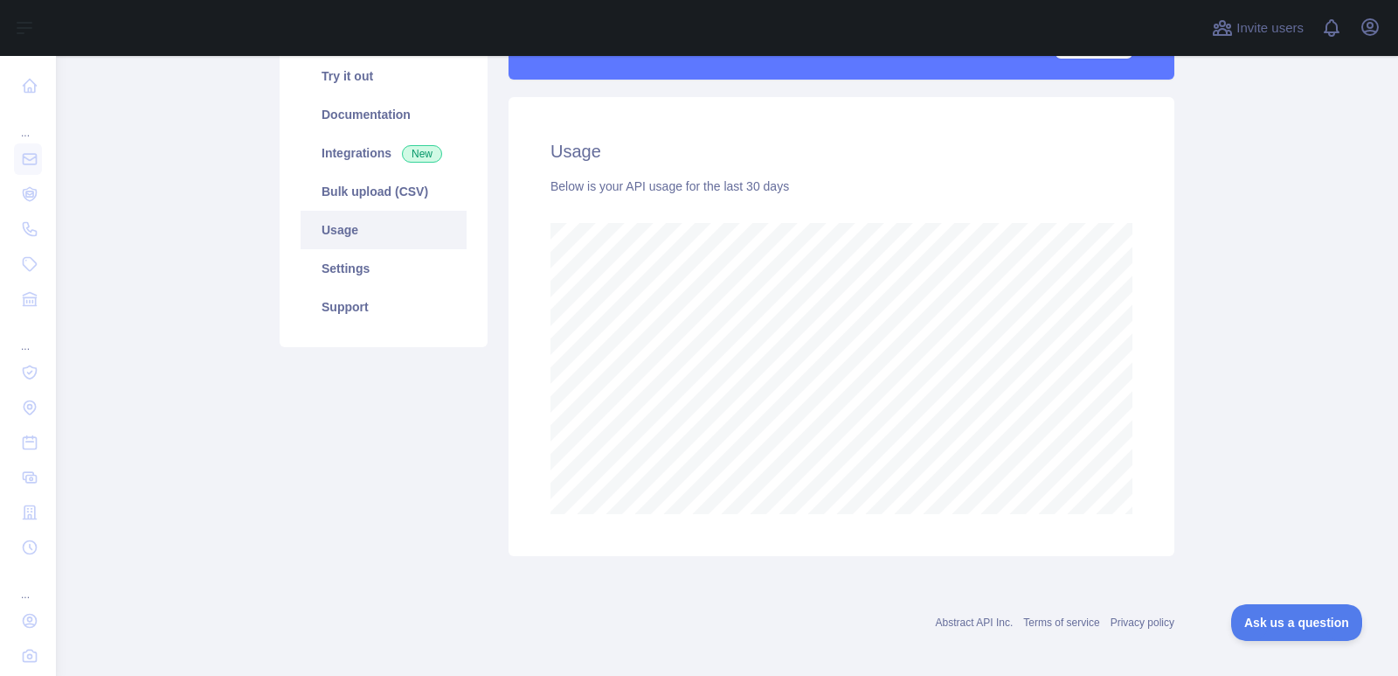
scroll to position [194, 0]
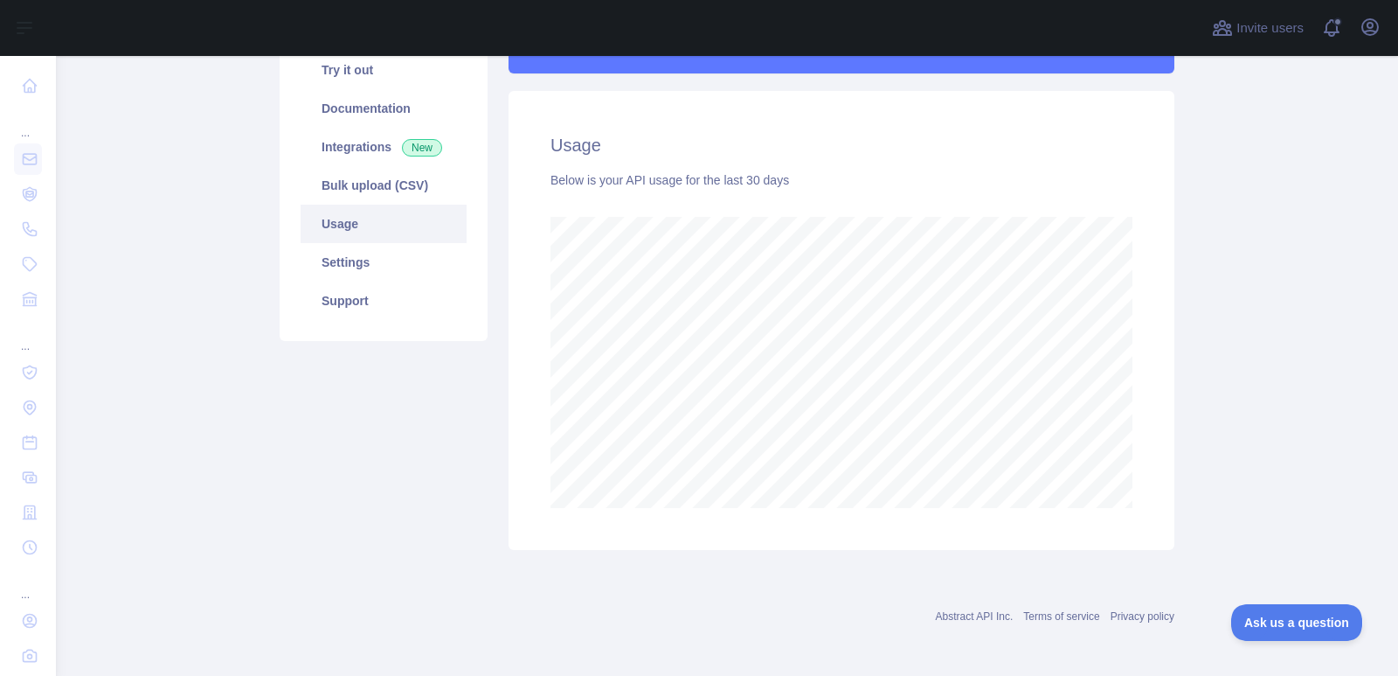
click at [1280, 436] on main "Email Validation API Pricing Try it out Documentation Integrations New Bulk upl…" at bounding box center [727, 366] width 1343 height 620
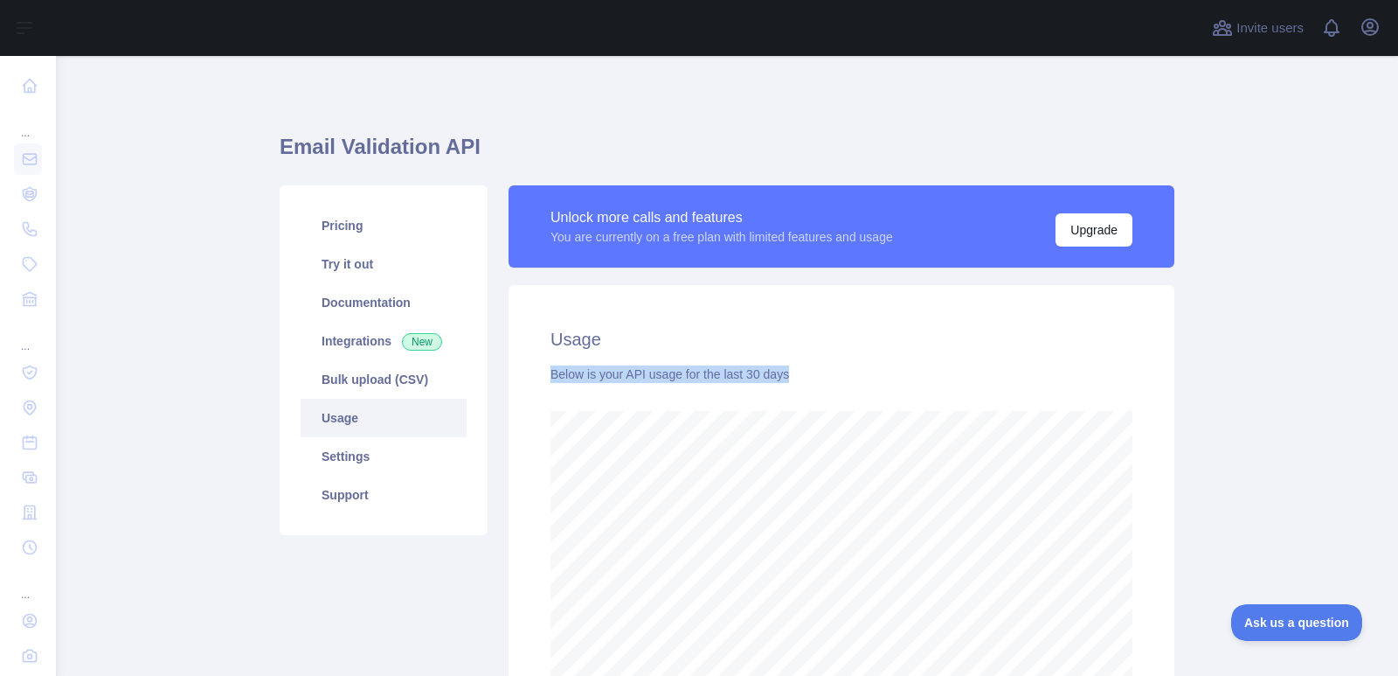
drag, startPoint x: 1384, startPoint y: 305, endPoint x: 1388, endPoint y: 357, distance: 51.7
click at [1388, 357] on main "Email Validation API Pricing Try it out Documentation Integrations New Bulk upl…" at bounding box center [727, 366] width 1343 height 620
click at [887, 364] on div "Usage Below is your API usage for the last 30 days" at bounding box center [842, 514] width 666 height 459
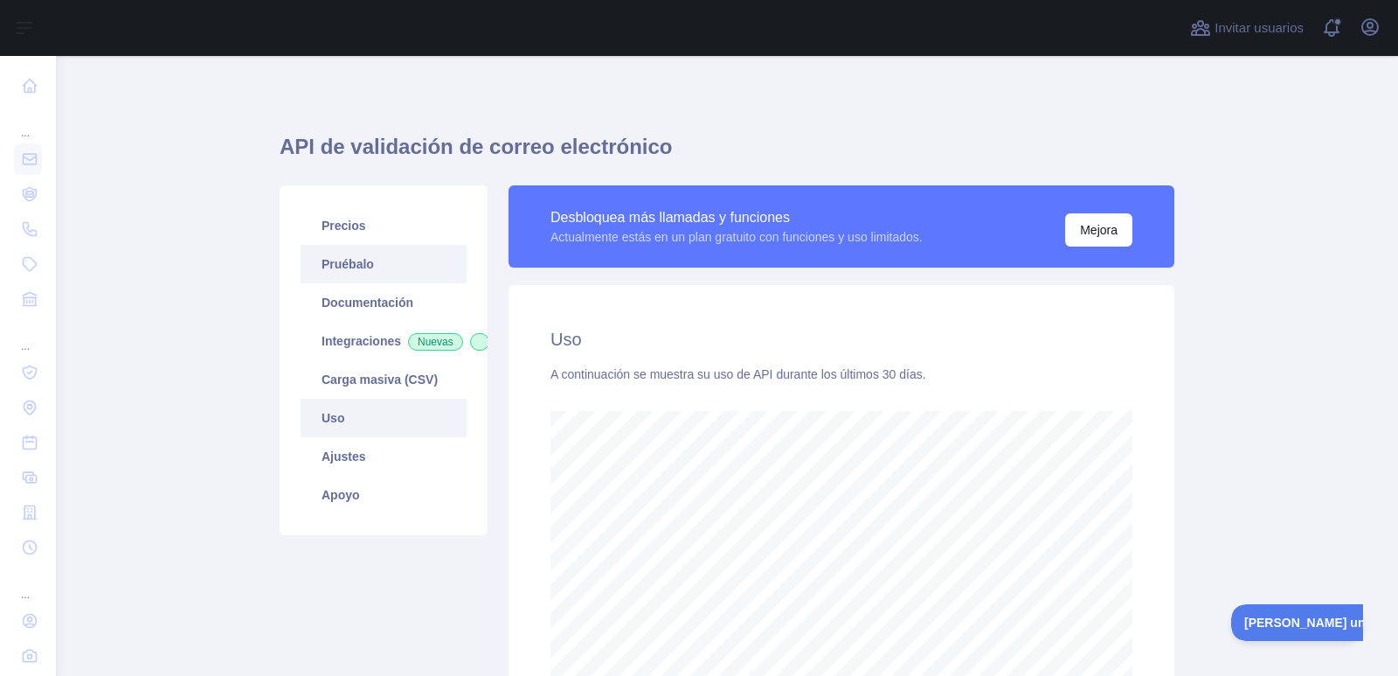
click at [390, 271] on link "Pruébalo" at bounding box center [384, 264] width 166 height 38
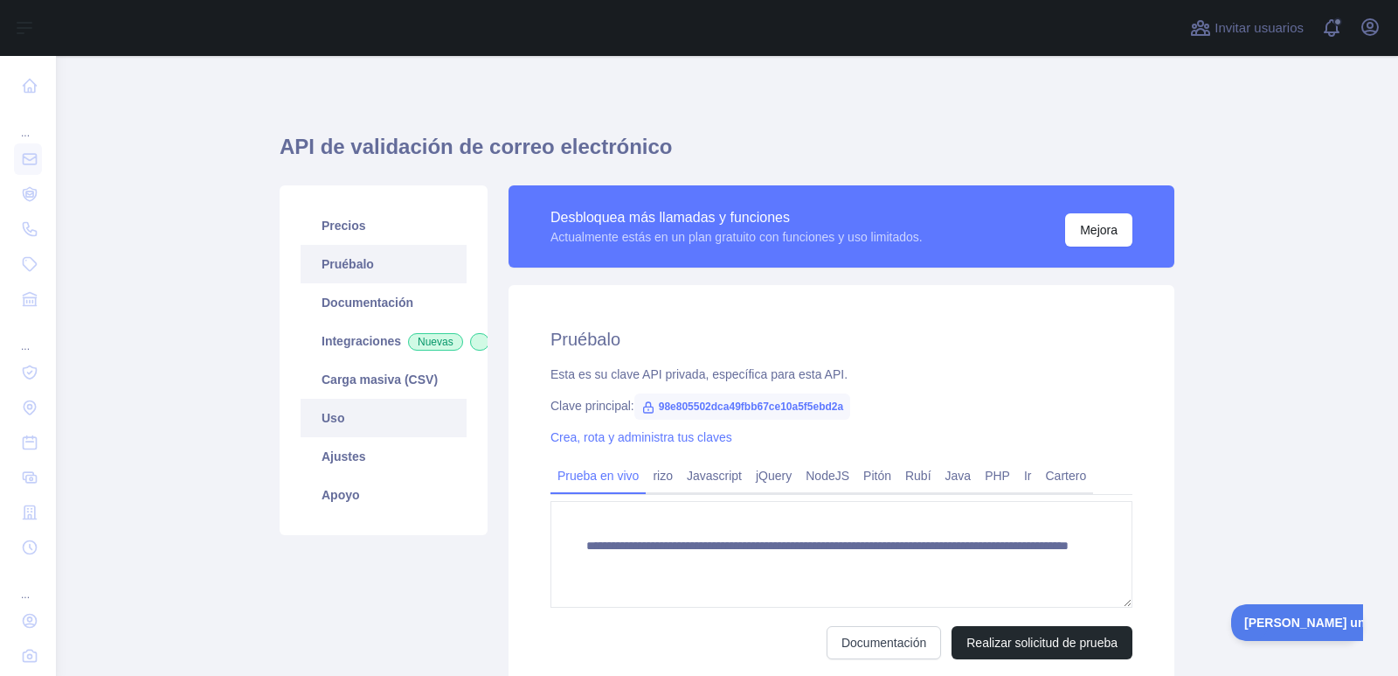
click at [394, 437] on link "Uso" at bounding box center [384, 418] width 166 height 38
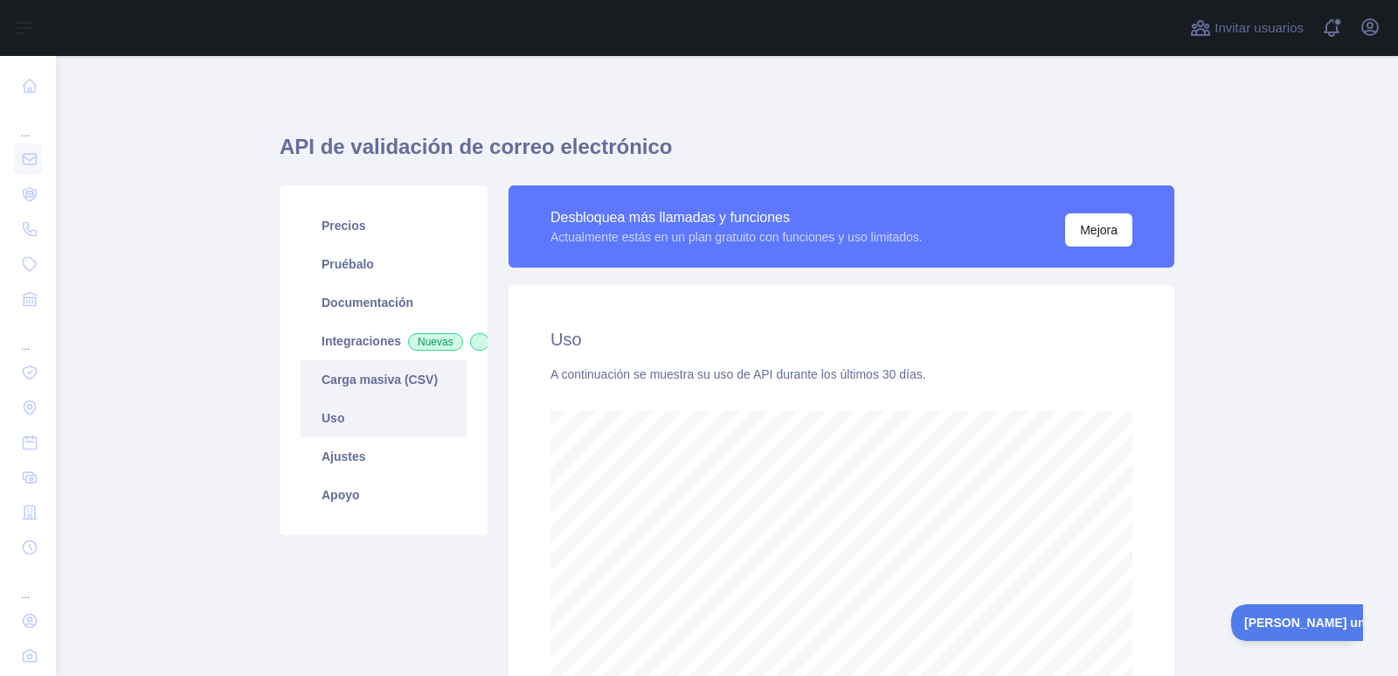
scroll to position [620, 1329]
click at [372, 399] on link "Carga masiva (CSV)" at bounding box center [384, 379] width 166 height 38
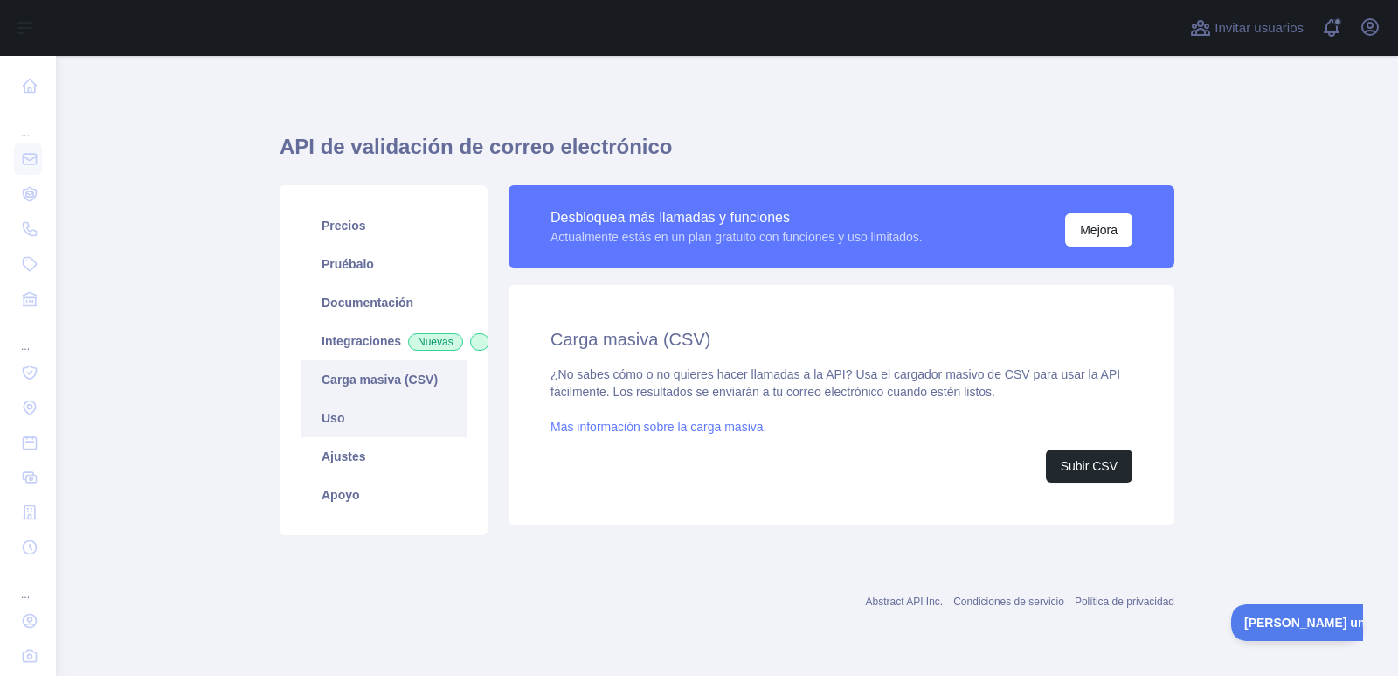
click at [387, 437] on link "Uso" at bounding box center [384, 418] width 166 height 38
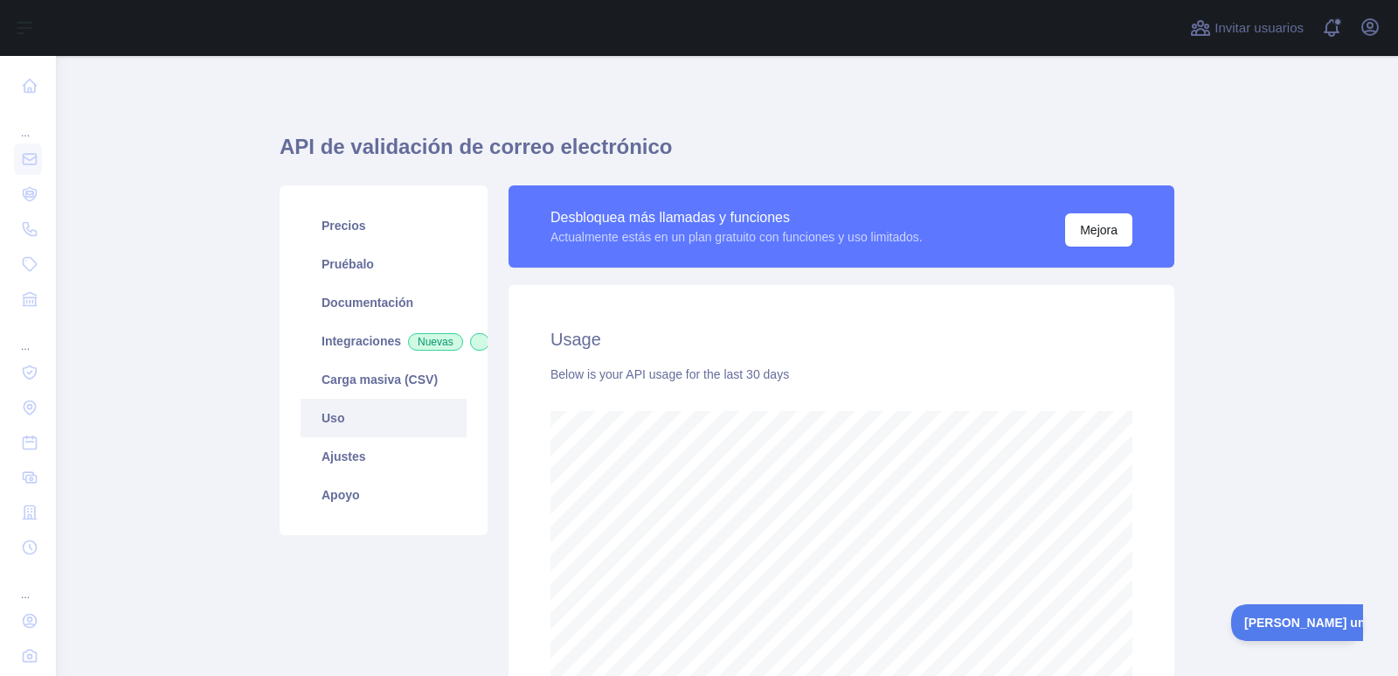
scroll to position [620, 1329]
click at [378, 514] on link "Apoyo" at bounding box center [384, 494] width 166 height 38
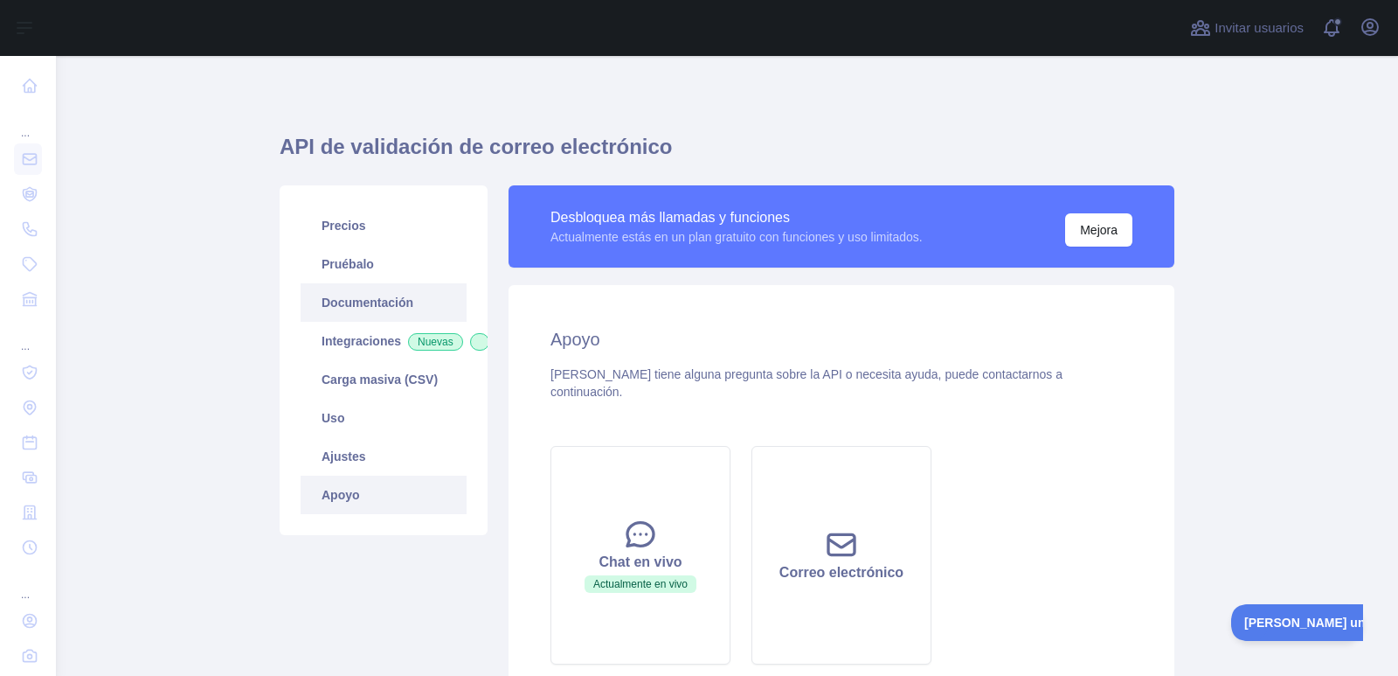
click at [385, 305] on font "Documentación" at bounding box center [368, 302] width 92 height 14
click at [363, 424] on link "Uso" at bounding box center [384, 418] width 166 height 38
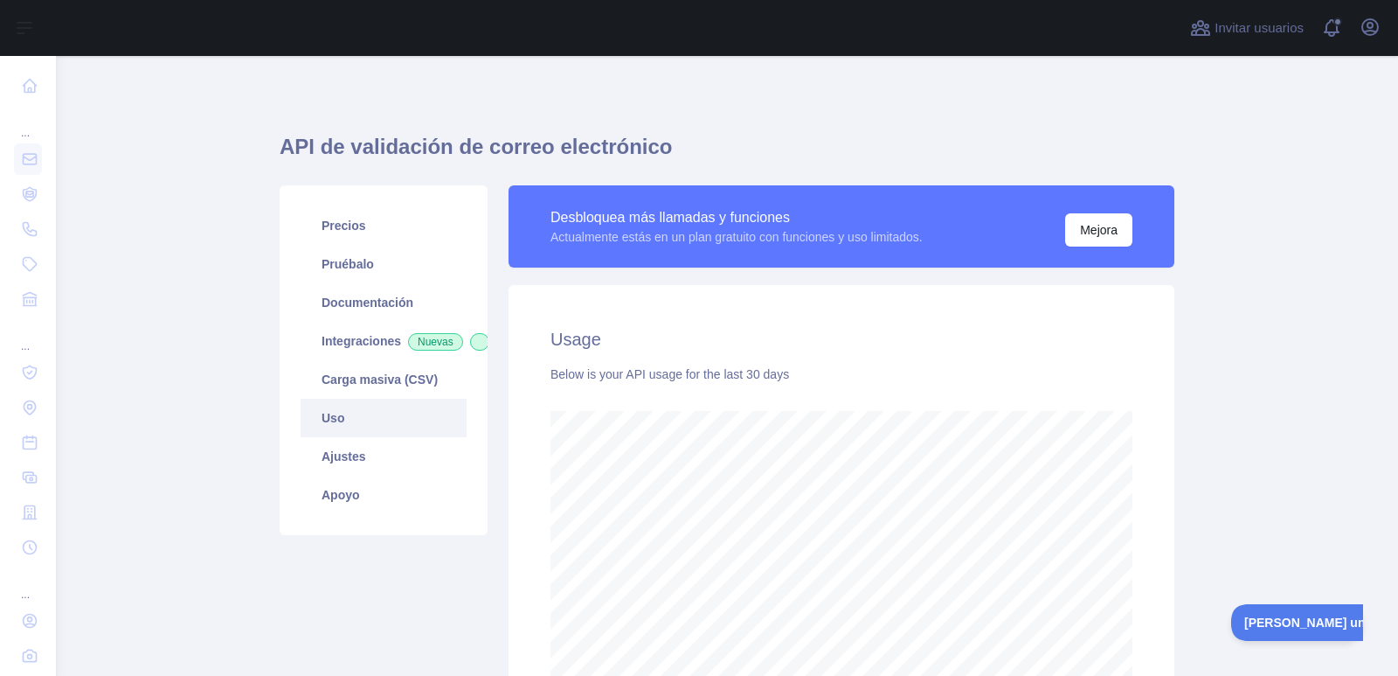
scroll to position [620, 1329]
click at [1329, 32] on span at bounding box center [1339, 28] width 35 height 56
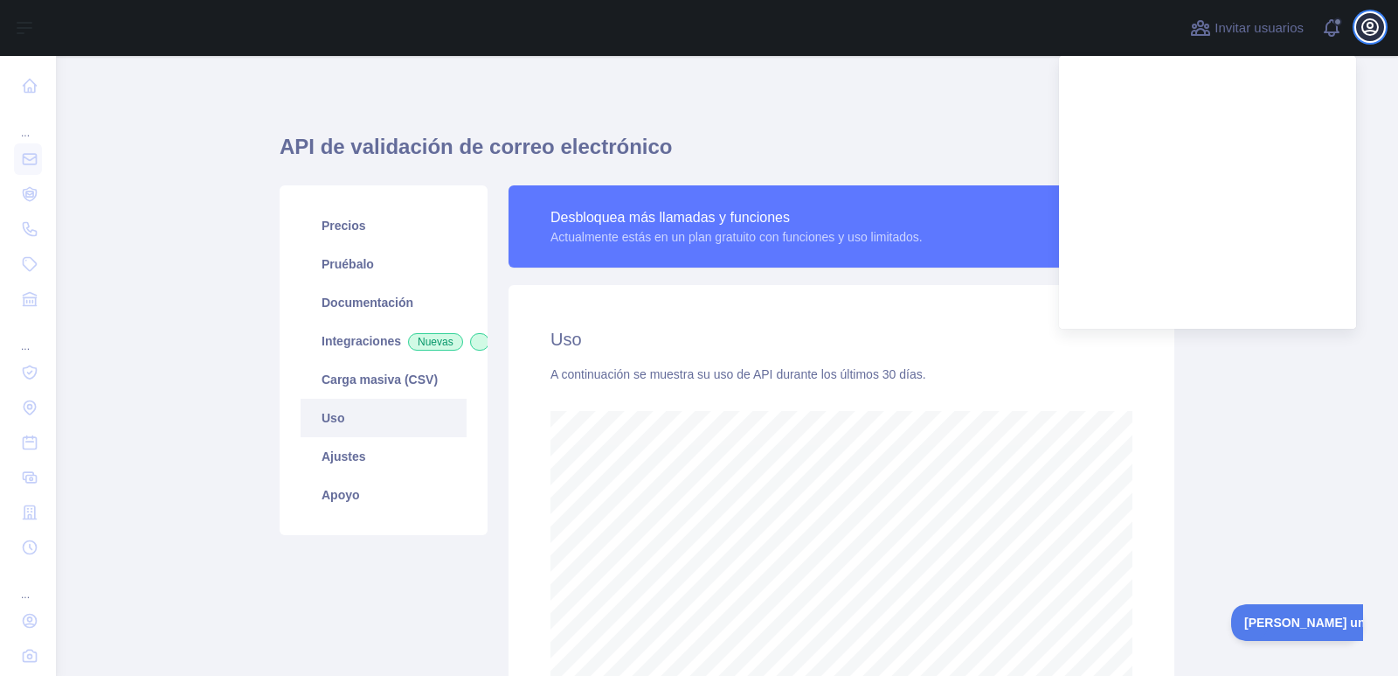
click at [1361, 33] on icon "button" at bounding box center [1370, 27] width 21 height 21
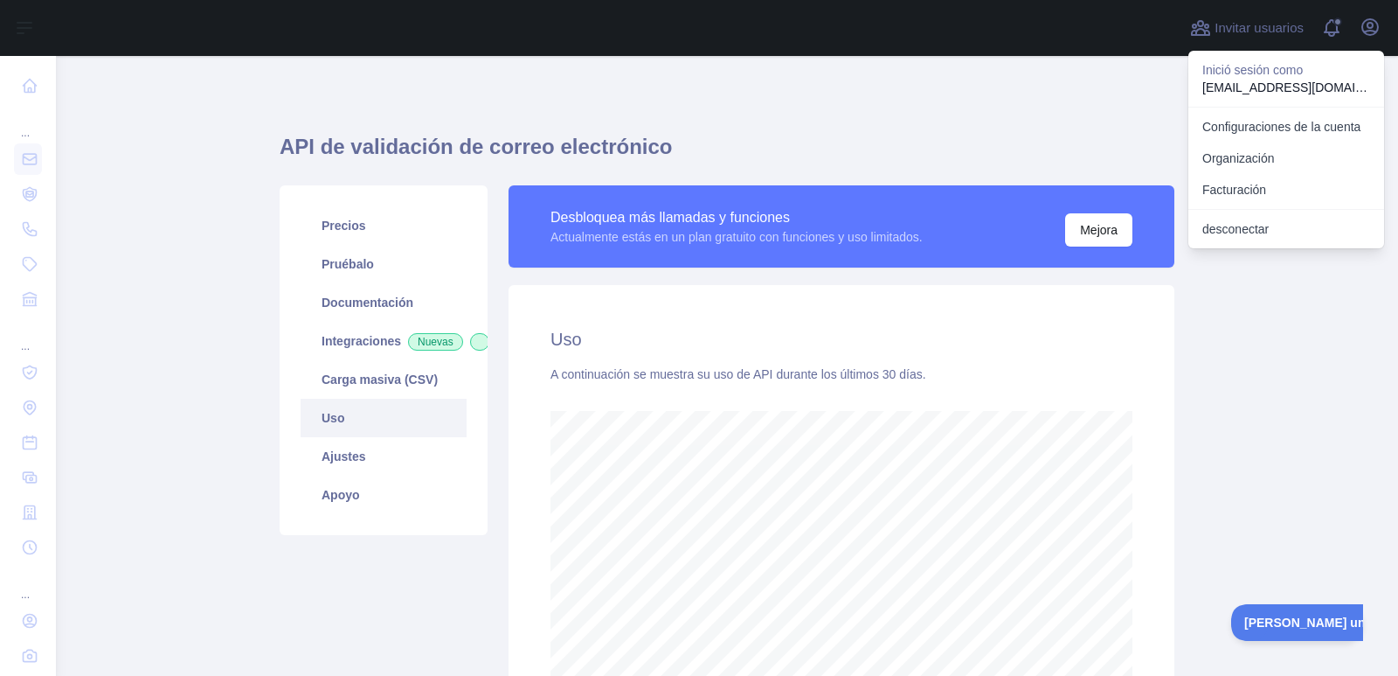
click at [1289, 330] on main "API de validación de correo electrónico Precios Pruébalo Documentación Integrac…" at bounding box center [727, 366] width 1343 height 620
